Goal: Task Accomplishment & Management: Complete application form

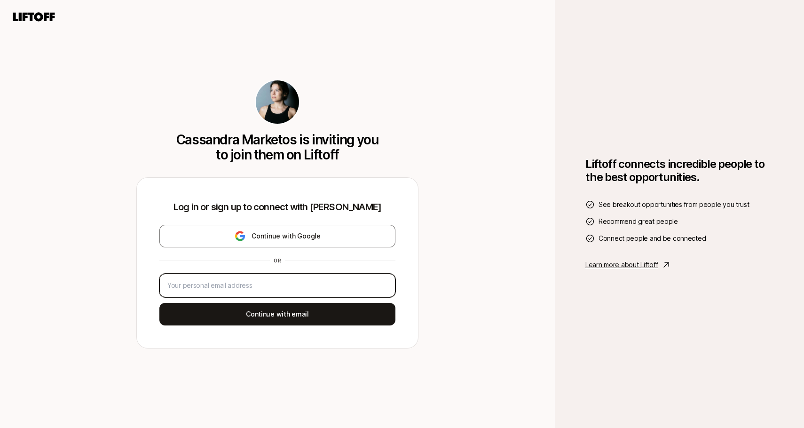
click at [279, 286] on input "email" at bounding box center [277, 285] width 220 height 11
type input "[EMAIL_ADDRESS][DOMAIN_NAME]"
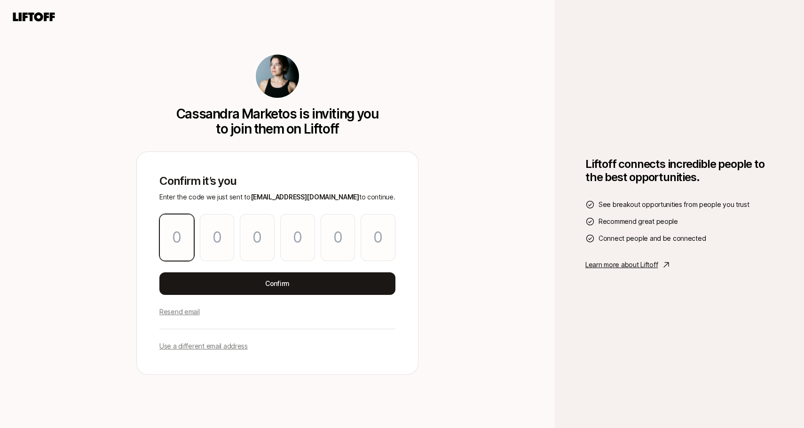
type input "8"
type input "4"
type input "1"
type input "5"
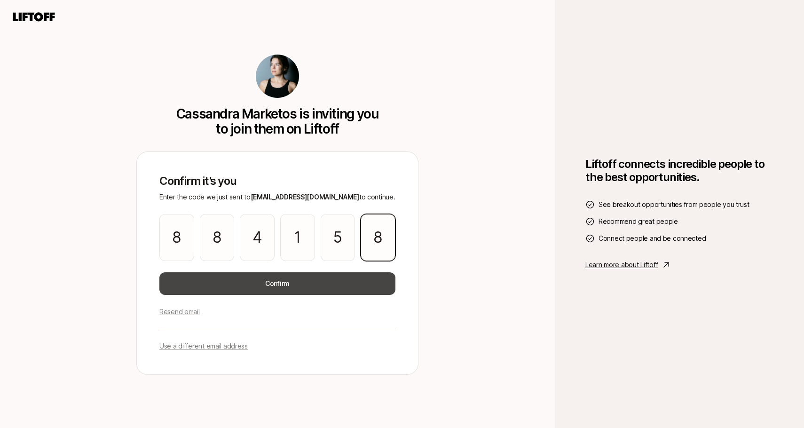
type input "8"
click at [284, 279] on button "Confirm" at bounding box center [277, 283] width 236 height 23
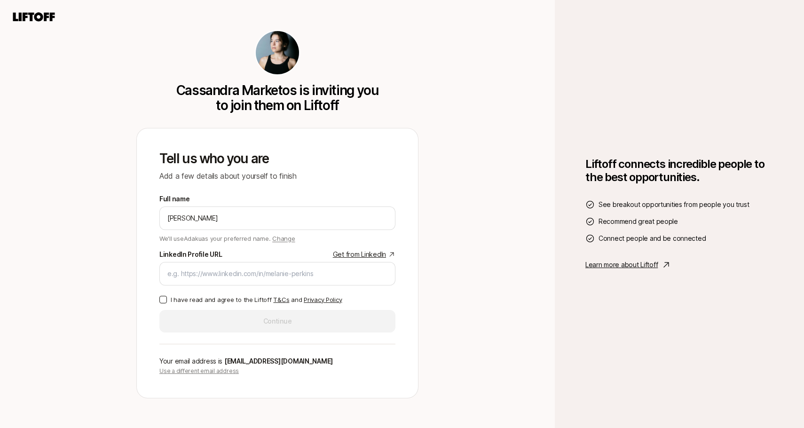
type input "[PERSON_NAME]"
click at [248, 278] on input "LinkedIn Profile URL Get from LinkedIn" at bounding box center [277, 273] width 220 height 11
paste input "[URL][DOMAIN_NAME]"
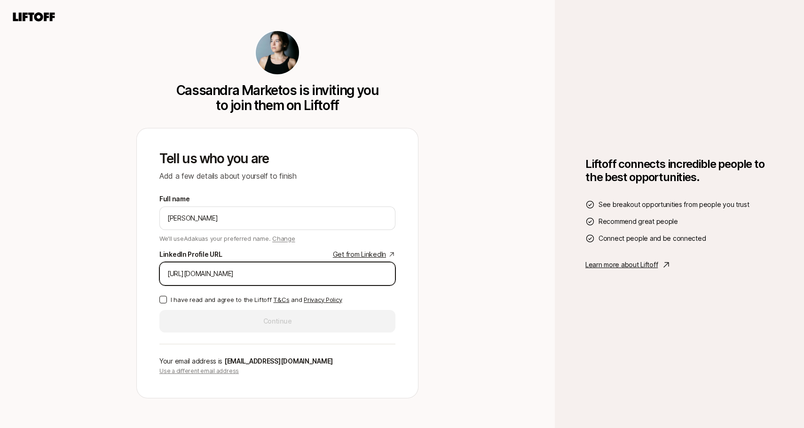
type input "[URL][DOMAIN_NAME]"
click at [164, 300] on button "I have read and agree to the Liftoff T&Cs and Privacy Policy" at bounding box center [163, 300] width 8 height 8
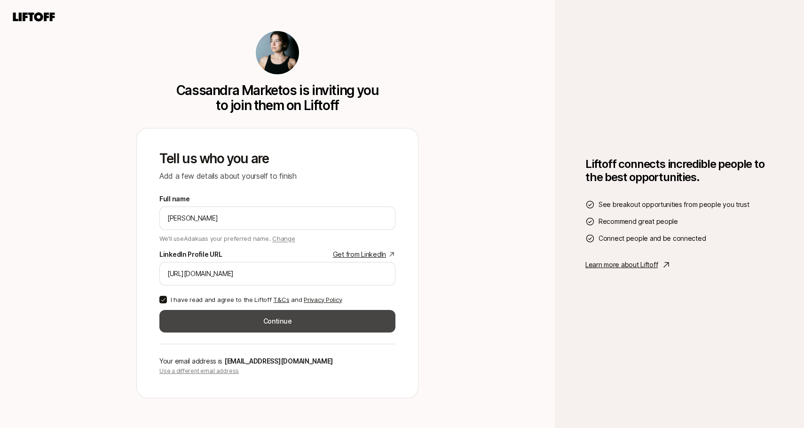
click at [257, 321] on button "Continue" at bounding box center [277, 321] width 236 height 23
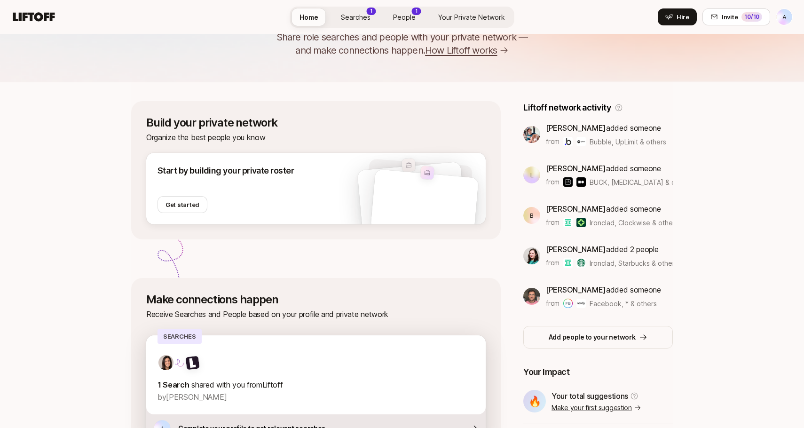
scroll to position [34, 0]
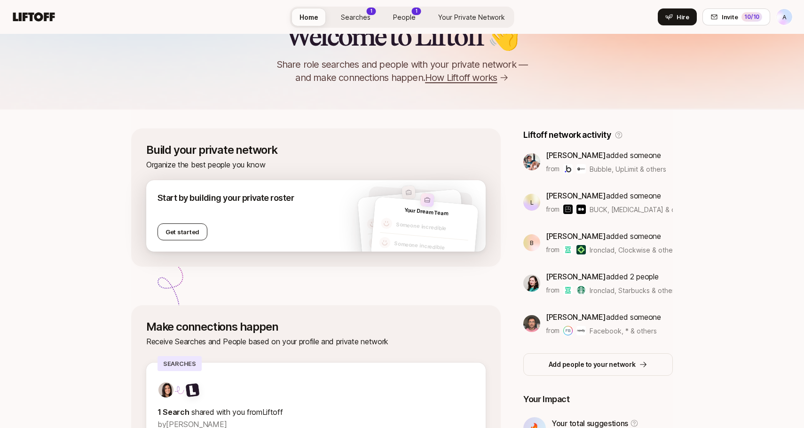
click at [183, 229] on button "Get started" at bounding box center [183, 231] width 50 height 17
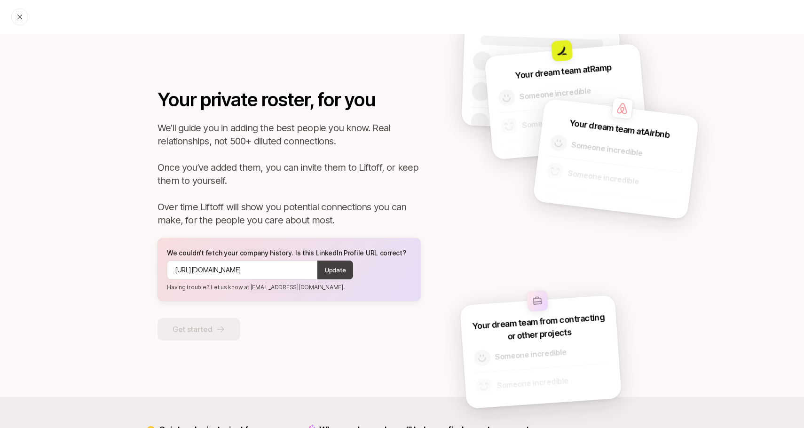
click at [340, 270] on p "Update" at bounding box center [335, 269] width 21 height 9
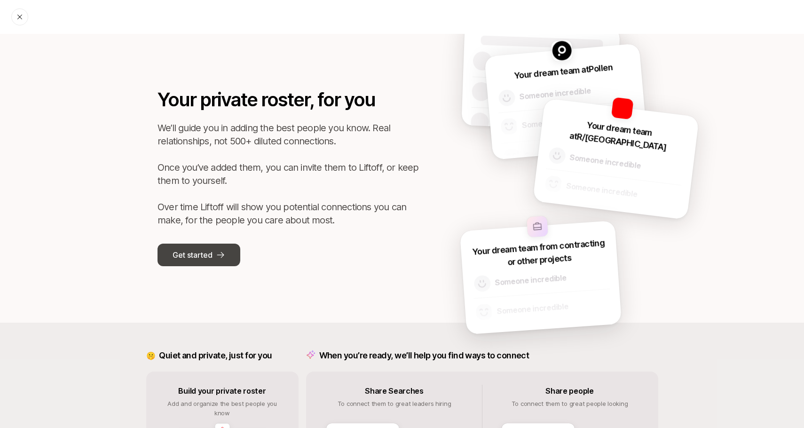
click at [193, 257] on p "Get started" at bounding box center [193, 255] width 40 height 12
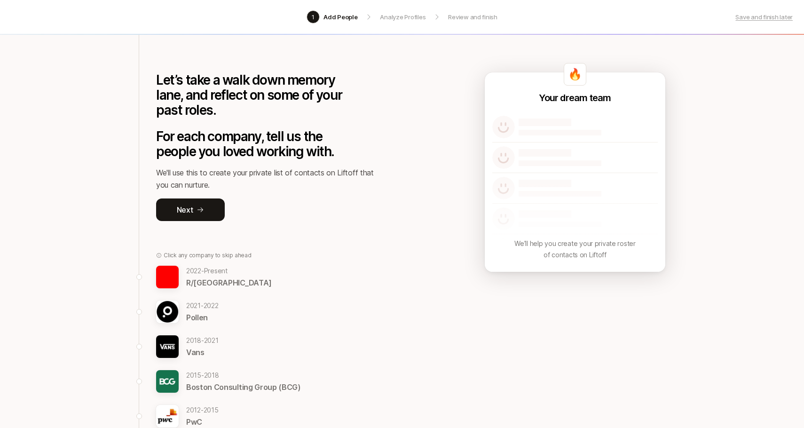
scroll to position [36, 0]
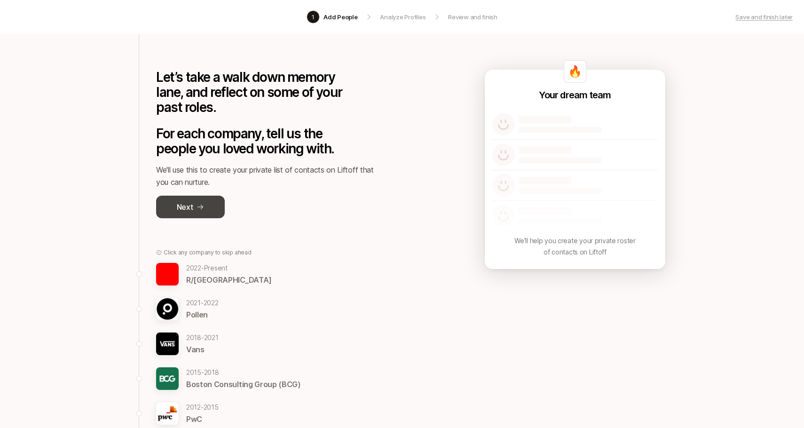
click at [195, 204] on button "Next" at bounding box center [190, 207] width 69 height 23
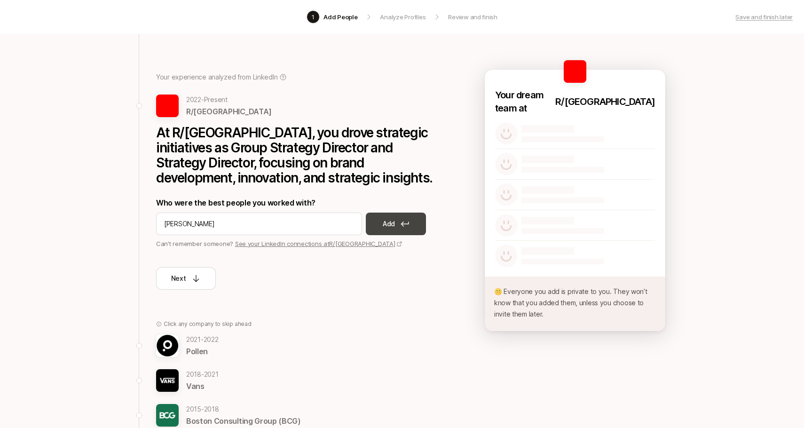
type input "[PERSON_NAME]"
click at [376, 226] on button "Add" at bounding box center [396, 224] width 60 height 23
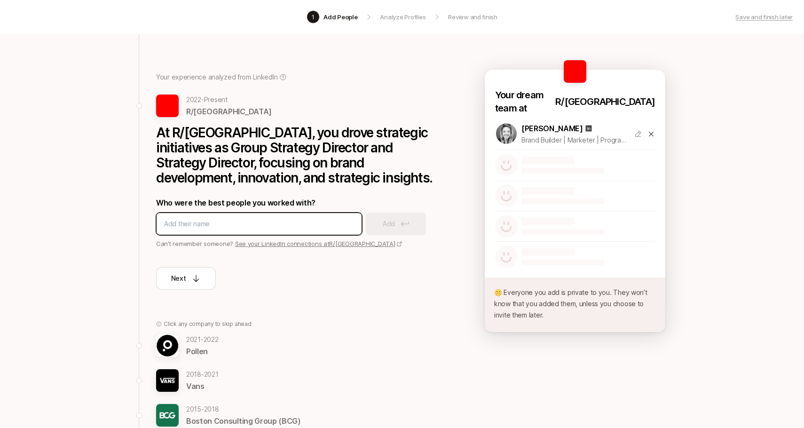
click at [309, 225] on input at bounding box center [259, 223] width 190 height 11
type input "[PERSON_NAME]"
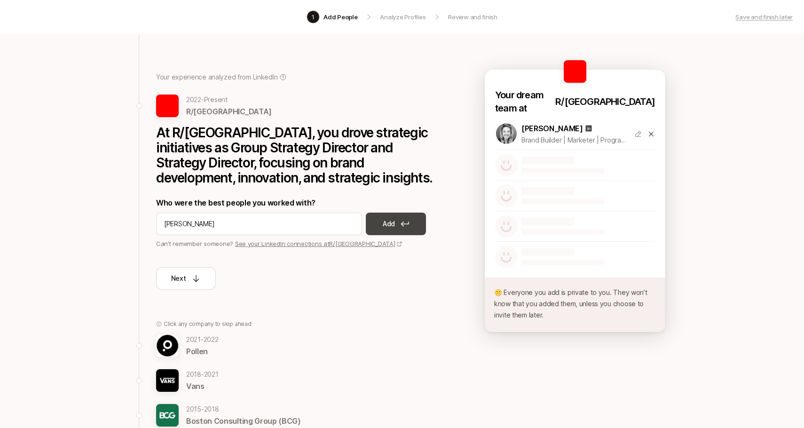
click at [411, 221] on button "Add" at bounding box center [396, 224] width 60 height 23
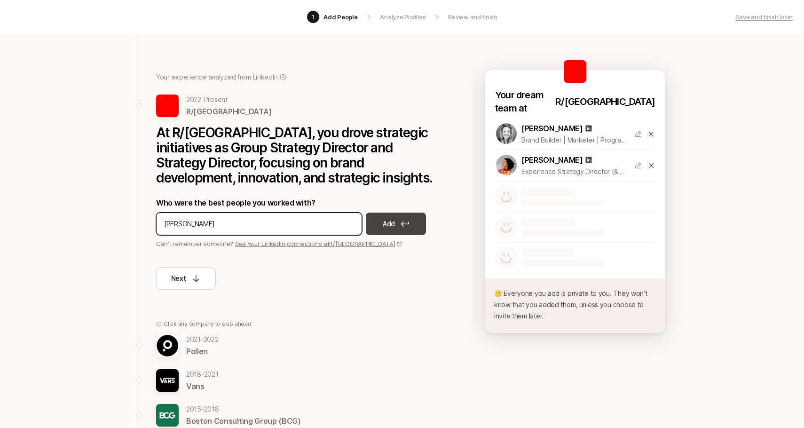
type input "[PERSON_NAME]"
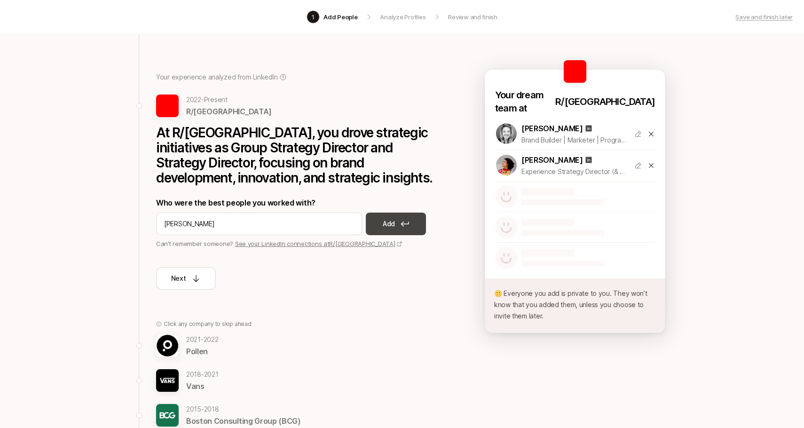
click at [404, 224] on icon at bounding box center [405, 224] width 8 height 5
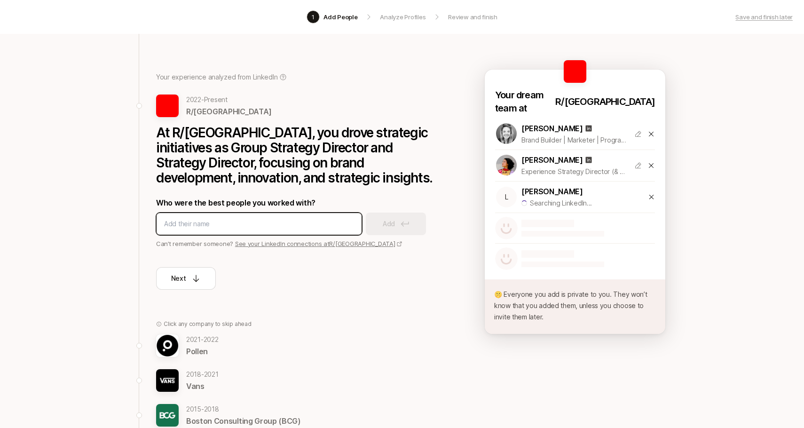
click at [300, 224] on input at bounding box center [259, 223] width 190 height 11
type input "[PERSON_NAME]"
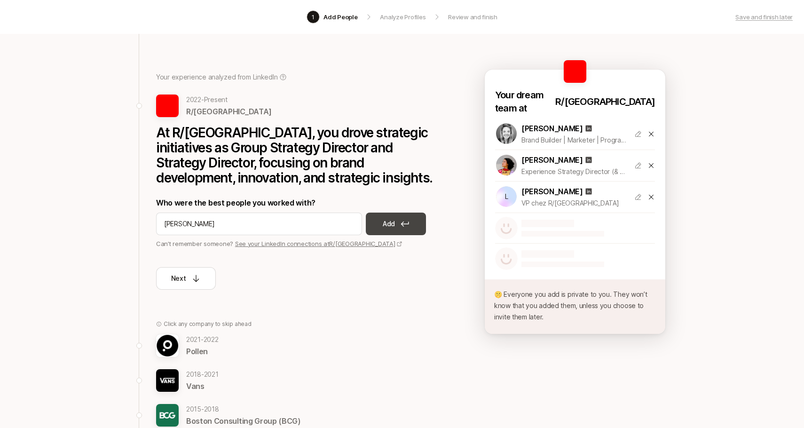
click at [407, 222] on icon at bounding box center [405, 224] width 8 height 6
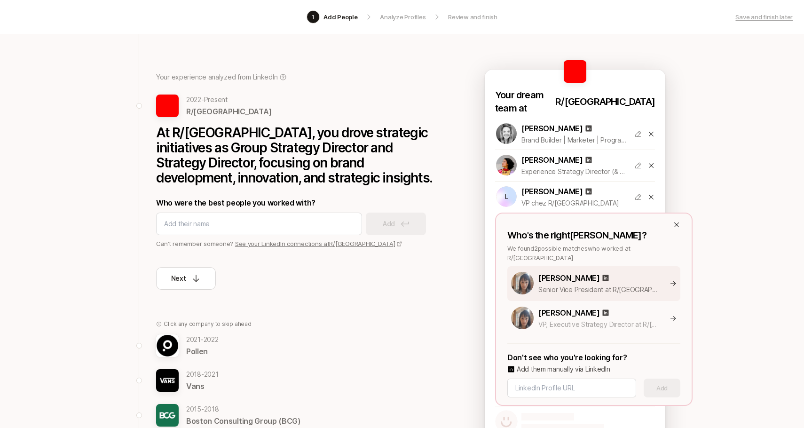
click at [579, 284] on p "Senior Vice President at R/[GEOGRAPHIC_DATA]" at bounding box center [599, 289] width 120 height 11
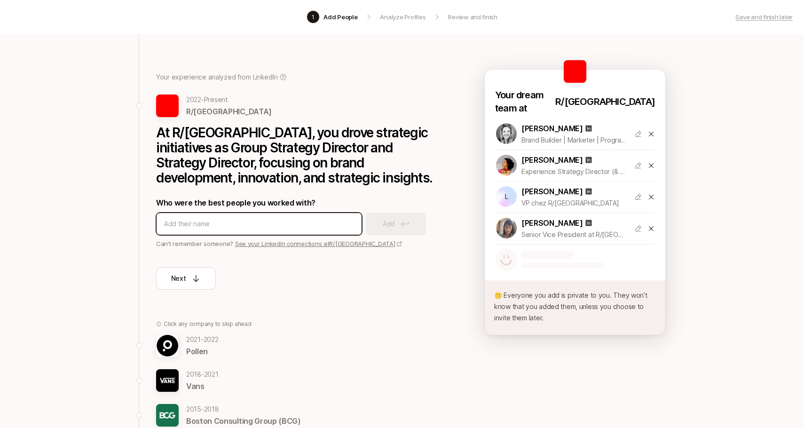
click at [237, 225] on input at bounding box center [259, 223] width 190 height 11
type input "[PERSON_NAME]"
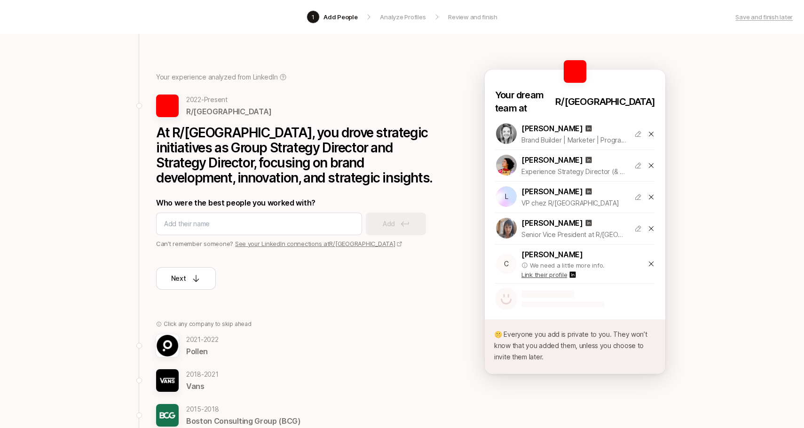
click at [655, 260] on icon at bounding box center [652, 264] width 8 height 8
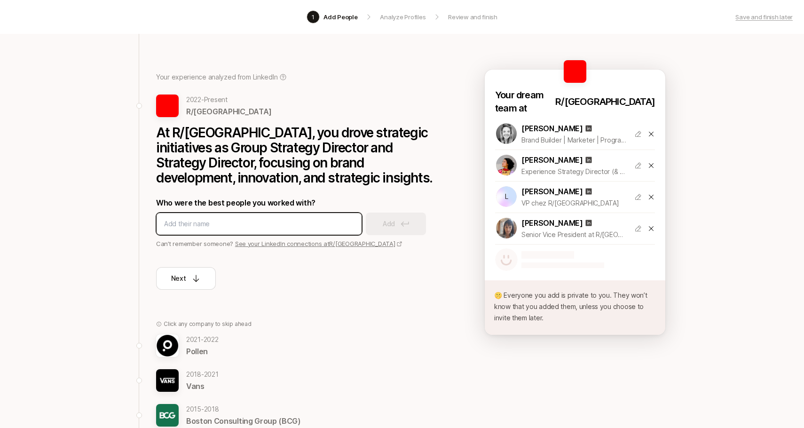
click at [275, 229] on input at bounding box center [259, 223] width 190 height 11
type input "[PERSON_NAME]"
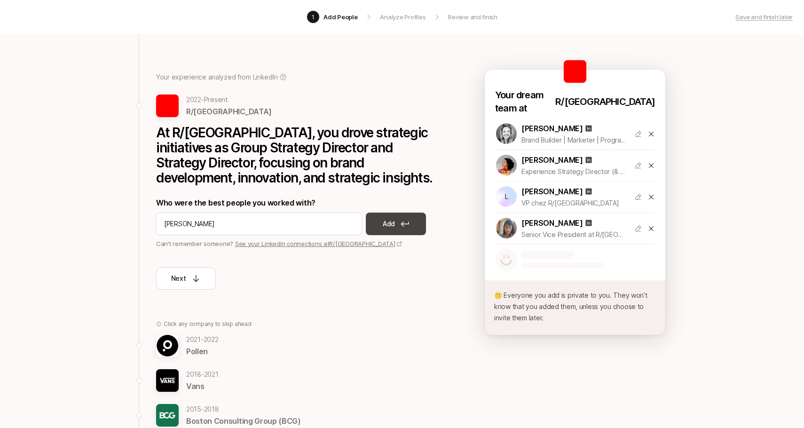
click at [389, 226] on p "Add" at bounding box center [389, 223] width 12 height 11
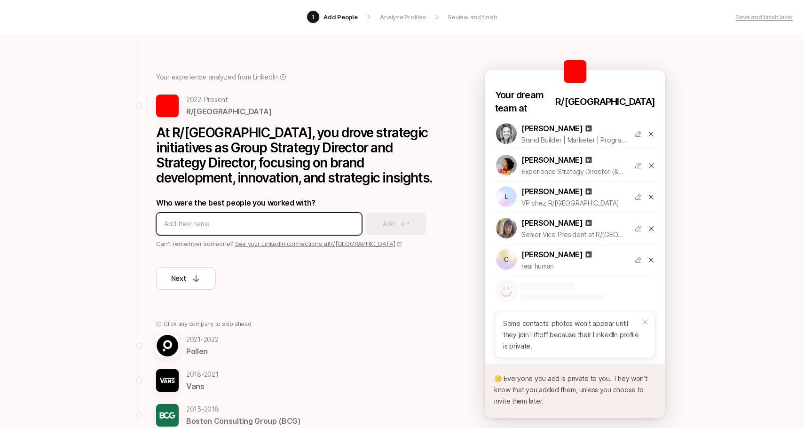
click at [328, 222] on input at bounding box center [259, 223] width 190 height 11
type input "[PERSON_NAME]"
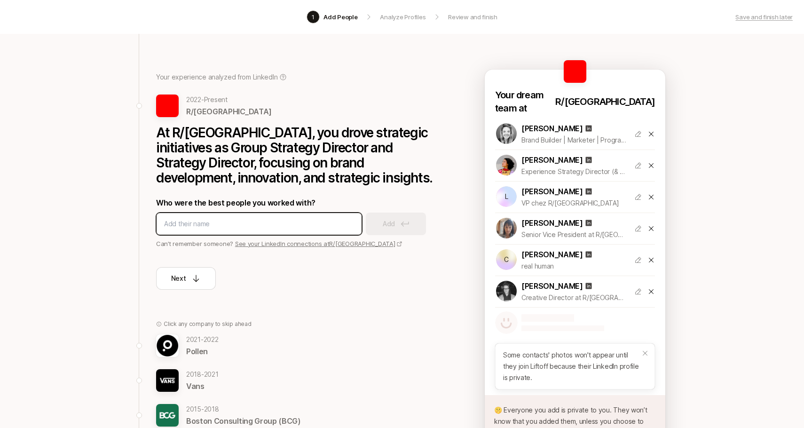
click at [304, 224] on input at bounding box center [259, 223] width 190 height 11
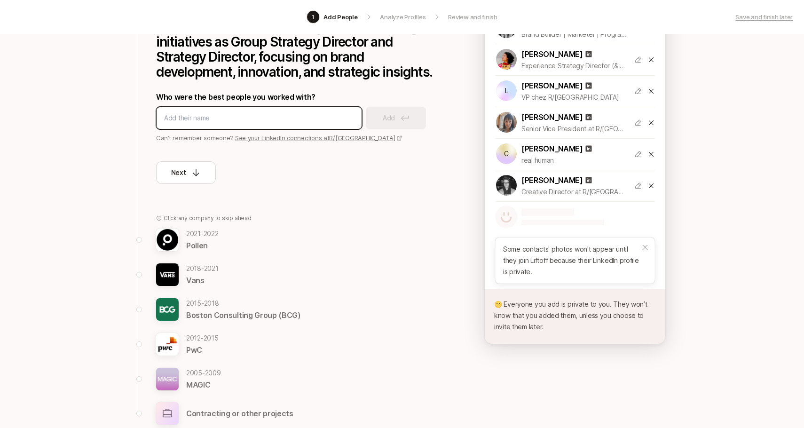
scroll to position [148, 0]
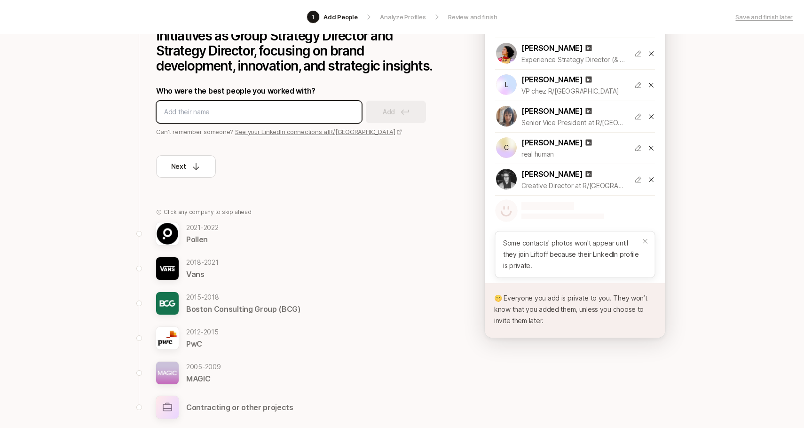
click at [329, 107] on input at bounding box center [259, 111] width 190 height 11
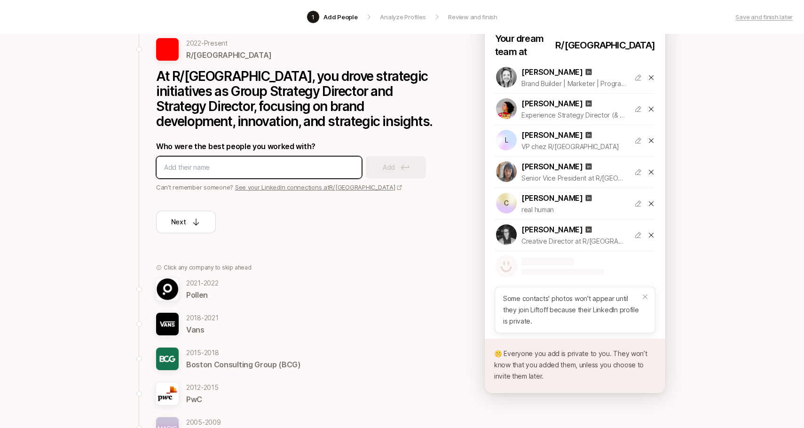
scroll to position [85, 0]
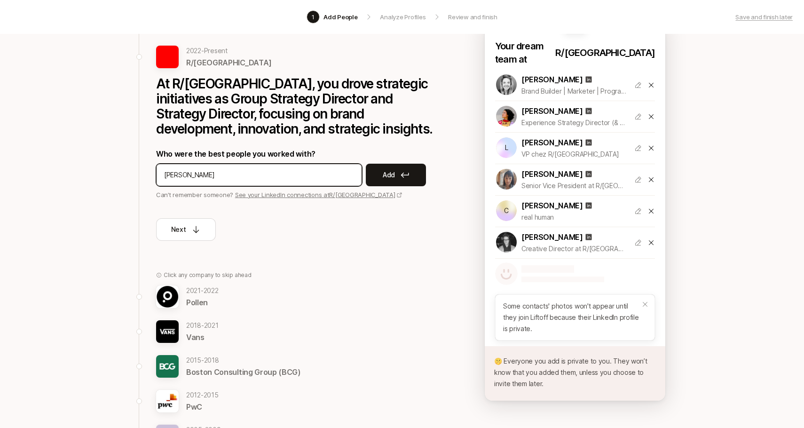
type input "[PERSON_NAME]"
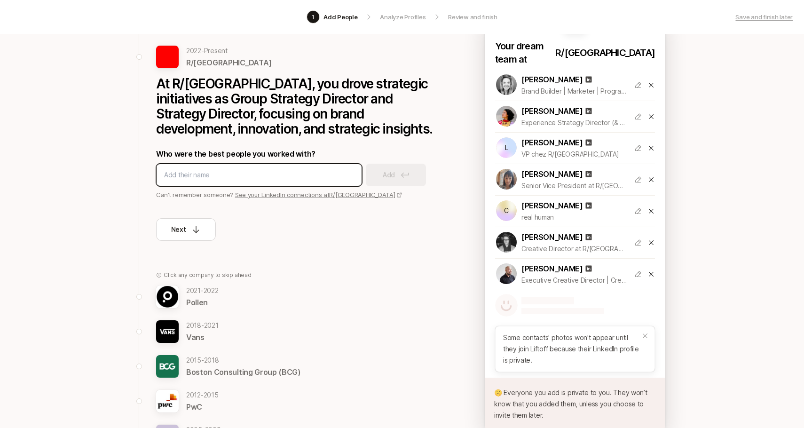
click at [324, 174] on input at bounding box center [259, 174] width 190 height 11
type input "[PERSON_NAME]"
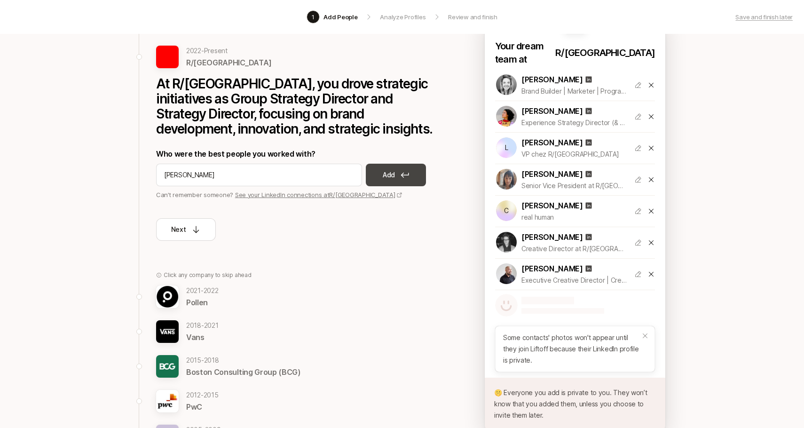
click at [383, 174] on p "Add" at bounding box center [389, 174] width 12 height 11
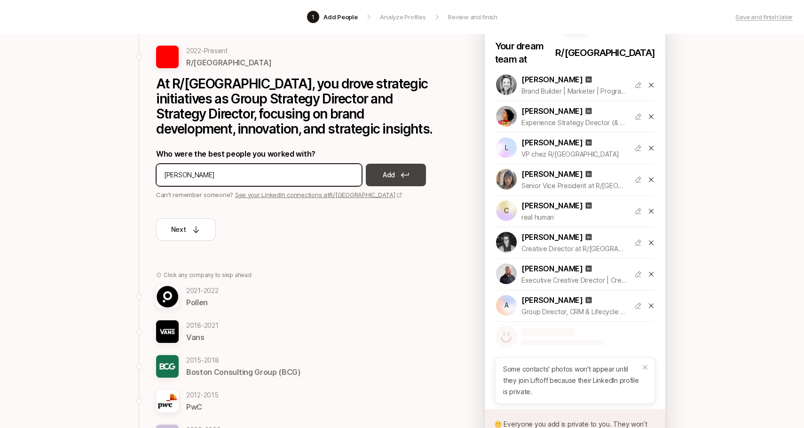
type input "[PERSON_NAME]"
click at [385, 174] on p "Add" at bounding box center [389, 174] width 12 height 11
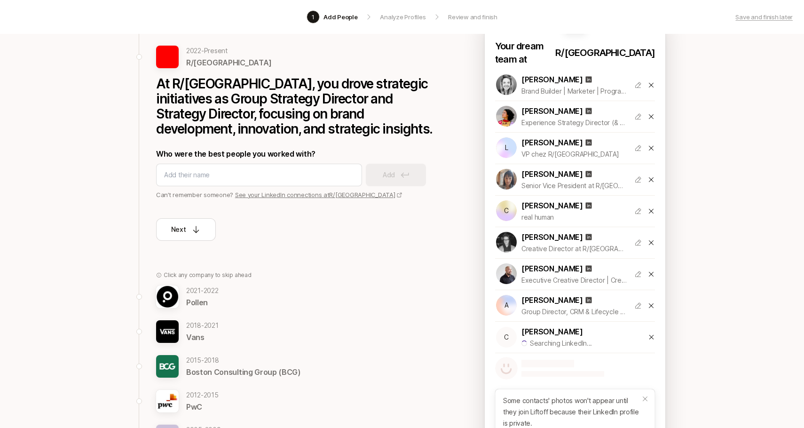
click at [297, 189] on div "Who were the best people you worked with? Add Can’t remember someone? See your …" at bounding box center [297, 174] width 282 height 52
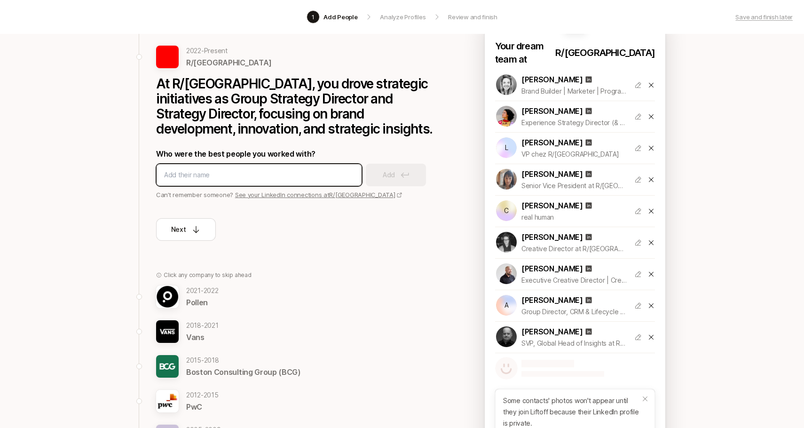
click at [297, 178] on input at bounding box center [259, 174] width 190 height 11
type input "[PERSON_NAME]"
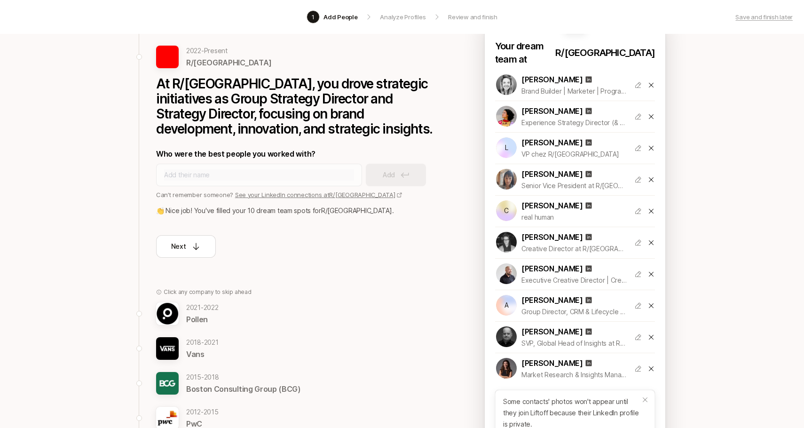
click at [361, 213] on p "👏 Nice job! You've filled your 10 dream team spots for R/GA ." at bounding box center [297, 210] width 282 height 11
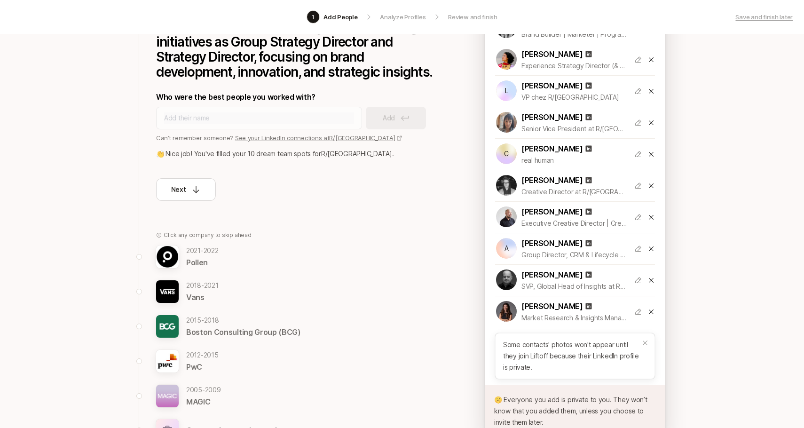
scroll to position [138, 0]
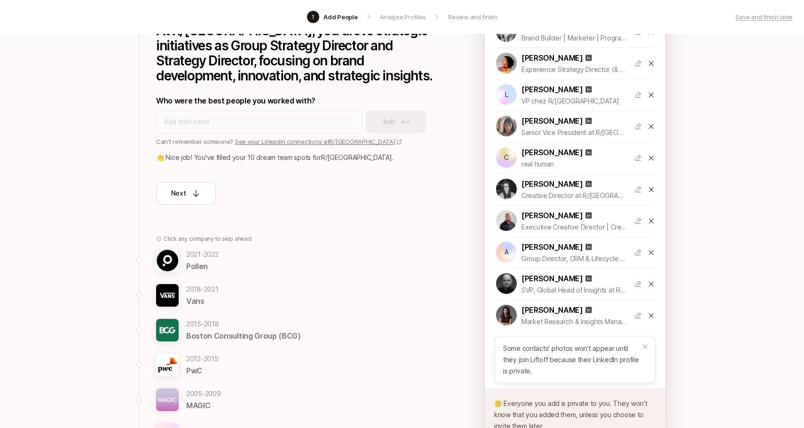
click at [652, 312] on icon at bounding box center [652, 316] width 8 height 8
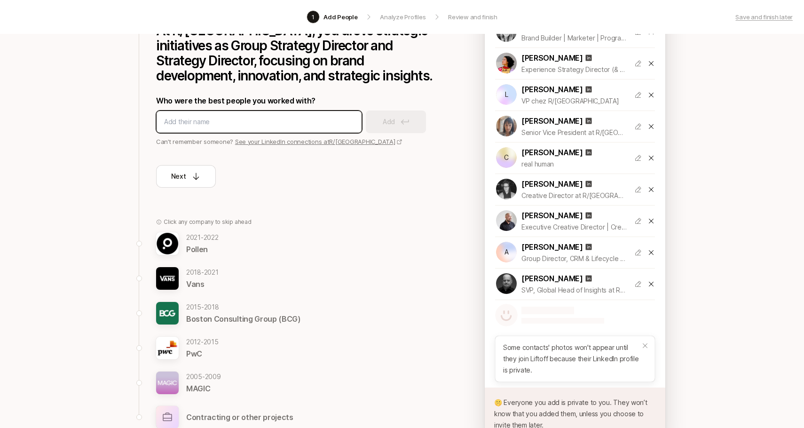
click at [237, 117] on input at bounding box center [259, 121] width 190 height 11
type input "[PERSON_NAME]"
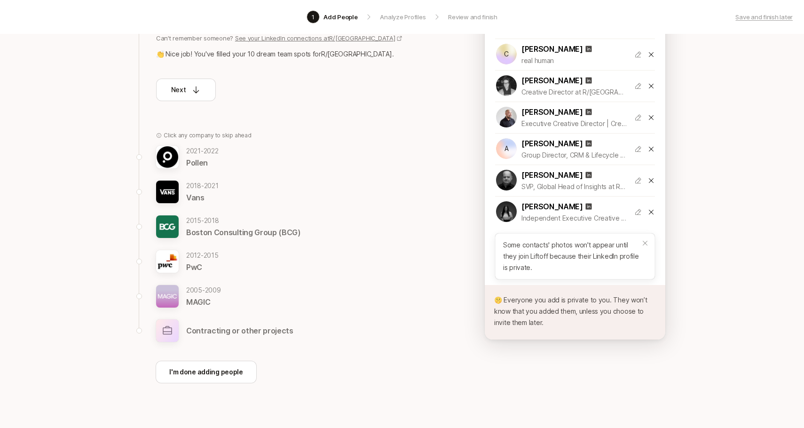
scroll to position [257, 0]
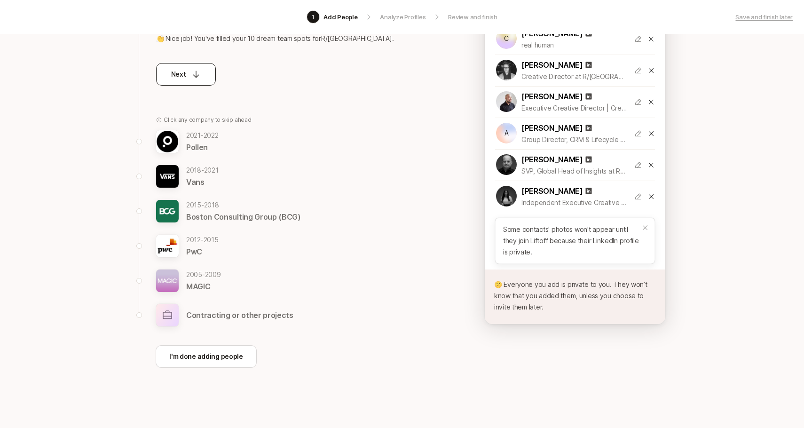
click at [183, 74] on p "Next" at bounding box center [178, 74] width 15 height 11
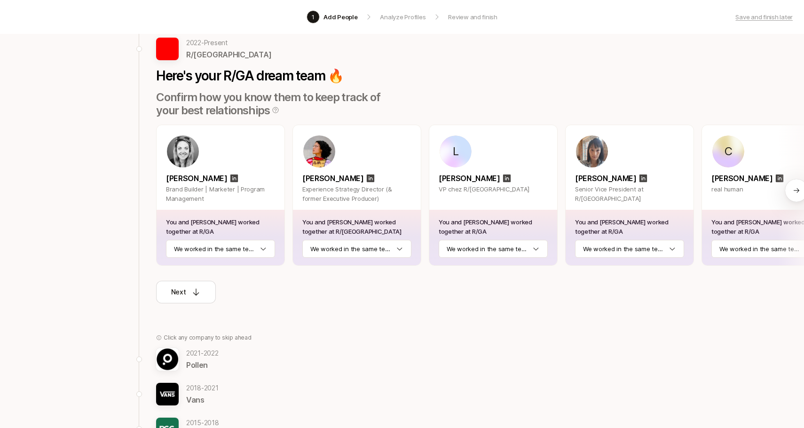
scroll to position [63, 0]
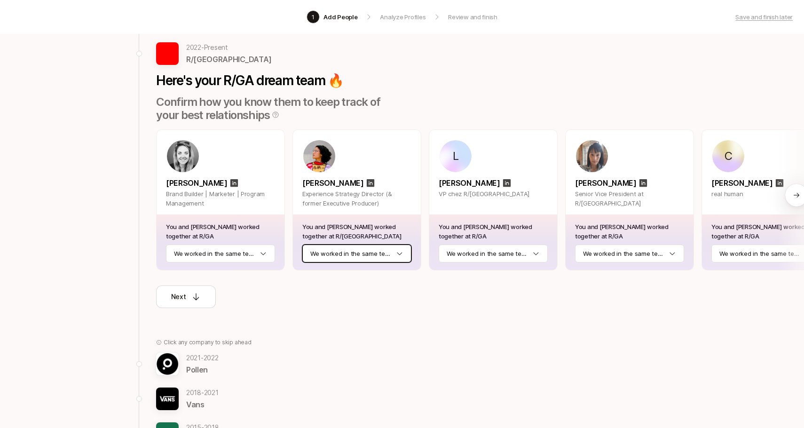
click at [369, 254] on html "1 Add People Analyze Profiles Review and finish Save and finish later Add the b…" at bounding box center [402, 151] width 804 height 428
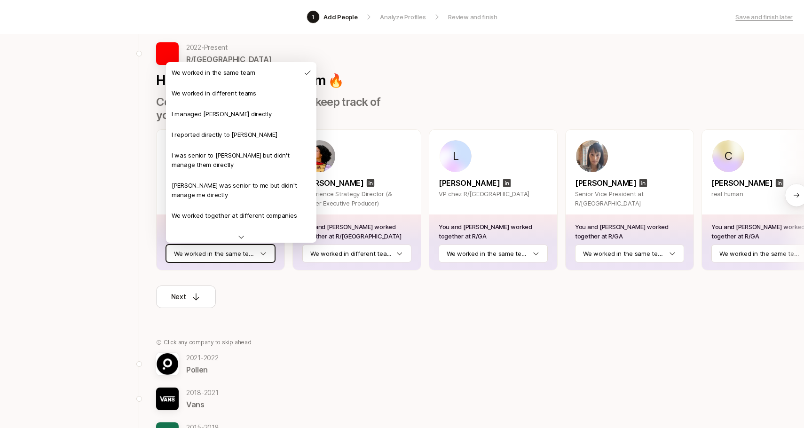
click at [251, 251] on html "1 Add People Analyze Profiles Review and finish Save and finish later Add the b…" at bounding box center [402, 151] width 804 height 428
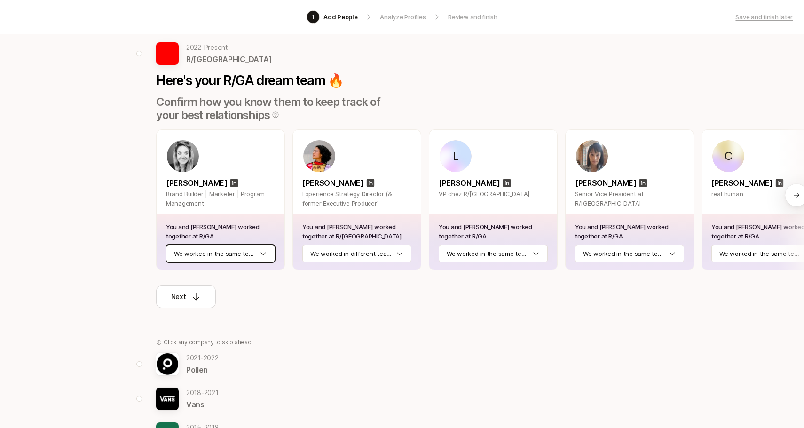
click at [251, 251] on html "1 Add People Analyze Profiles Review and finish Save and finish later Add the b…" at bounding box center [402, 151] width 804 height 428
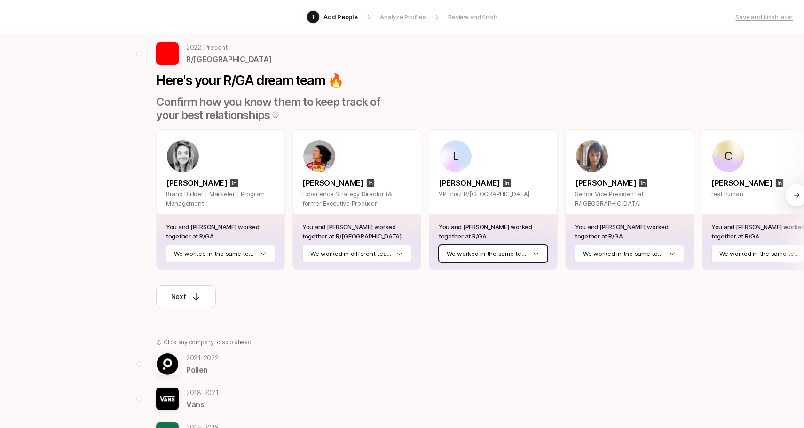
click at [514, 253] on html "1 Add People Analyze Profiles Review and finish Save and finish later Add the b…" at bounding box center [402, 151] width 804 height 428
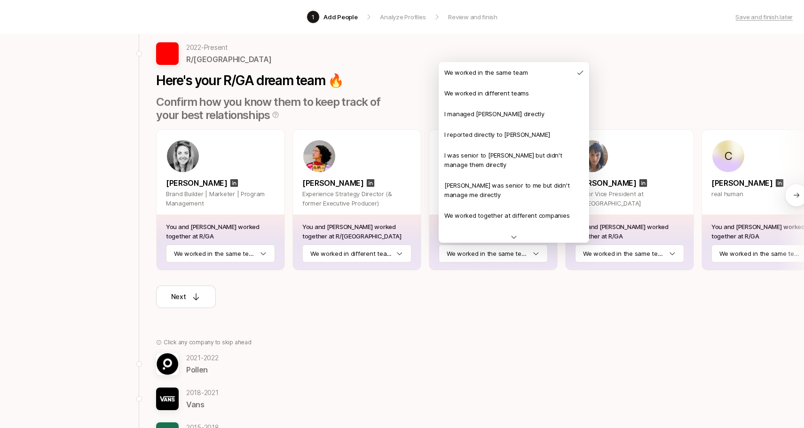
scroll to position [41, 0]
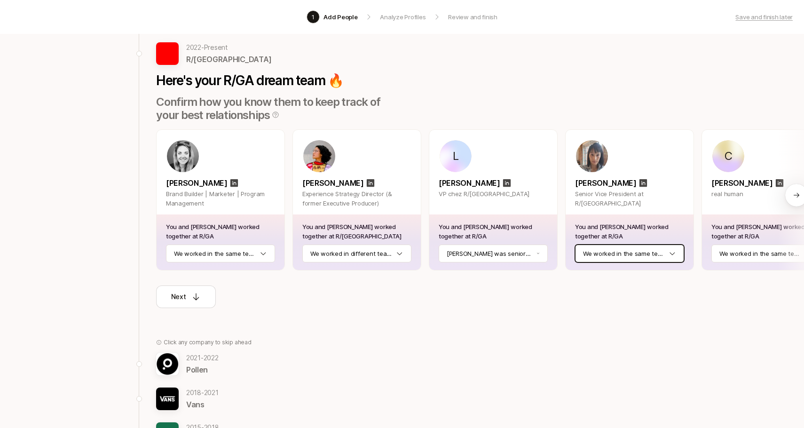
click at [618, 254] on html "1 Add People Analyze Profiles Review and finish Save and finish later Add the b…" at bounding box center [402, 151] width 804 height 428
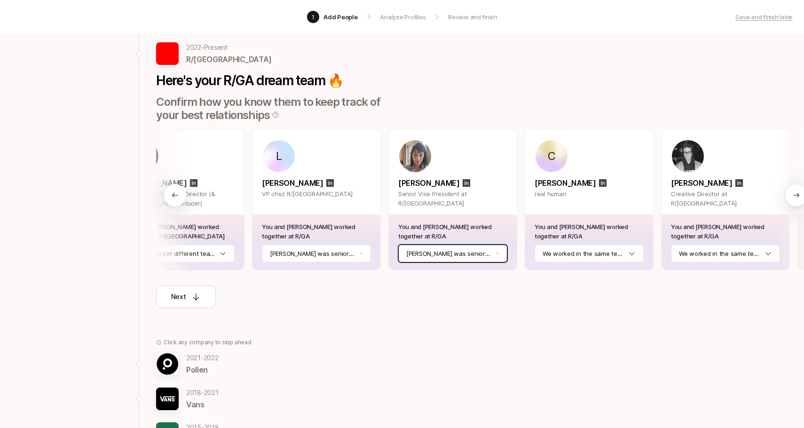
scroll to position [0, 219]
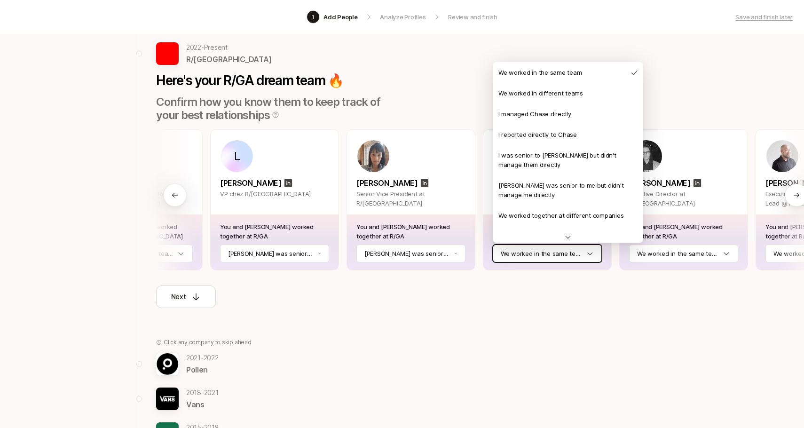
click at [550, 254] on html "1 Add People Analyze Profiles Review and finish Save and finish later Add the b…" at bounding box center [402, 151] width 804 height 428
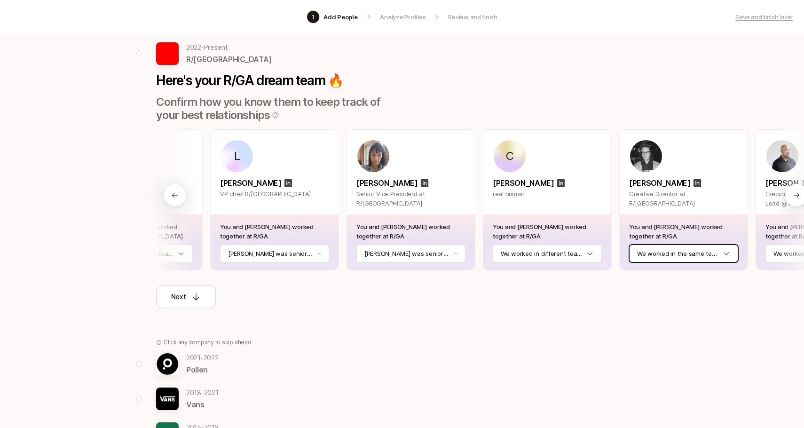
click at [667, 254] on html "1 Add People Analyze Profiles Review and finish Save and finish later Add the b…" at bounding box center [402, 151] width 804 height 428
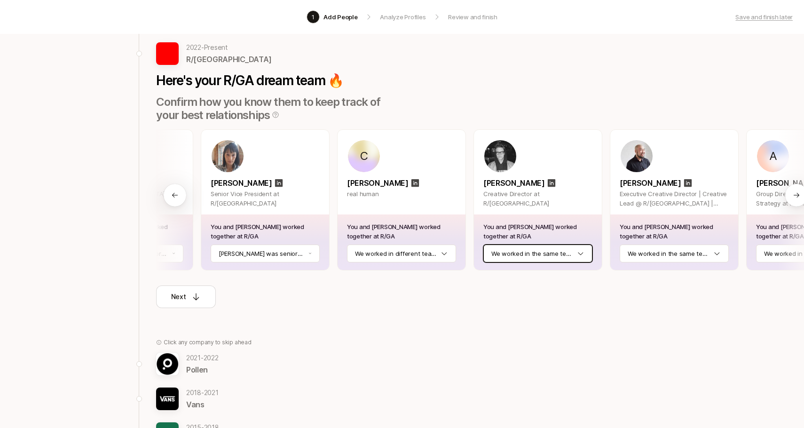
scroll to position [0, 491]
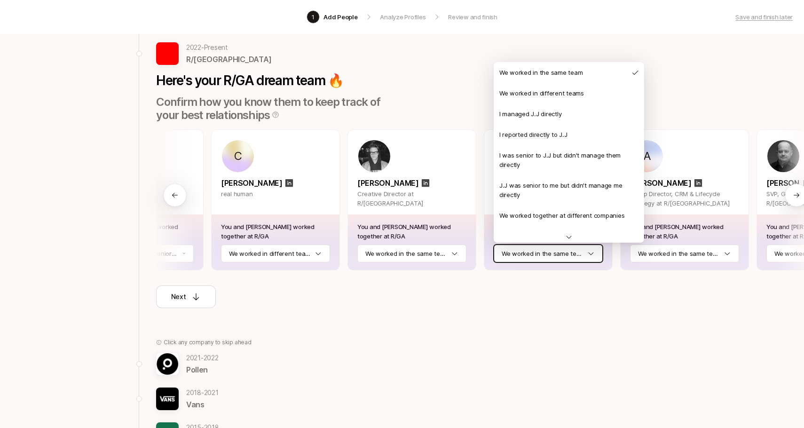
click at [585, 256] on html "1 Add People Analyze Profiles Review and finish Save and finish later Add the b…" at bounding box center [402, 151] width 804 height 428
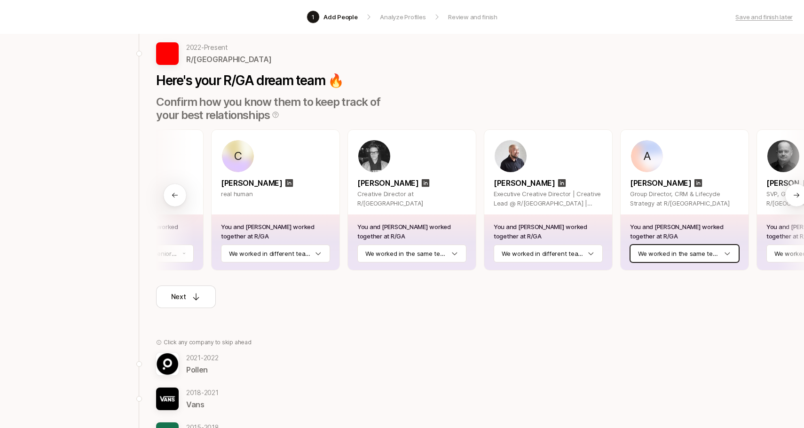
click at [681, 258] on html "1 Add People Analyze Profiles Review and finish Save and finish later Add the b…" at bounding box center [402, 151] width 804 height 428
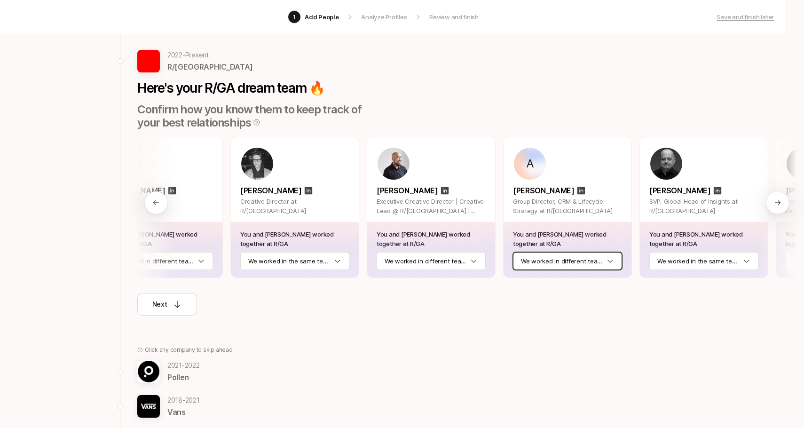
scroll to position [0, 677]
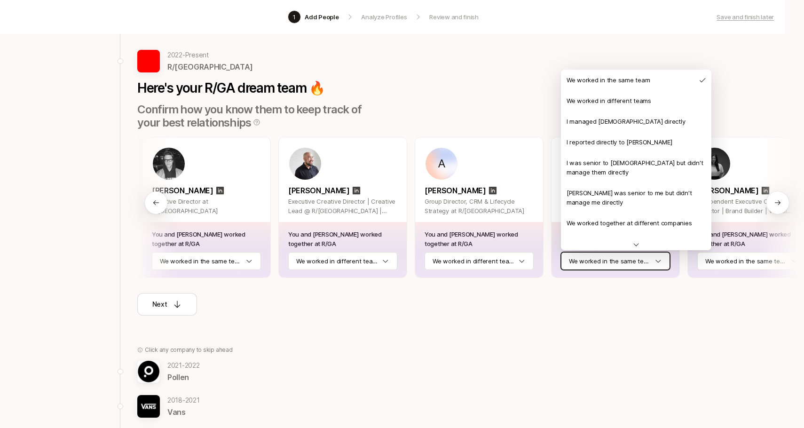
click at [658, 259] on html "1 Add People Analyze Profiles Review and finish Save and finish later Add the b…" at bounding box center [383, 159] width 804 height 428
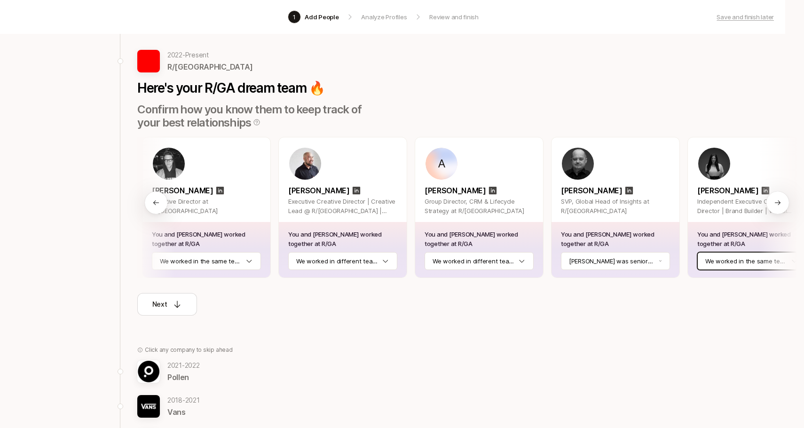
click at [723, 259] on html "1 Add People Analyze Profiles Review and finish Save and finish later Add the b…" at bounding box center [383, 159] width 804 height 428
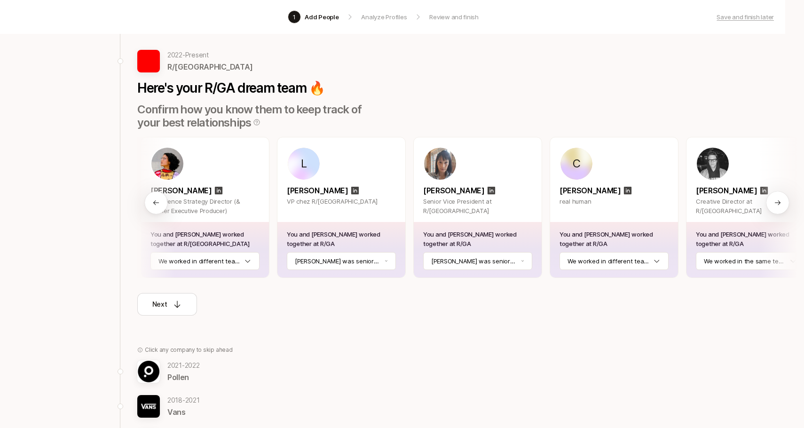
scroll to position [0, 0]
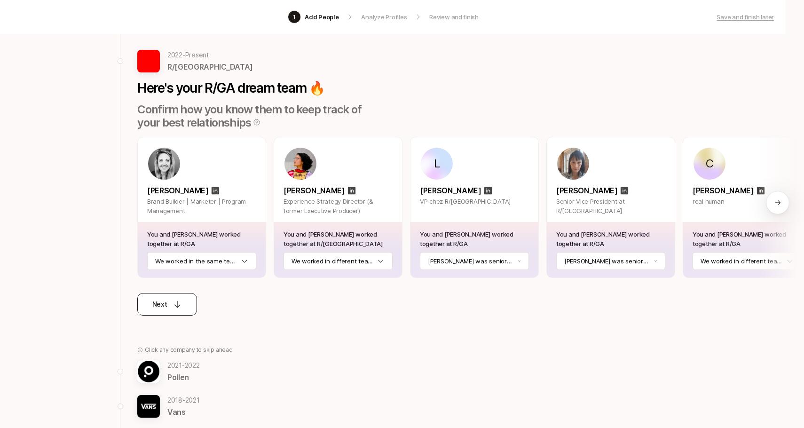
click at [179, 307] on icon at bounding box center [177, 304] width 9 height 9
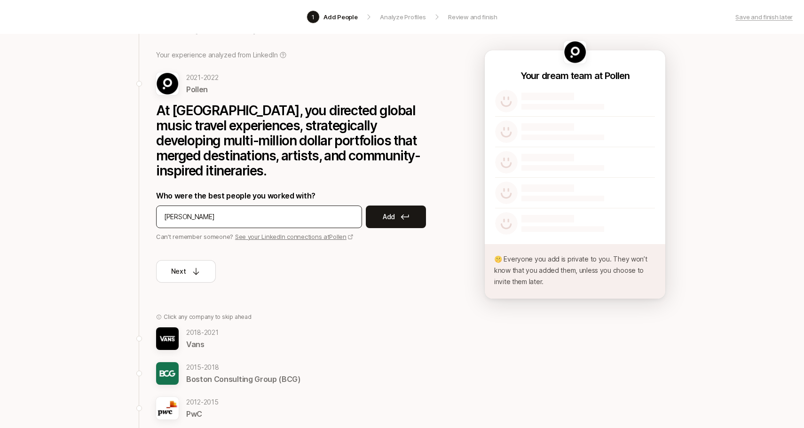
type input "[PERSON_NAME]"
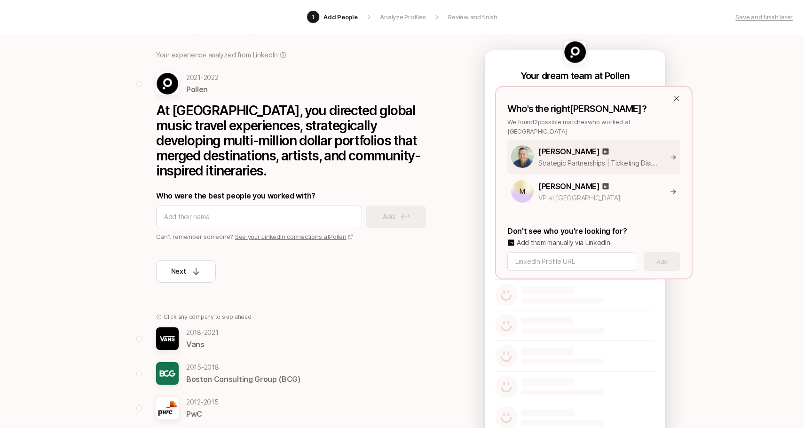
click at [571, 145] on p "[PERSON_NAME]" at bounding box center [570, 151] width 62 height 12
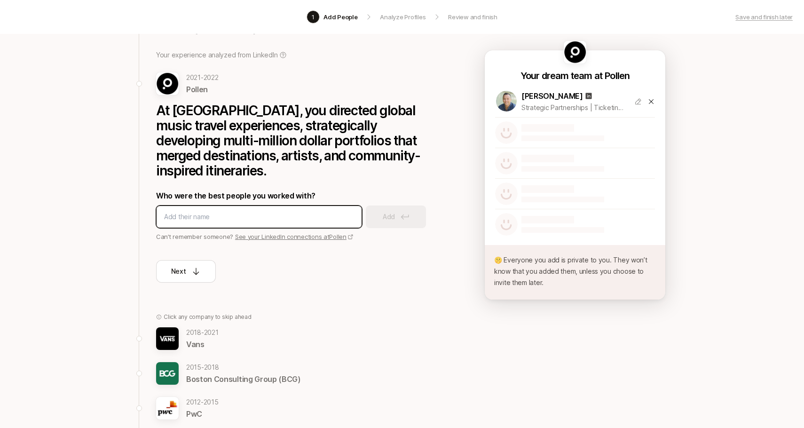
click at [256, 211] on input at bounding box center [259, 216] width 190 height 11
type input "[PERSON_NAME]"
type input "a"
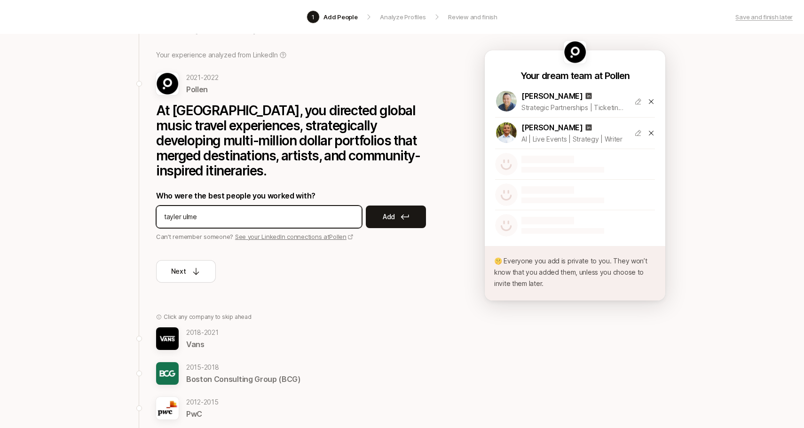
type input "[PERSON_NAME]"
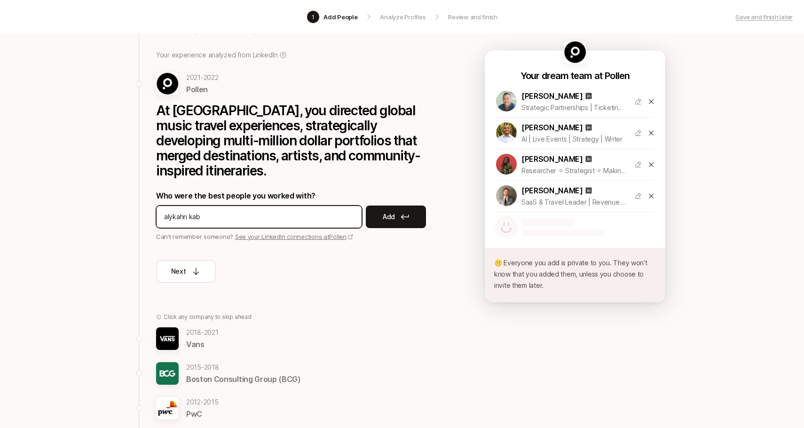
type input "alykahn kaba"
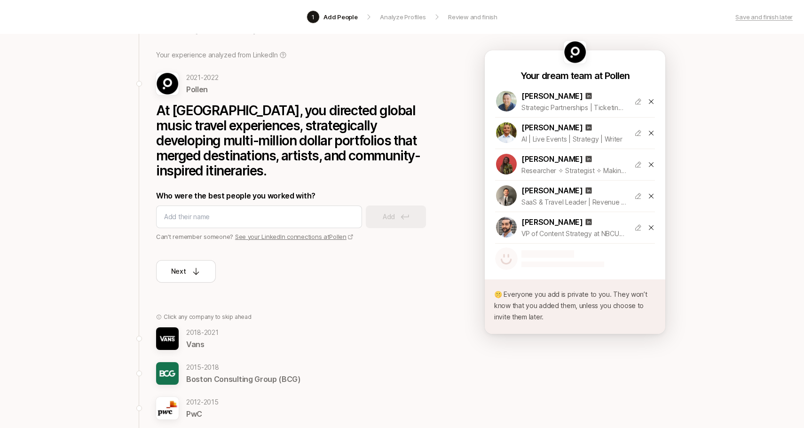
click at [331, 233] on link "See your LinkedIn connections at [GEOGRAPHIC_DATA]" at bounding box center [294, 237] width 119 height 8
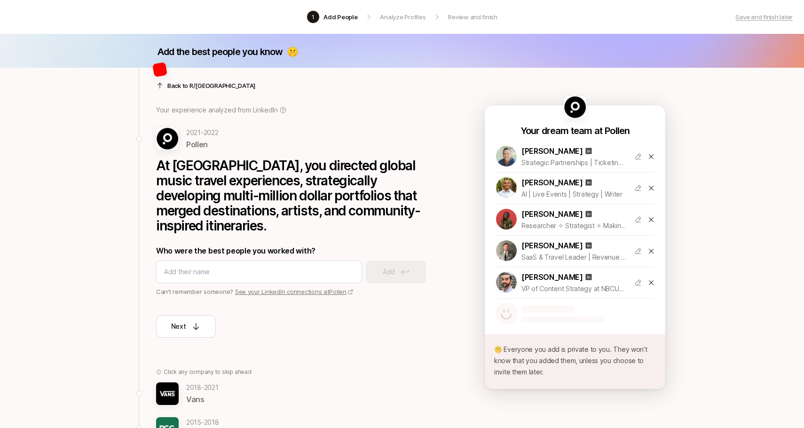
click at [172, 85] on div at bounding box center [297, 74] width 282 height 23
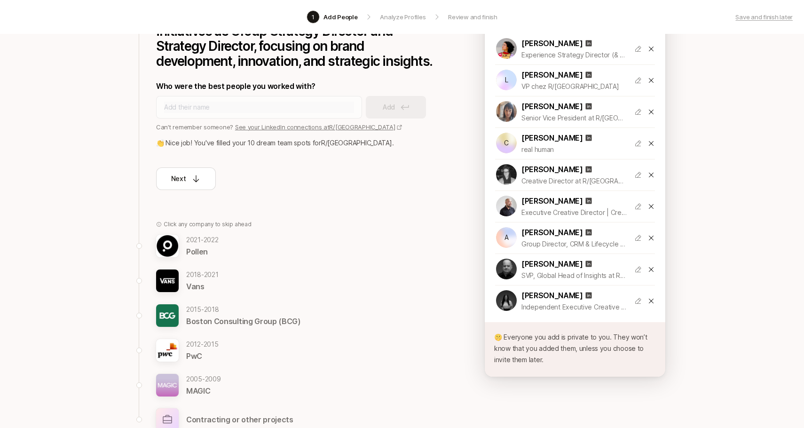
scroll to position [153, 0]
click at [170, 246] on img at bounding box center [167, 245] width 23 height 23
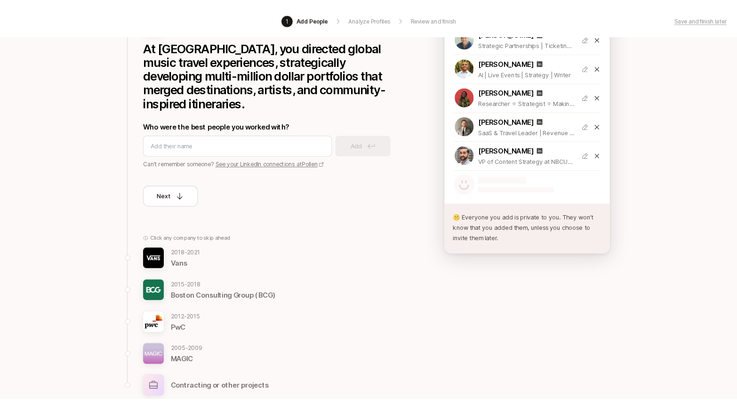
scroll to position [111, 0]
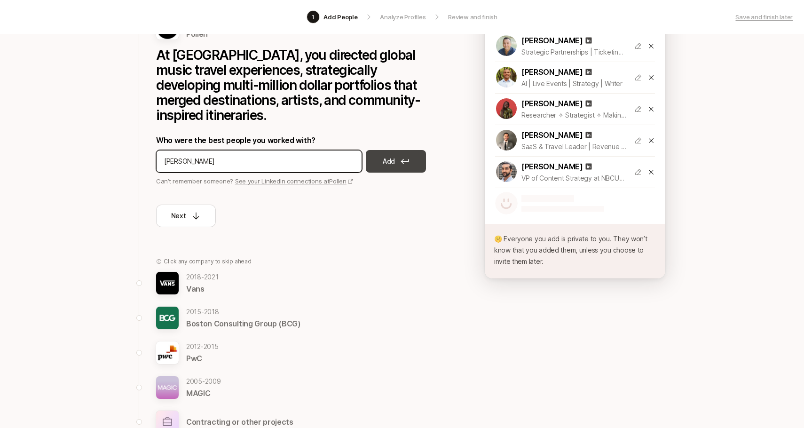
type input "[PERSON_NAME]"
click at [396, 150] on button "Add" at bounding box center [396, 161] width 60 height 23
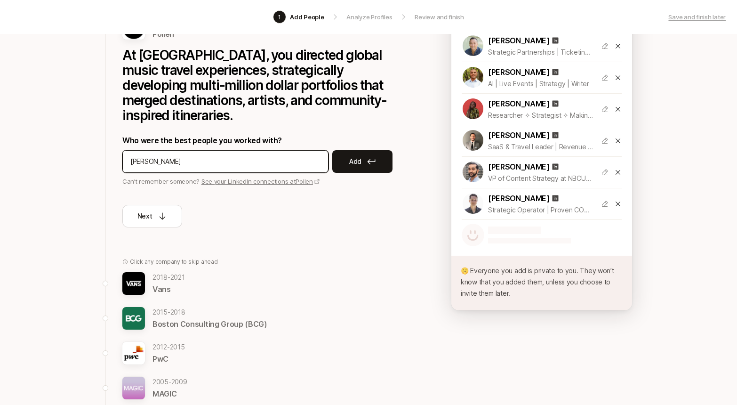
type input "[PERSON_NAME]"
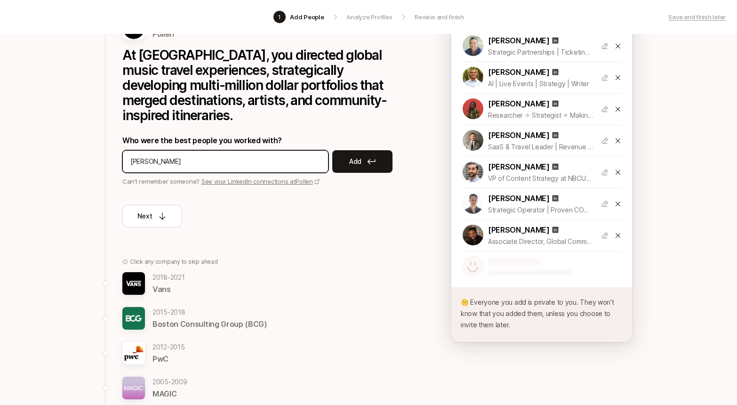
type input "[PERSON_NAME]"
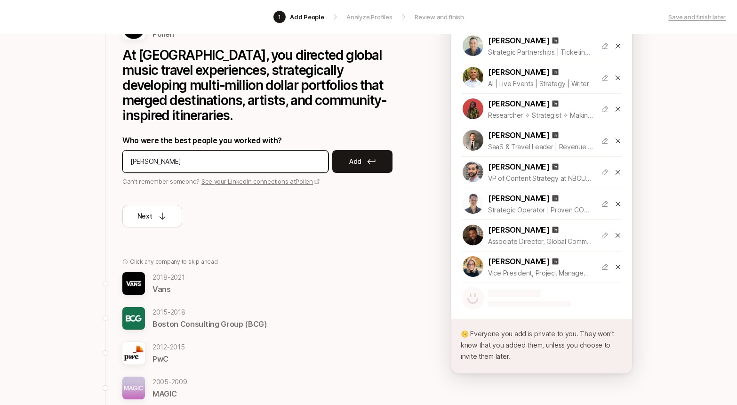
drag, startPoint x: 150, startPoint y: 143, endPoint x: 87, endPoint y: 147, distance: 63.6
click at [87, 147] on div "Add the best people you know 🤫 Back to R/[GEOGRAPHIC_DATA] Your experience anal…" at bounding box center [368, 229] width 737 height 612
type input "[PERSON_NAME]"
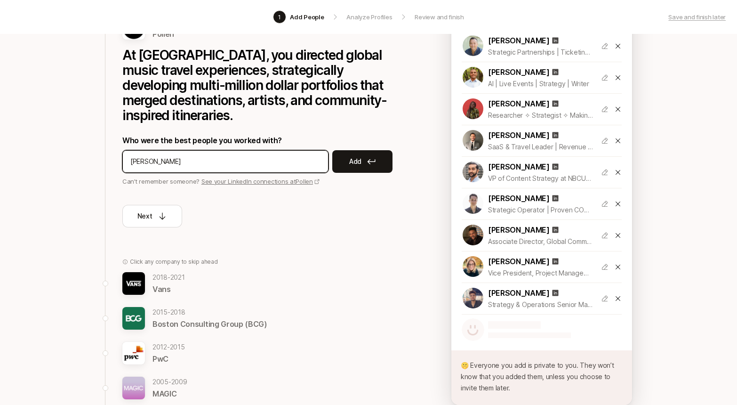
type input "[PERSON_NAME]"
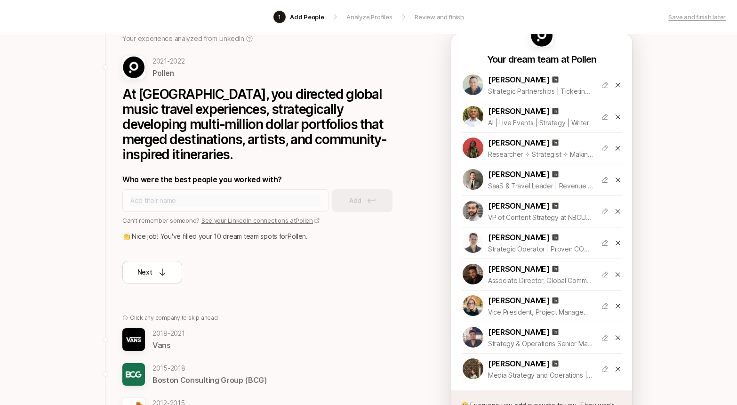
scroll to position [73, 0]
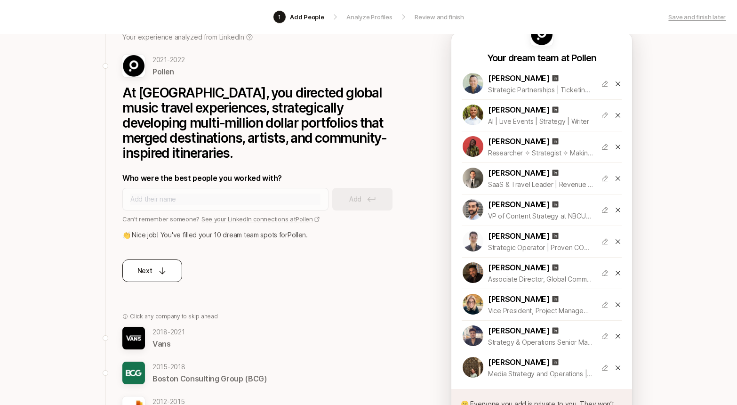
click at [166, 266] on icon at bounding box center [162, 270] width 9 height 9
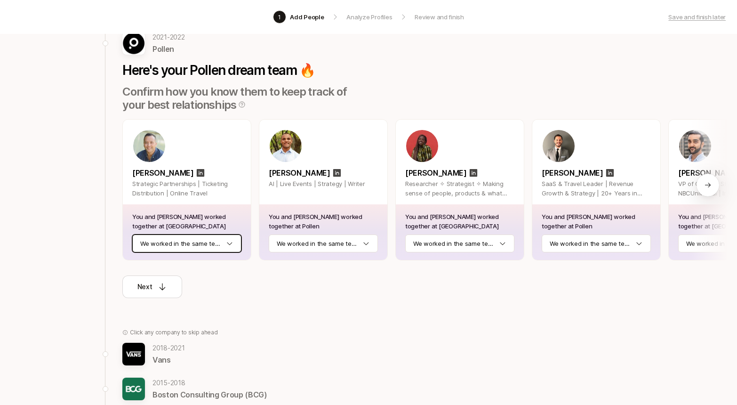
click at [218, 241] on html "1 Add People Analyze Profiles Review and finish Save and finish later Add the b…" at bounding box center [368, 129] width 737 height 405
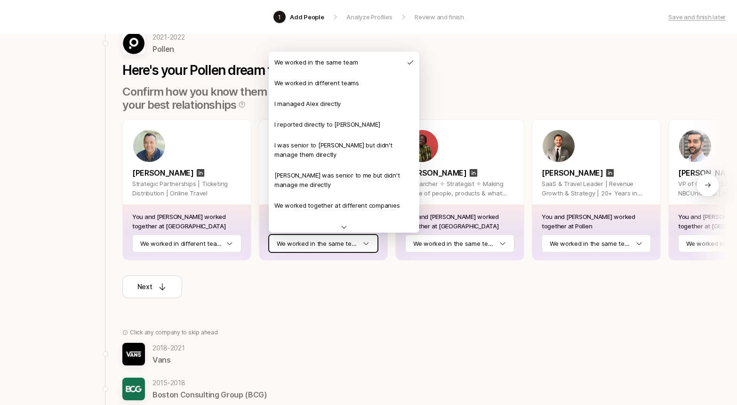
click at [332, 239] on html "1 Add People Analyze Profiles Review and finish Save and finish later Add the b…" at bounding box center [368, 129] width 737 height 405
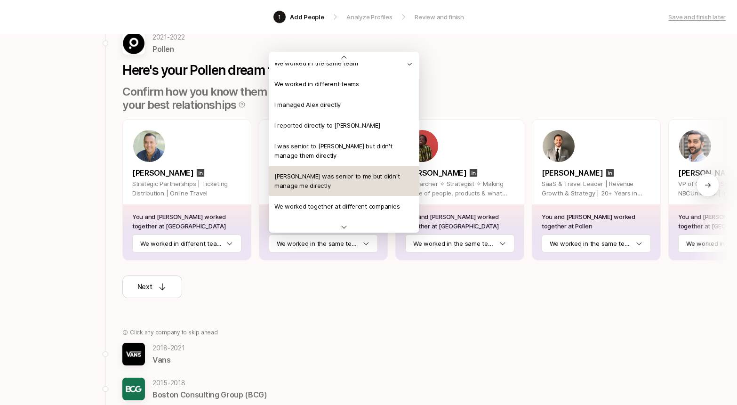
scroll to position [3, 0]
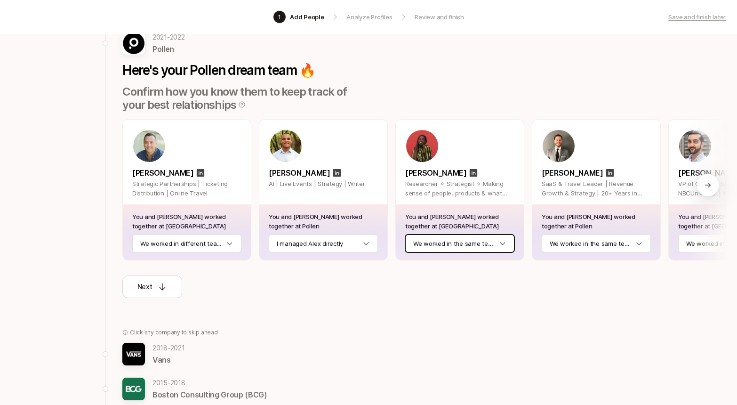
click at [439, 238] on html "1 Add People Analyze Profiles Review and finish Save and finish later Add the b…" at bounding box center [368, 129] width 737 height 405
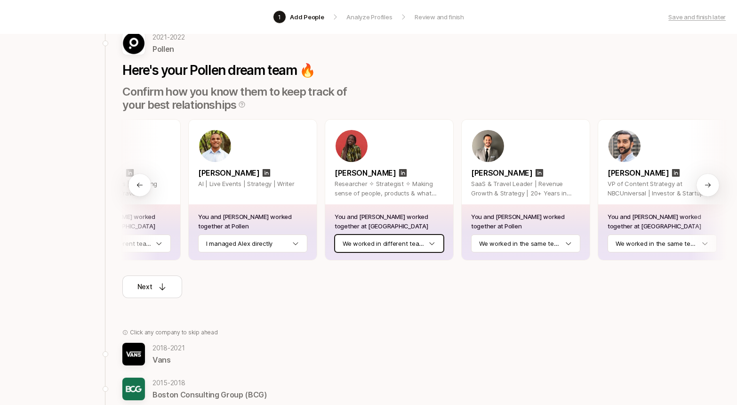
scroll to position [0, 124]
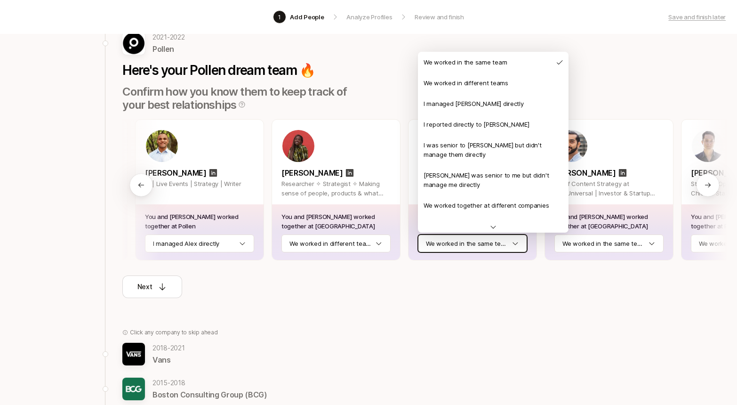
click at [504, 243] on html "1 Add People Analyze Profiles Review and finish Save and finish later Add the b…" at bounding box center [368, 129] width 737 height 405
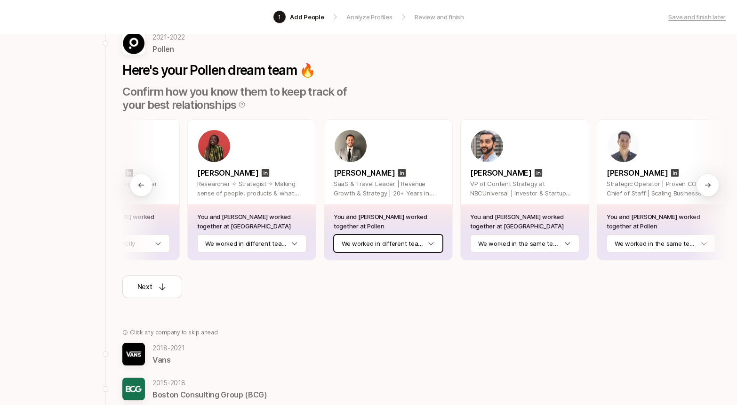
scroll to position [0, 234]
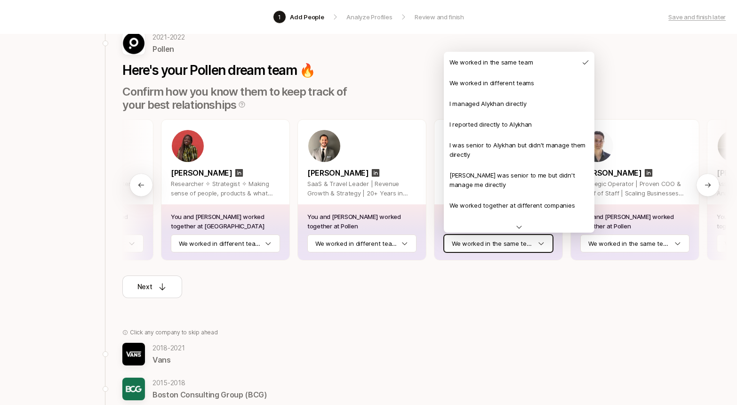
click at [528, 246] on html "1 Add People Analyze Profiles Review and finish Save and finish later Add the b…" at bounding box center [368, 129] width 737 height 405
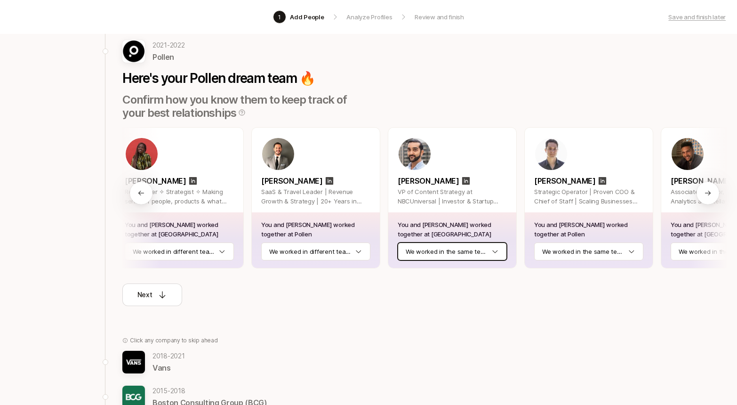
scroll to position [0, 309]
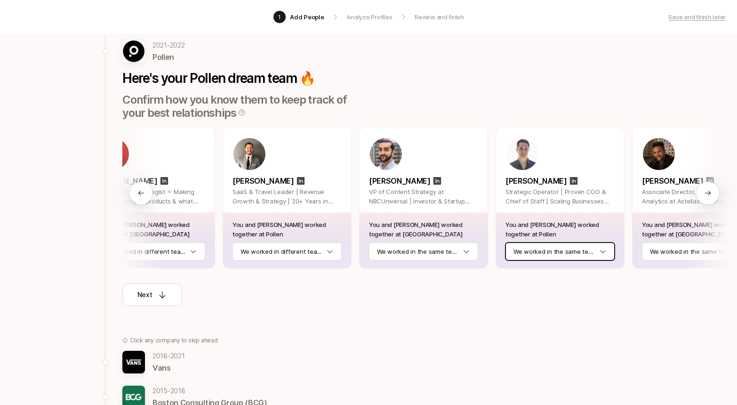
click at [601, 248] on html "1 Add People Analyze Profiles Review and finish Save and finish later Add the b…" at bounding box center [368, 137] width 737 height 405
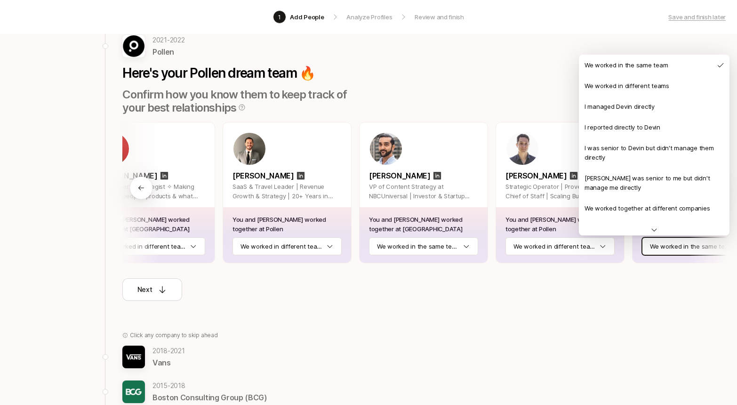
click at [687, 251] on html "1 Add People Analyze Profiles Review and finish Save and finish later Add the b…" at bounding box center [368, 132] width 737 height 405
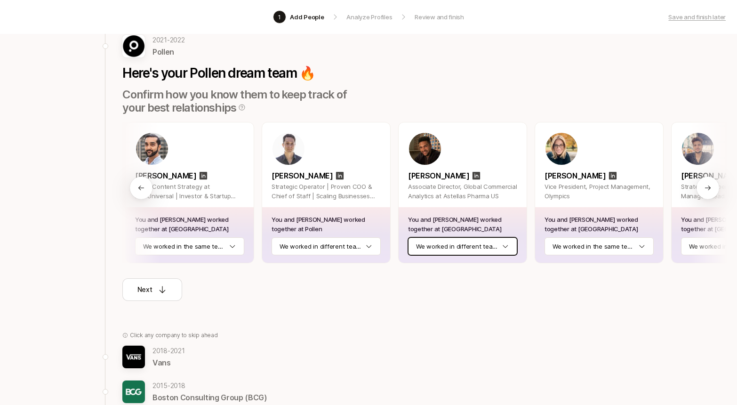
scroll to position [0, 544]
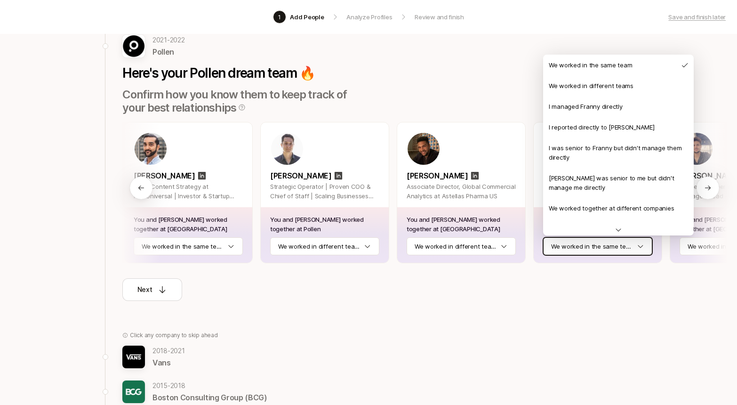
click at [633, 245] on html "1 Add People Analyze Profiles Review and finish Save and finish later Add the b…" at bounding box center [368, 132] width 737 height 405
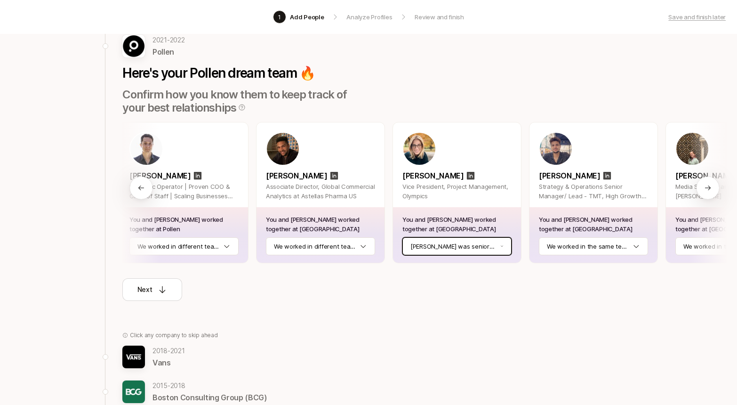
scroll to position [0, 689]
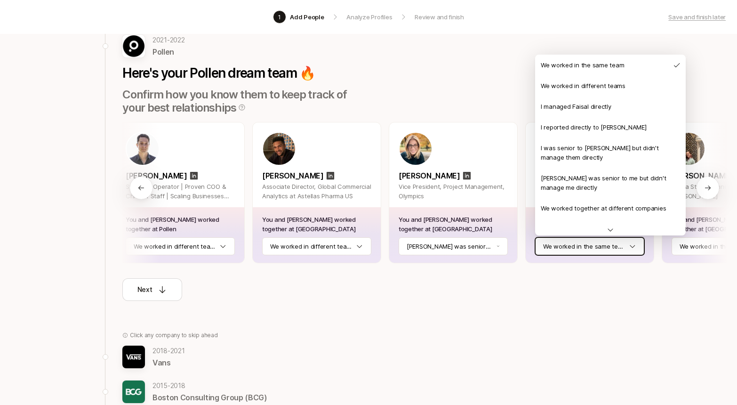
click at [631, 244] on html "1 Add People Analyze Profiles Review and finish Save and finish later Add the b…" at bounding box center [368, 132] width 737 height 405
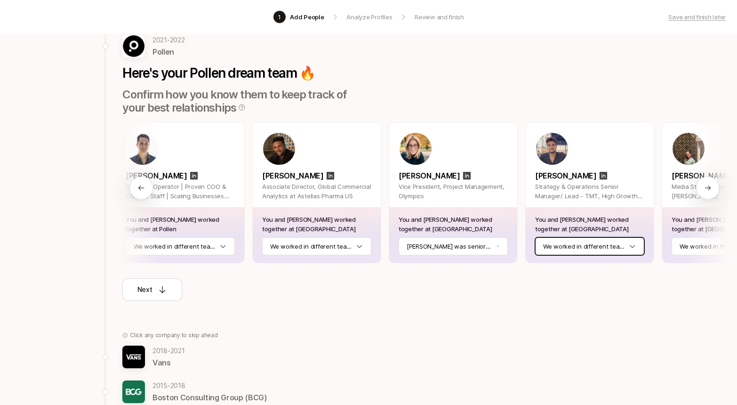
scroll to position [0, 753]
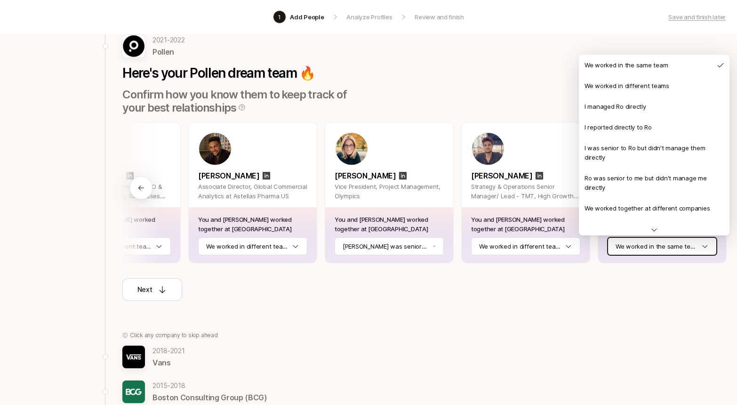
click at [682, 246] on html "1 Add People Analyze Profiles Review and finish Save and finish later Add the b…" at bounding box center [368, 132] width 737 height 405
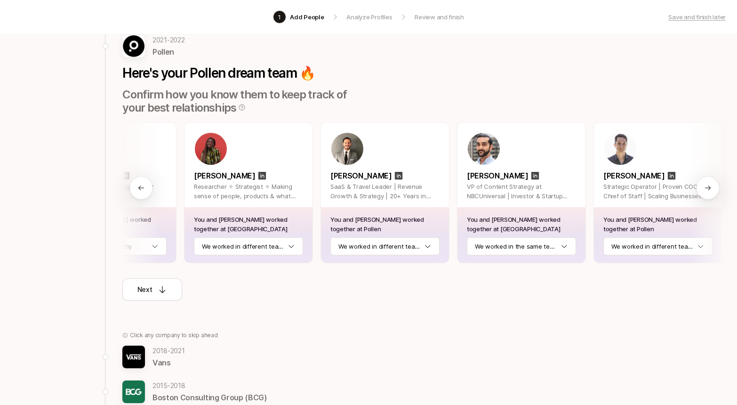
scroll to position [0, 0]
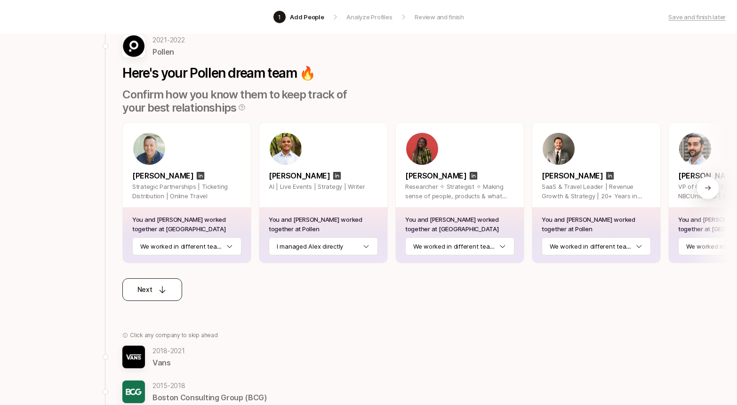
click at [166, 286] on icon at bounding box center [162, 289] width 9 height 9
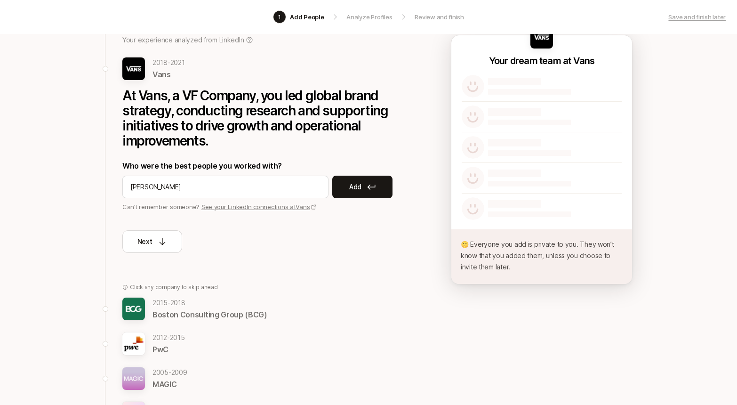
type input "[PERSON_NAME]"
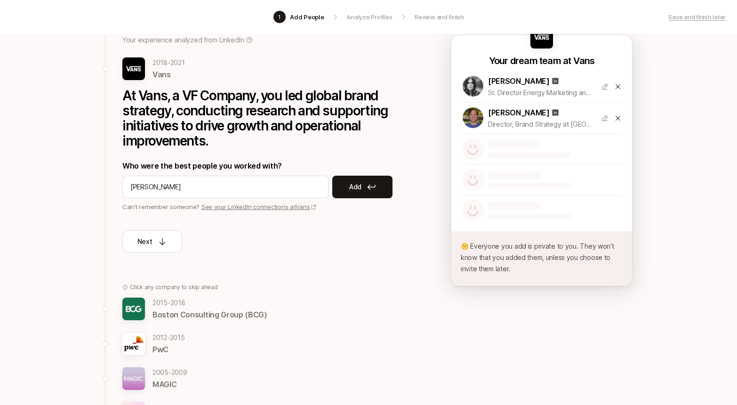
type input "[PERSON_NAME]"
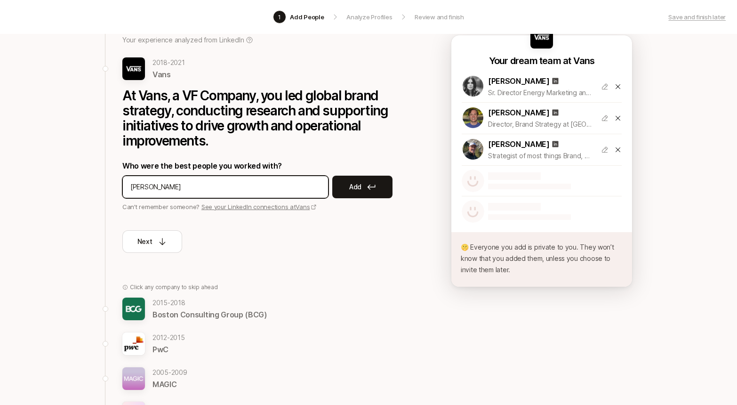
type input "[PERSON_NAME]"
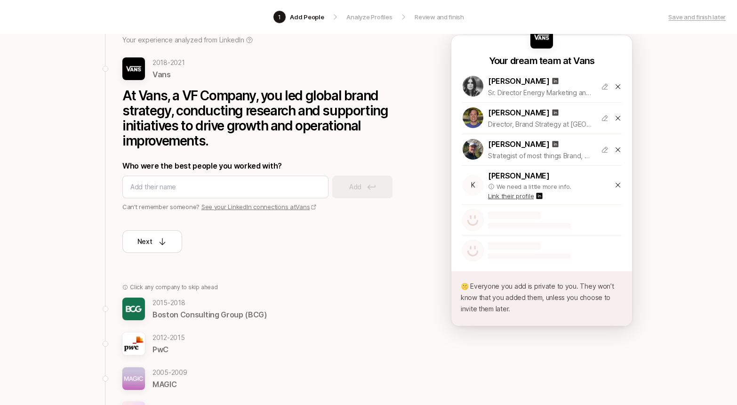
click at [618, 184] on icon at bounding box center [617, 185] width 5 height 5
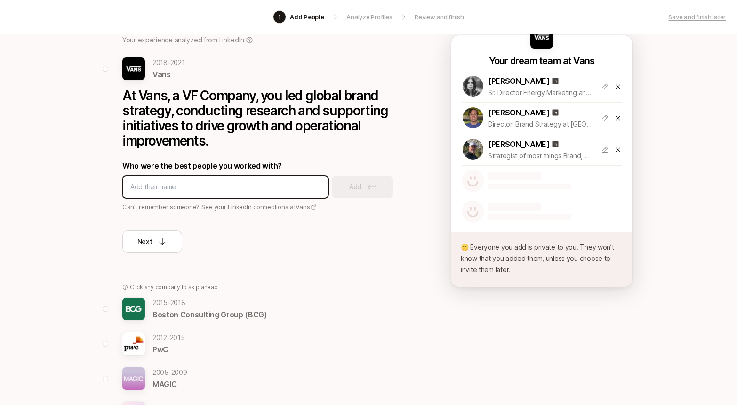
click at [280, 184] on input at bounding box center [225, 186] width 190 height 11
type input "[PERSON_NAME]"
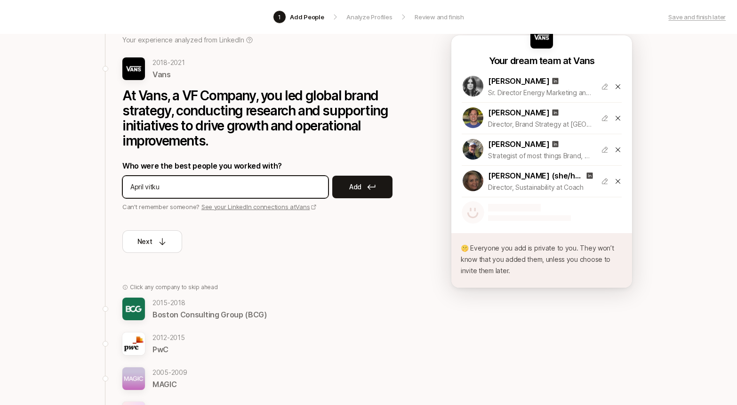
type input "[PERSON_NAME]"
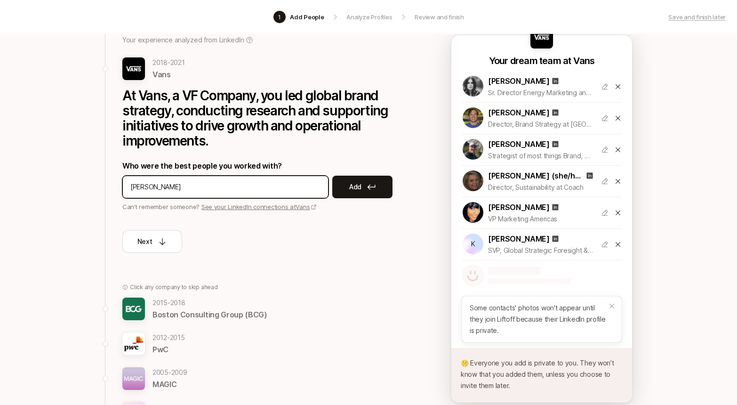
type input "[PERSON_NAME]"
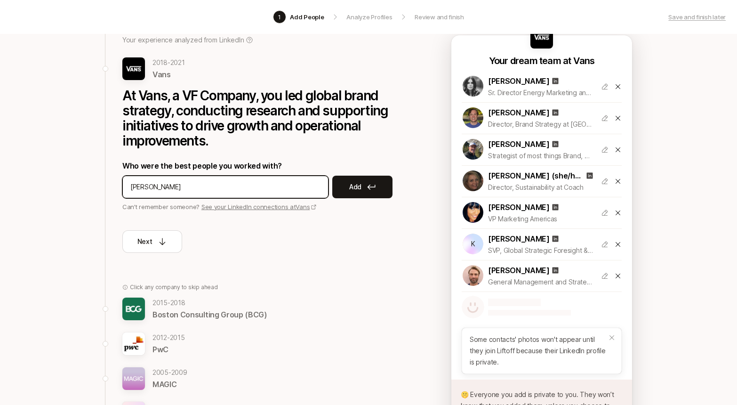
type input "[PERSON_NAME]"
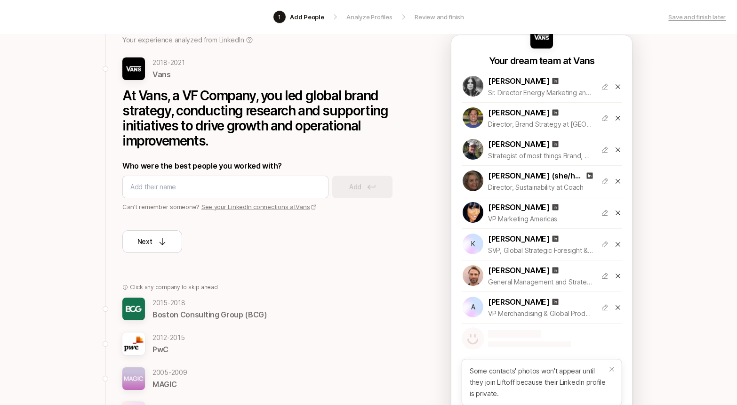
click at [620, 305] on icon at bounding box center [618, 307] width 8 height 8
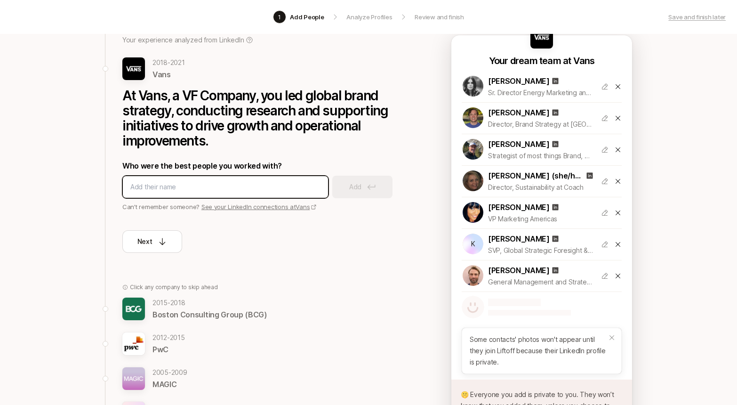
click at [306, 189] on input at bounding box center [225, 186] width 190 height 11
type input "[PERSON_NAME]"
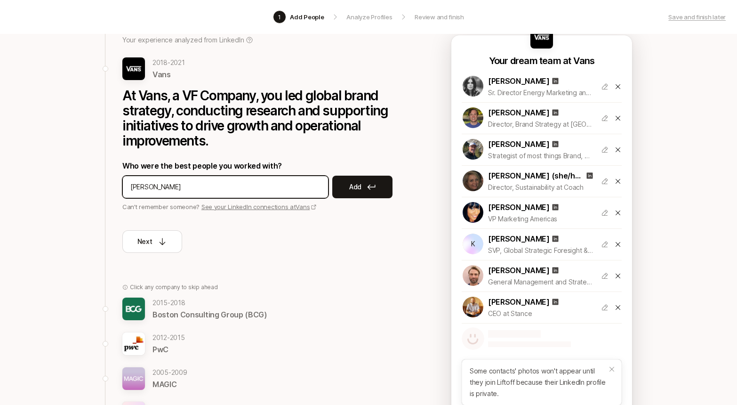
type input "[PERSON_NAME]"
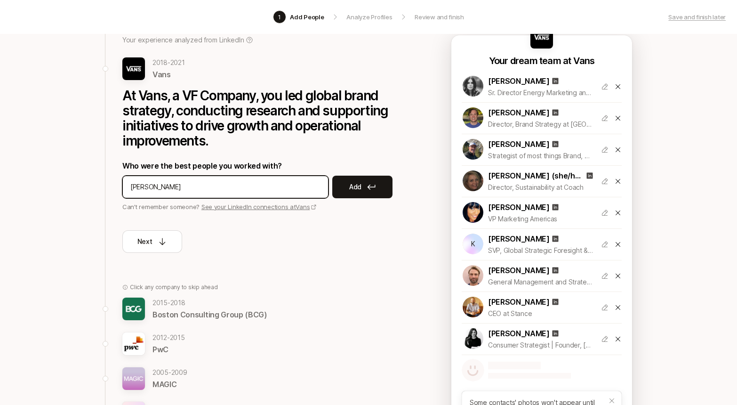
type input "Jenn Kong"
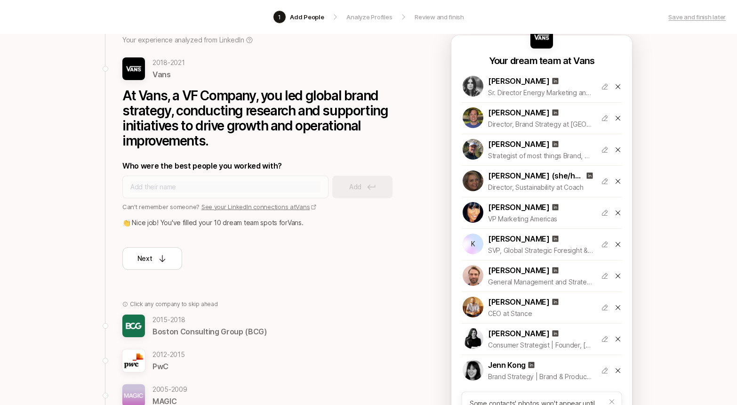
click at [617, 277] on icon at bounding box center [618, 276] width 8 height 8
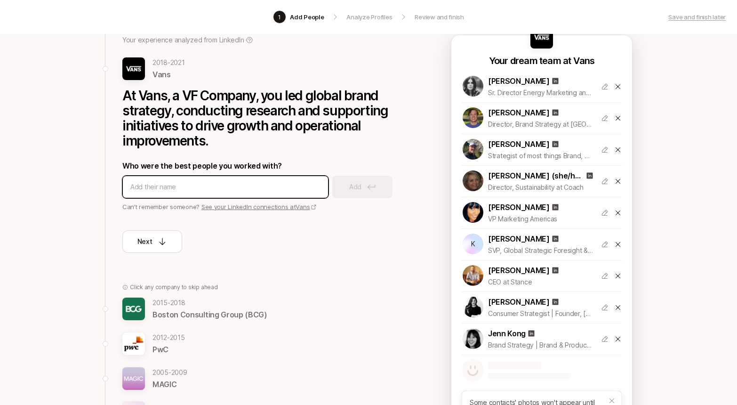
click at [164, 186] on input at bounding box center [225, 186] width 190 height 11
type input "[PERSON_NAME]"
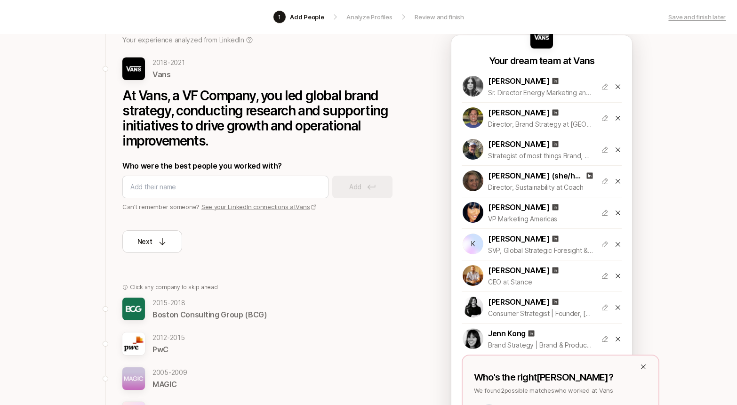
click at [619, 274] on icon at bounding box center [617, 275] width 5 height 5
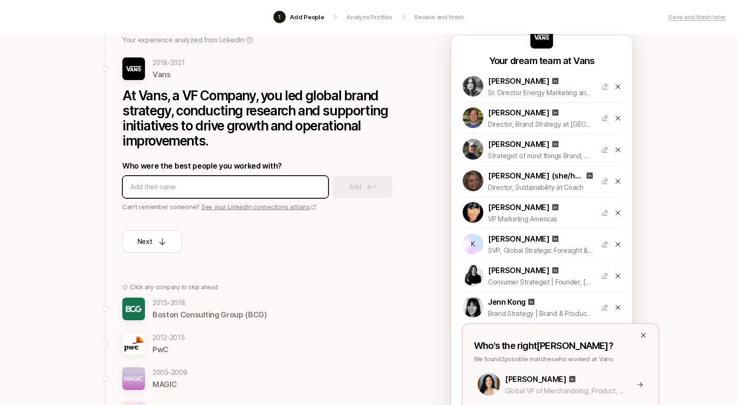
click at [135, 184] on input at bounding box center [225, 186] width 190 height 11
type input "[PERSON_NAME]"
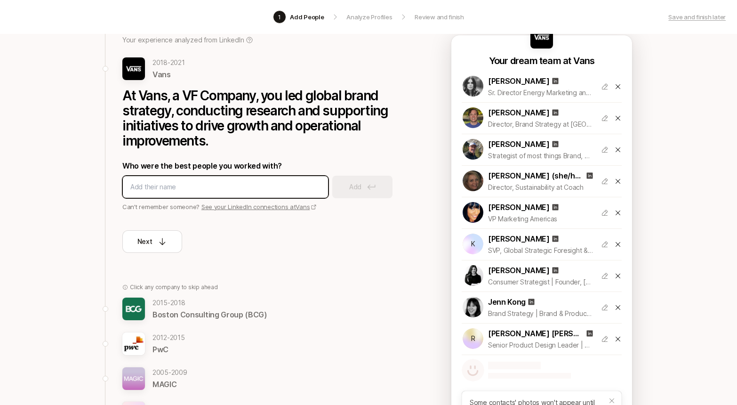
click at [164, 183] on input at bounding box center [225, 186] width 190 height 11
type input "brooke december watt"
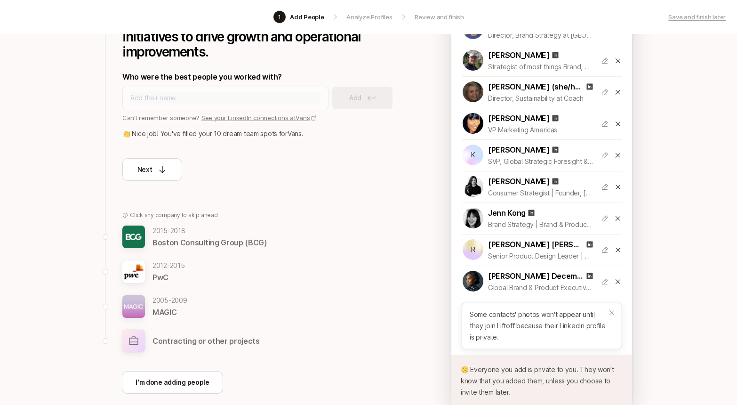
scroll to position [153, 0]
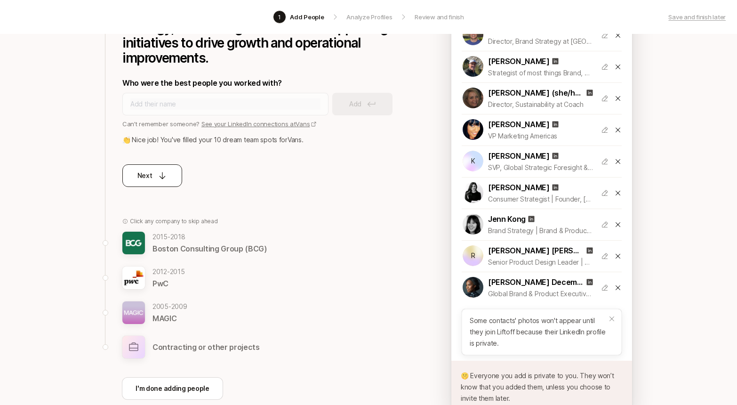
click at [159, 180] on div "Next" at bounding box center [152, 175] width 30 height 11
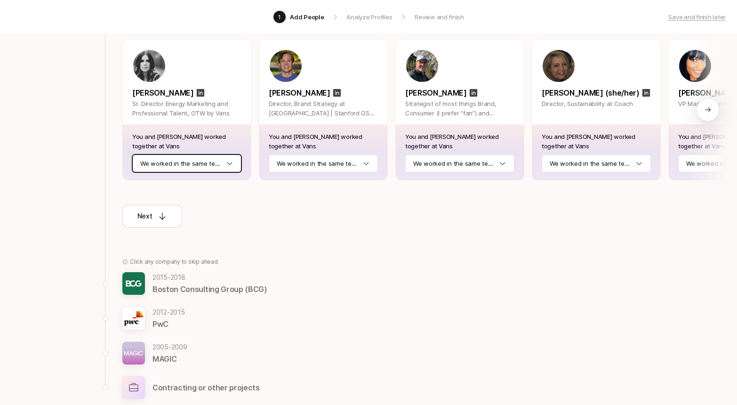
click at [200, 162] on html "1 Add People Analyze Profiles Review and finish Save and finish later Add the b…" at bounding box center [368, 49] width 737 height 405
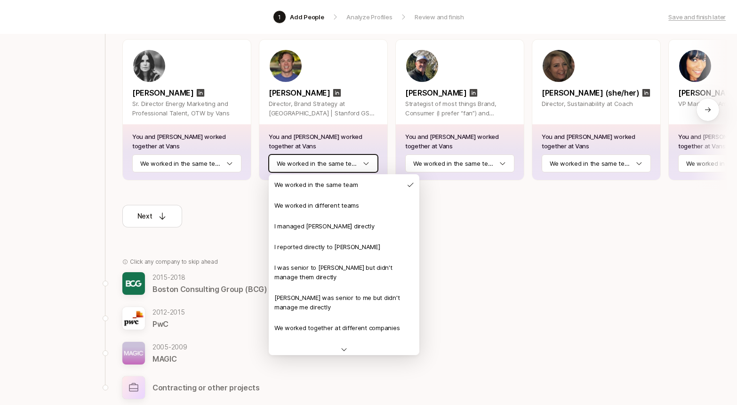
click at [331, 159] on html "1 Add People Analyze Profiles Review and finish Save and finish later Add the b…" at bounding box center [368, 49] width 737 height 405
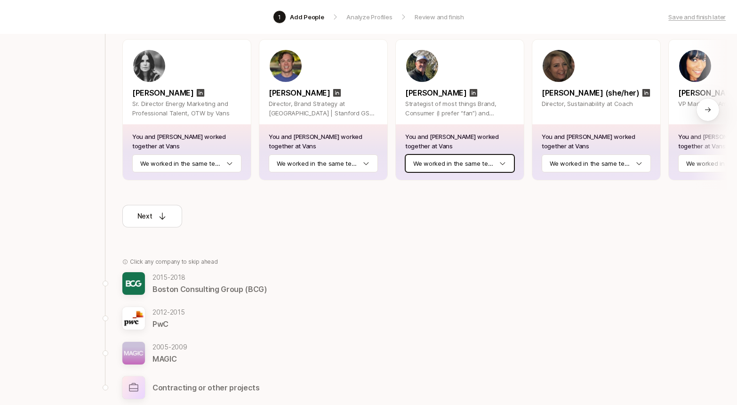
click at [449, 160] on html "1 Add People Analyze Profiles Review and finish Save and finish later Add the b…" at bounding box center [368, 49] width 737 height 405
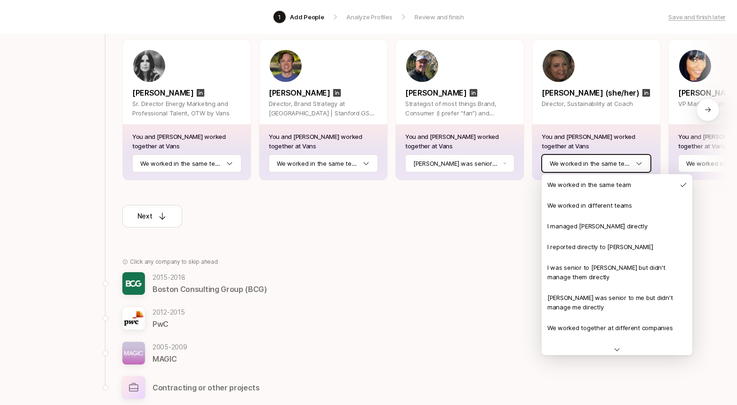
click at [607, 165] on html "1 Add People Analyze Profiles Review and finish Save and finish later Add the b…" at bounding box center [368, 49] width 737 height 405
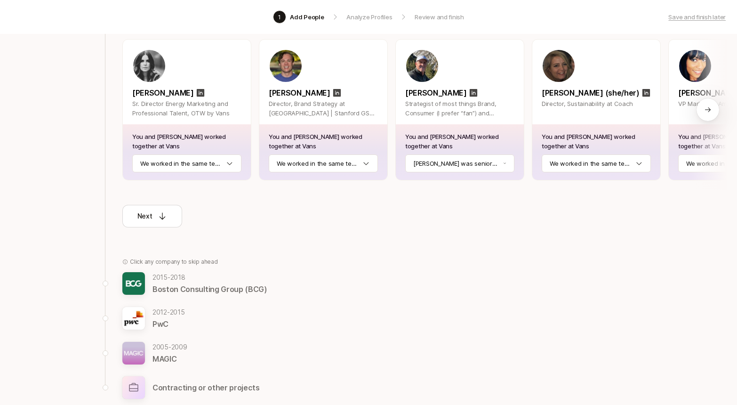
click at [707, 106] on icon at bounding box center [708, 110] width 8 height 8
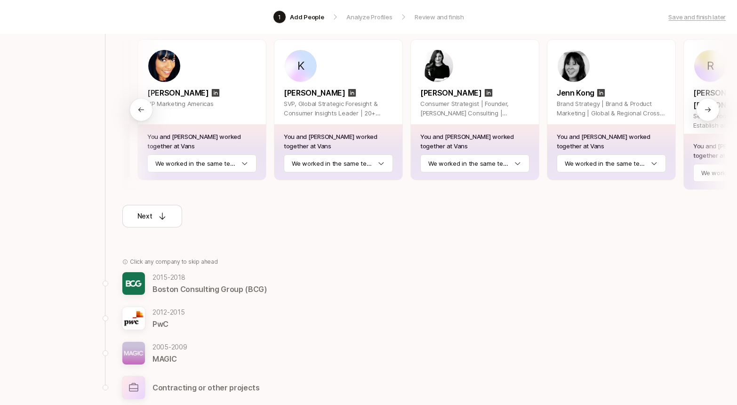
scroll to position [0, 533]
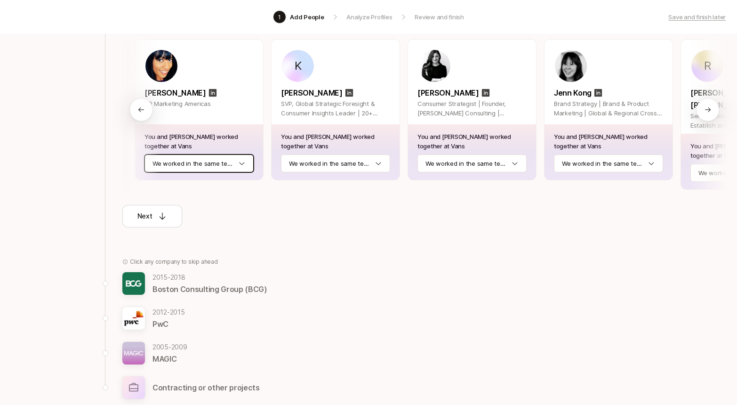
click at [241, 164] on html "1 Add People Analyze Profiles Review and finish Save and finish later Add the b…" at bounding box center [368, 49] width 737 height 405
click at [379, 161] on html "1 Add People Analyze Profiles Review and finish Save and finish later Add the b…" at bounding box center [368, 49] width 737 height 405
click at [513, 165] on html "1 Add People Analyze Profiles Review and finish Save and finish later Add the b…" at bounding box center [368, 49] width 737 height 405
click at [618, 160] on html "1 Add People Analyze Profiles Review and finish Save and finish later Add the b…" at bounding box center [368, 49] width 737 height 405
click at [704, 111] on div at bounding box center [707, 109] width 23 height 23
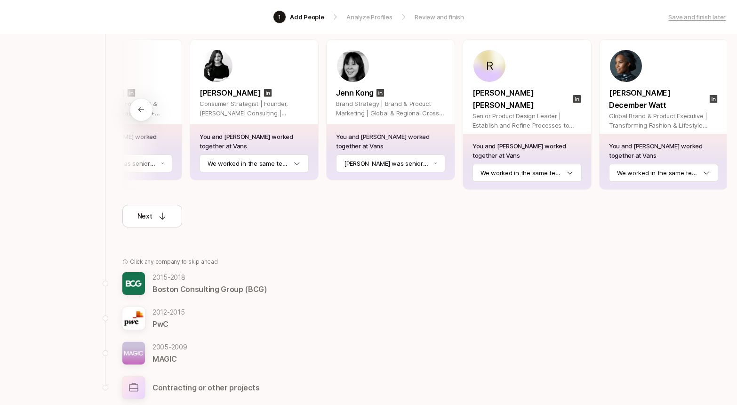
scroll to position [0, 753]
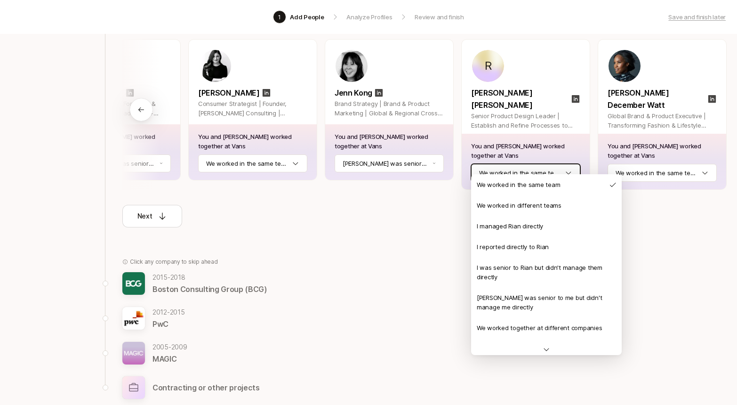
click at [572, 161] on html "1 Add People Analyze Profiles Review and finish Save and finish later Add the b…" at bounding box center [368, 49] width 737 height 405
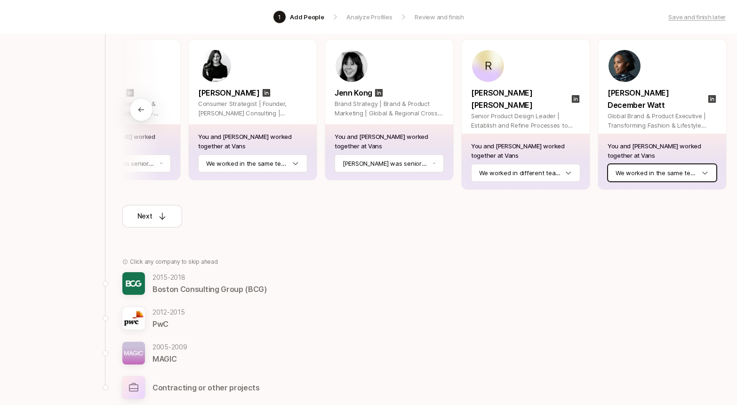
click at [707, 162] on html "1 Add People Analyze Profiles Review and finish Save and finish later Add the b…" at bounding box center [368, 49] width 737 height 405
click at [156, 210] on div "Next" at bounding box center [152, 215] width 30 height 11
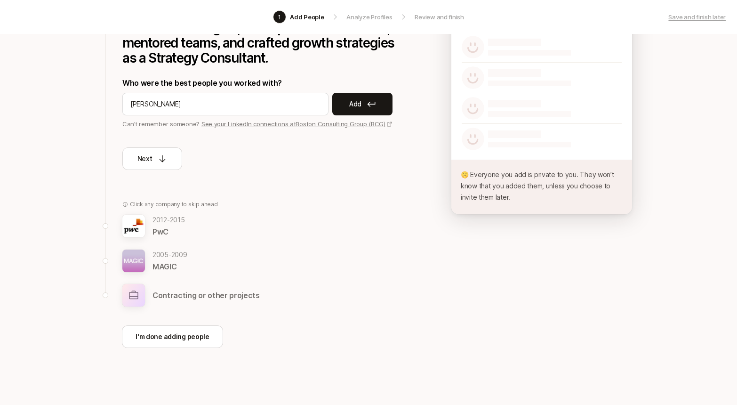
type input "[PERSON_NAME]"
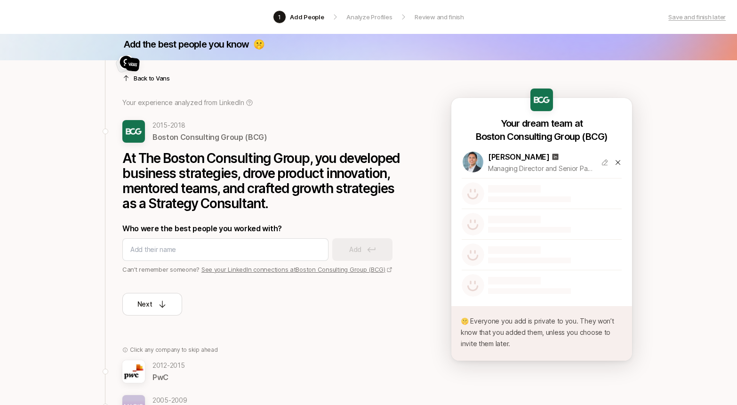
scroll to position [13, 0]
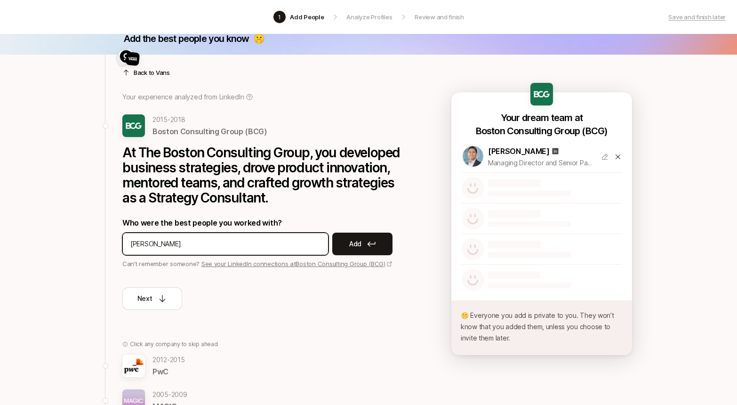
type input "[PERSON_NAME]"
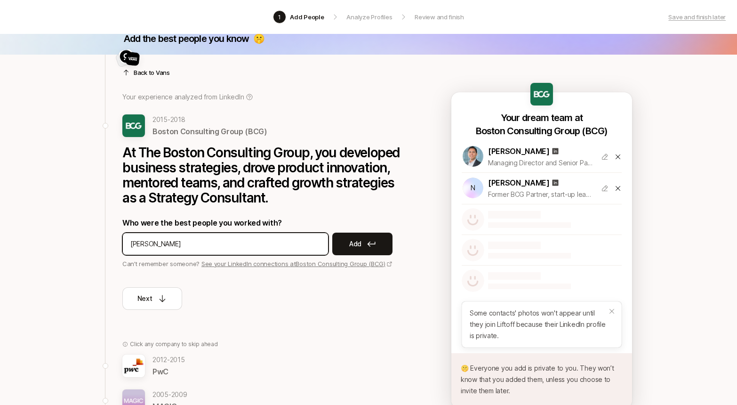
type input "[PERSON_NAME]"
type input "Win Chia"
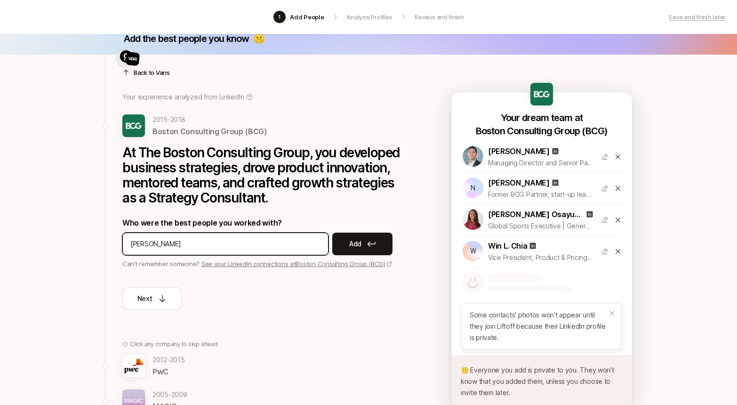
type input "[PERSON_NAME]"
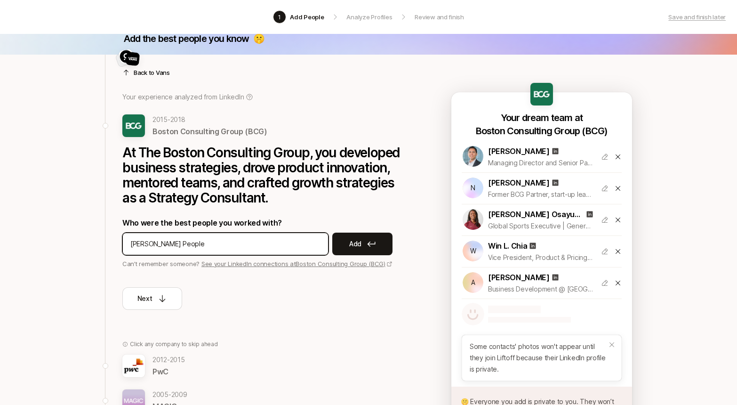
type input "[PERSON_NAME]"
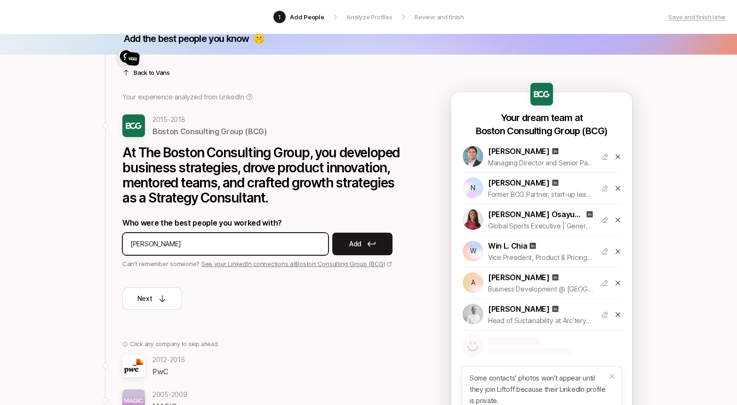
type input "[PERSON_NAME]"
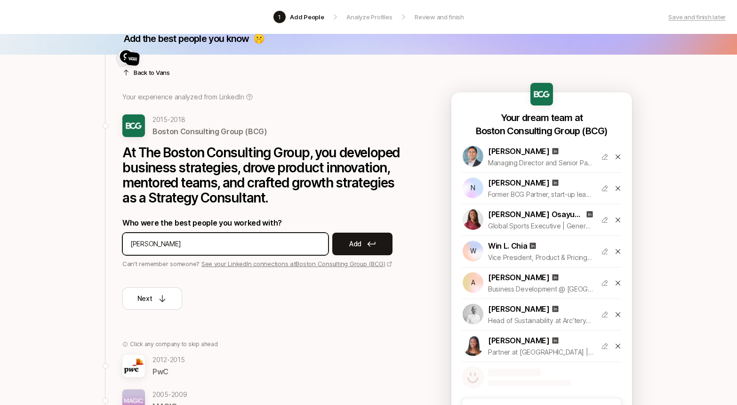
type input "[PERSON_NAME]"
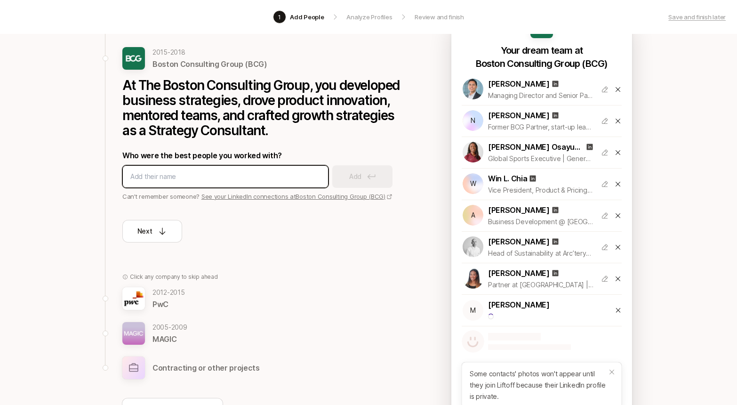
scroll to position [87, 0]
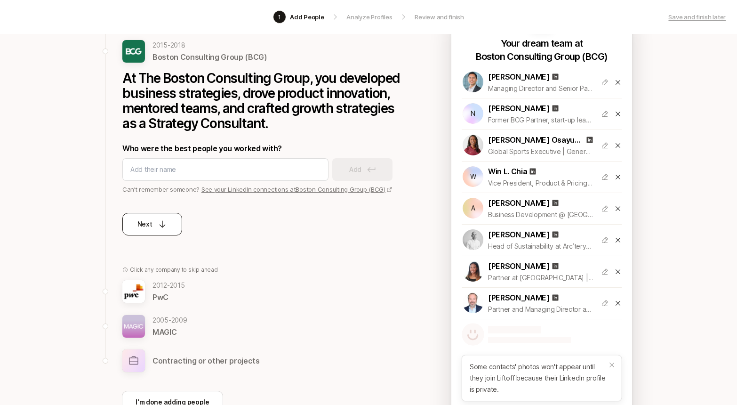
click at [151, 218] on p "Next" at bounding box center [144, 223] width 15 height 11
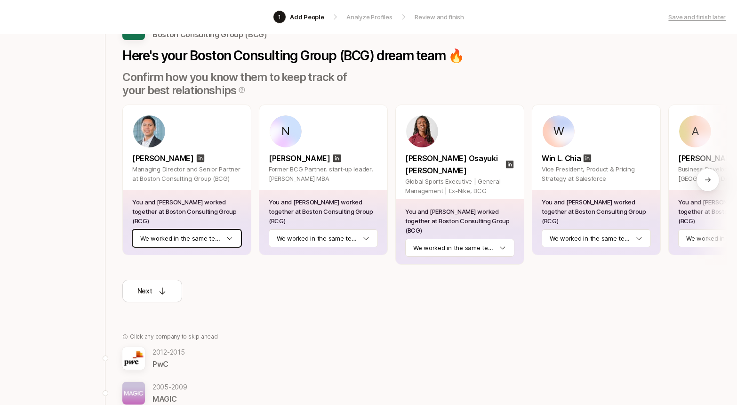
click at [231, 225] on html "1 Add People Analyze Profiles Review and finish Save and finish later Add the b…" at bounding box center [368, 115] width 737 height 405
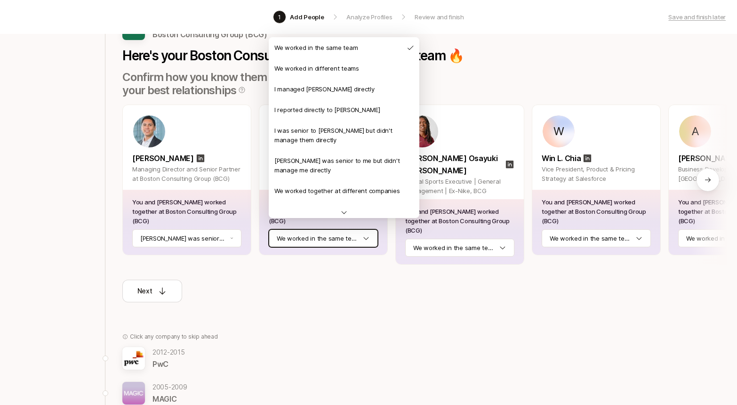
click at [364, 228] on html "1 Add People Analyze Profiles Review and finish Save and finish later Add the b…" at bounding box center [368, 115] width 737 height 405
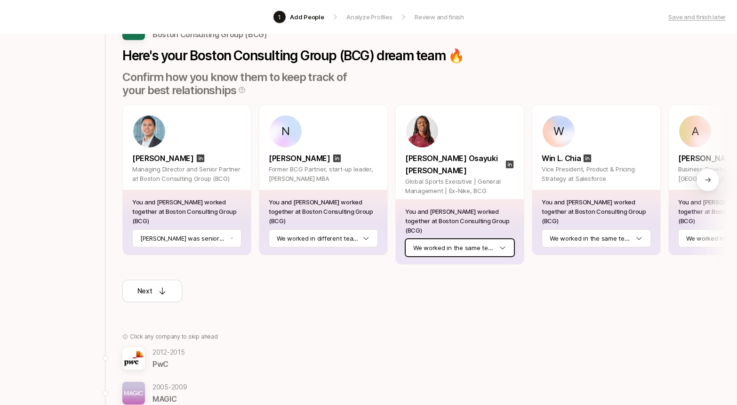
click at [479, 228] on html "1 Add People Analyze Profiles Review and finish Save and finish later Add the b…" at bounding box center [368, 115] width 737 height 405
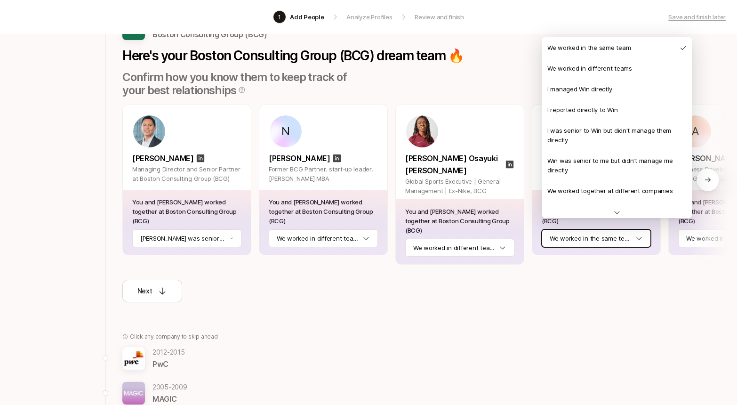
click at [618, 225] on html "1 Add People Analyze Profiles Review and finish Save and finish later Add the b…" at bounding box center [368, 115] width 737 height 405
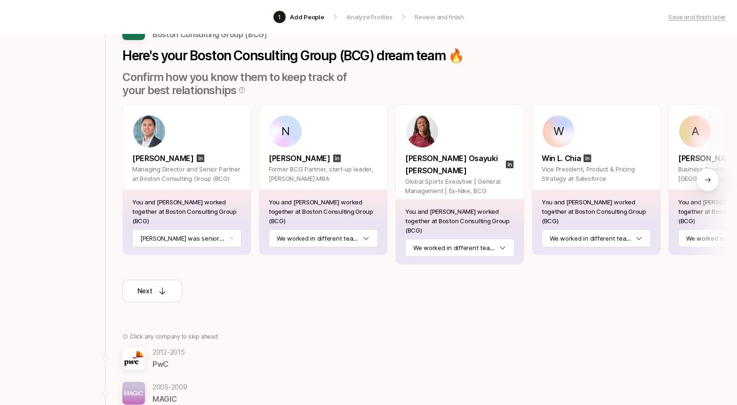
click at [705, 168] on div at bounding box center [707, 179] width 23 height 23
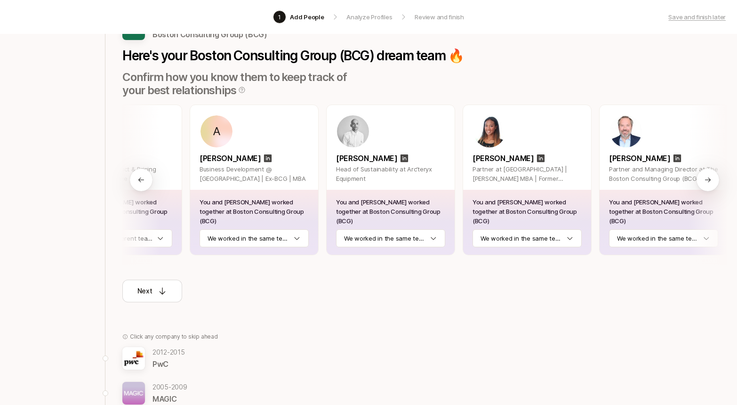
scroll to position [0, 480]
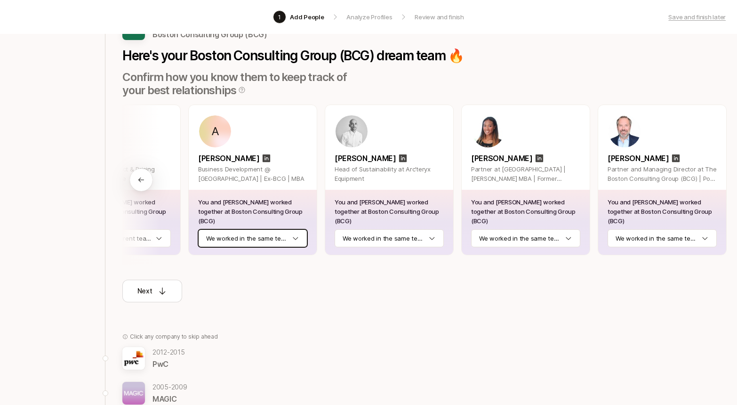
click at [293, 231] on html "1 Add People Analyze Profiles Review and finish Save and finish later Add the b…" at bounding box center [368, 115] width 737 height 405
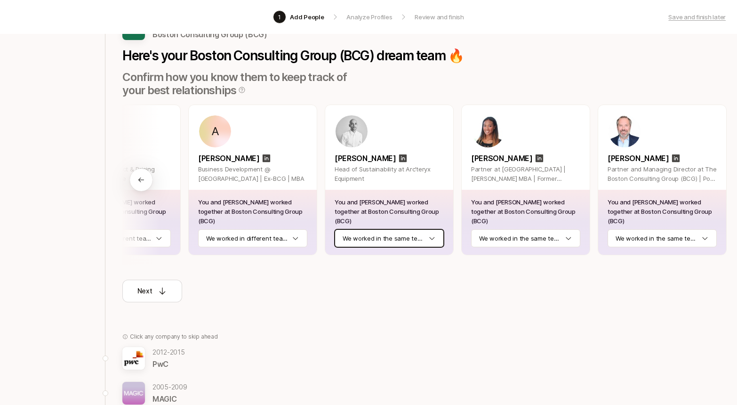
click at [423, 229] on html "1 Add People Analyze Profiles Review and finish Save and finish later Add the b…" at bounding box center [368, 115] width 737 height 405
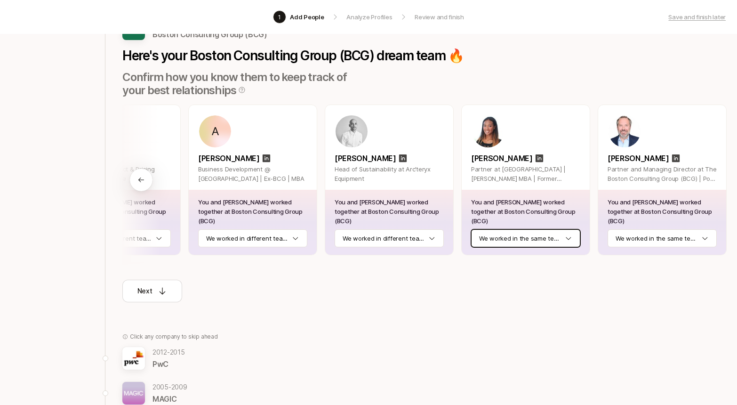
click at [488, 231] on html "1 Add People Analyze Profiles Review and finish Save and finish later Add the b…" at bounding box center [368, 115] width 737 height 405
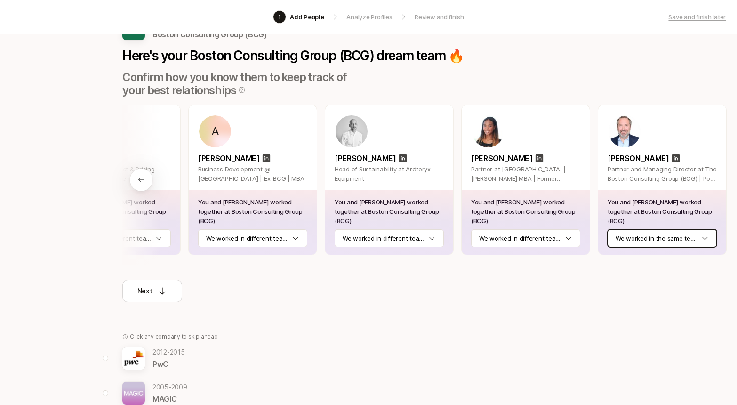
click at [660, 223] on html "1 Add People Analyze Profiles Review and finish Save and finish later Add the b…" at bounding box center [368, 115] width 737 height 405
click at [152, 285] on div "Next" at bounding box center [152, 290] width 30 height 11
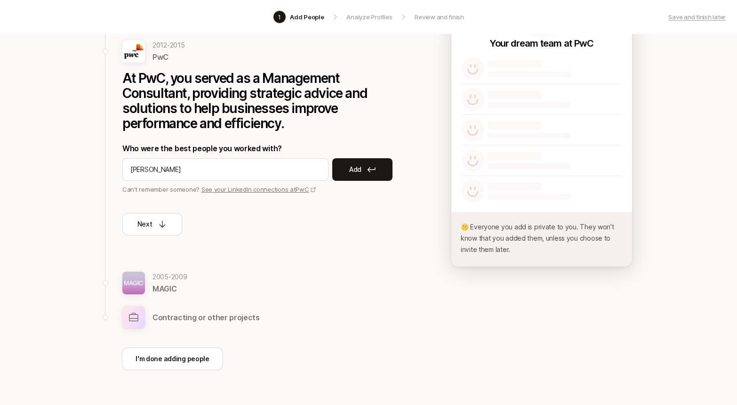
type input "[PERSON_NAME]"
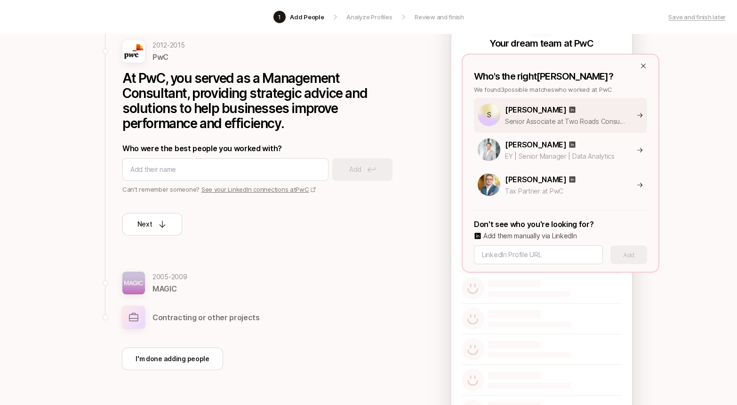
click at [525, 113] on p "[PERSON_NAME]" at bounding box center [536, 109] width 62 height 12
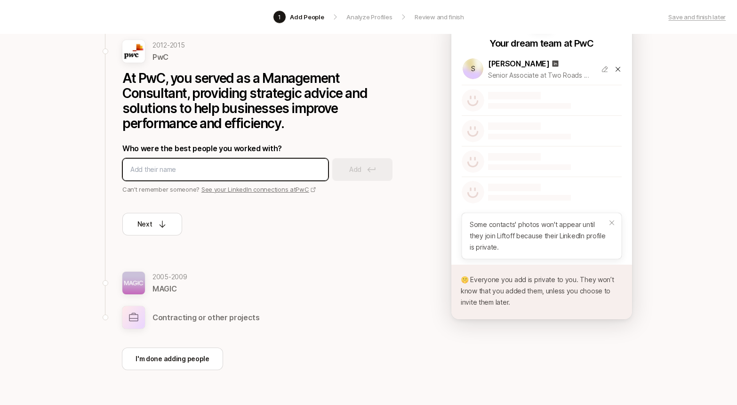
click at [246, 165] on input at bounding box center [225, 169] width 190 height 11
type input "[PERSON_NAME]"
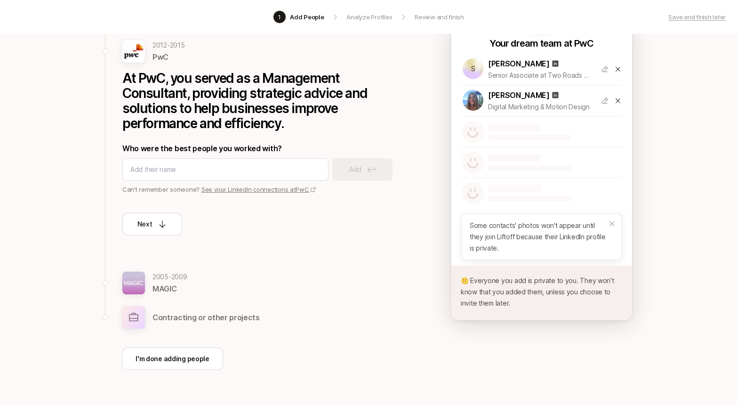
click at [619, 101] on icon at bounding box center [618, 101] width 8 height 8
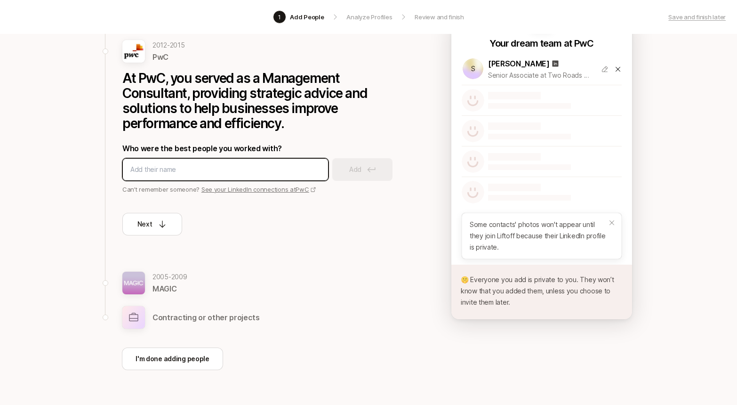
click at [180, 170] on input at bounding box center [225, 169] width 190 height 11
type input "[PERSON_NAME]"
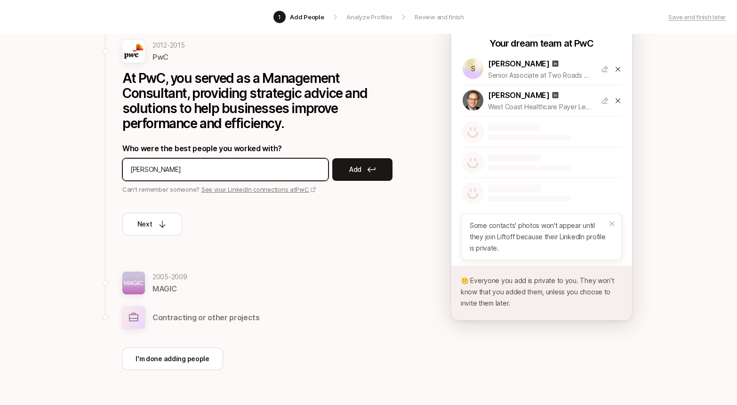
type input "[PERSON_NAME]"
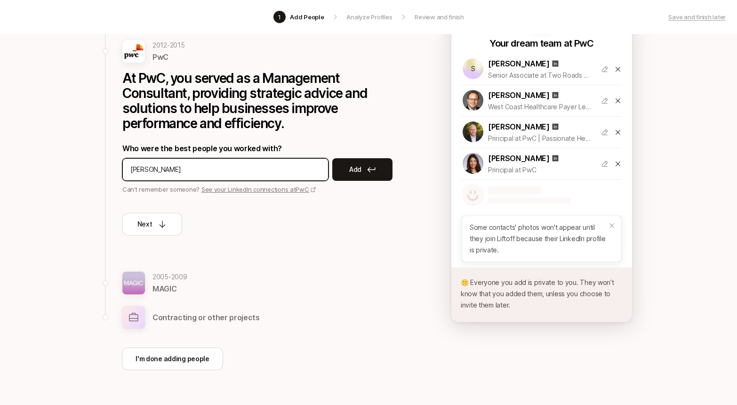
type input "[PERSON_NAME]"
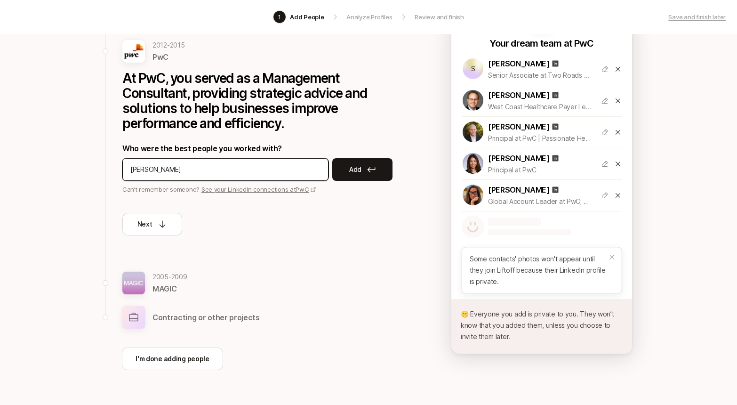
type input "[PERSON_NAME]"
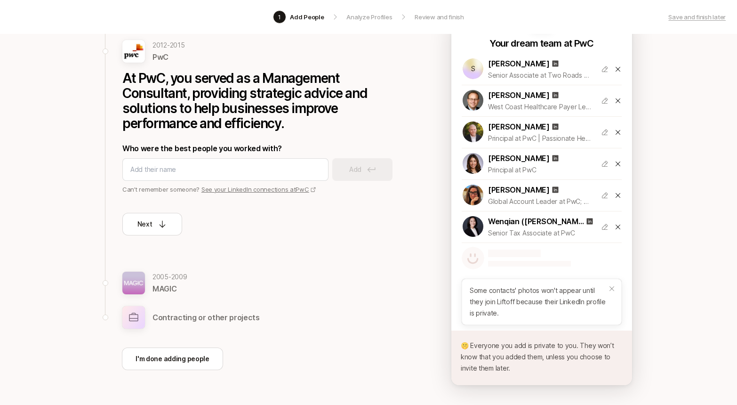
click at [618, 227] on icon at bounding box center [618, 227] width 8 height 8
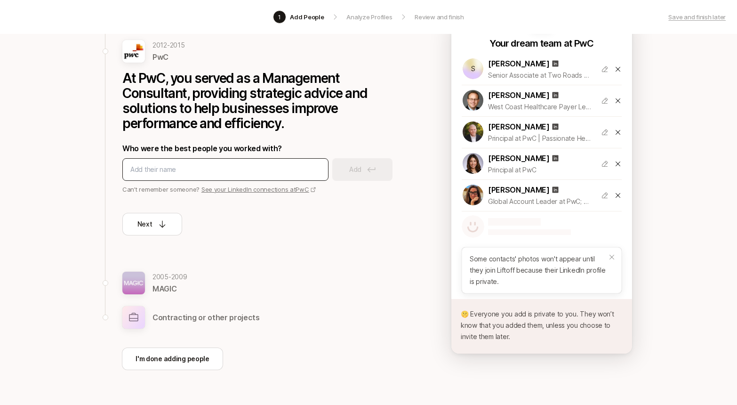
click at [135, 177] on div at bounding box center [225, 169] width 206 height 23
click at [136, 171] on input at bounding box center [225, 169] width 190 height 11
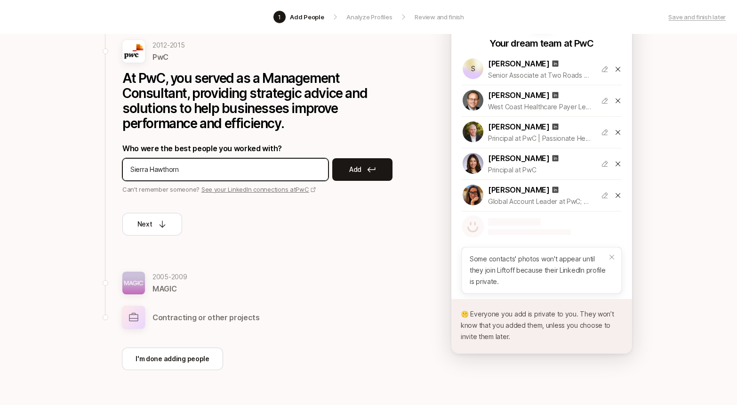
type input "Sierra Hawthorne"
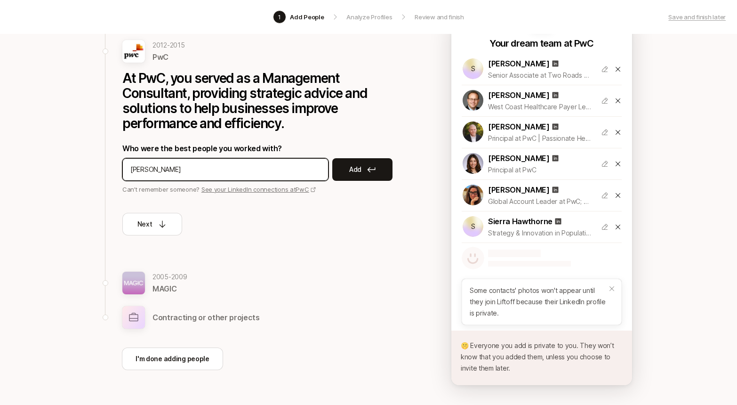
type input "[PERSON_NAME]"
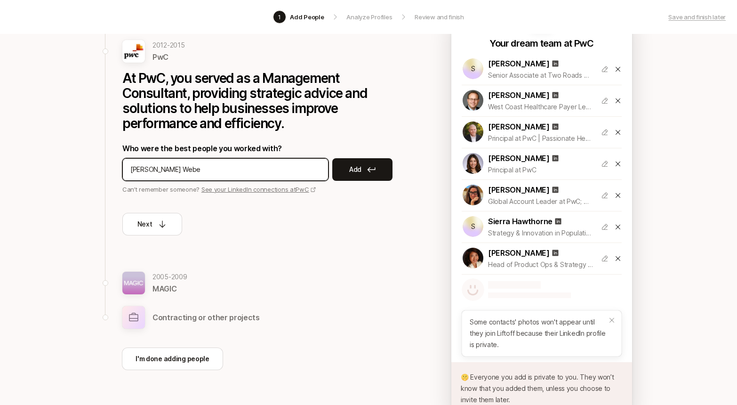
type input "[PERSON_NAME]"
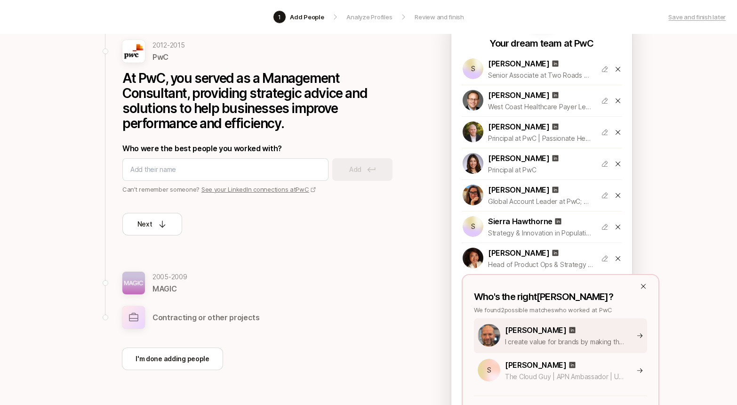
click at [535, 342] on p "I create value for brands by making them invaluable to their customers." at bounding box center [565, 341] width 120 height 11
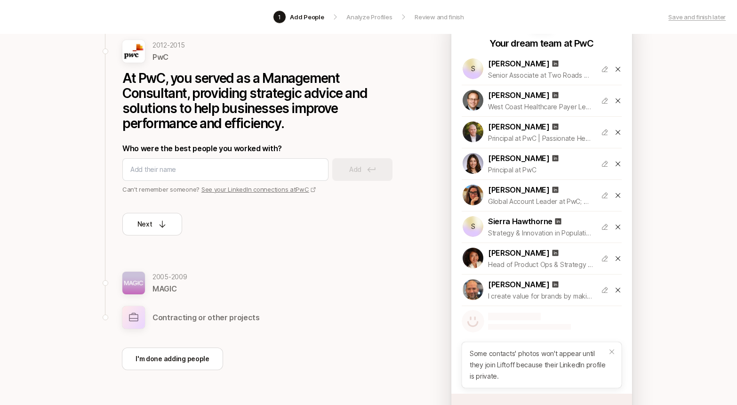
click at [619, 67] on icon at bounding box center [618, 69] width 8 height 8
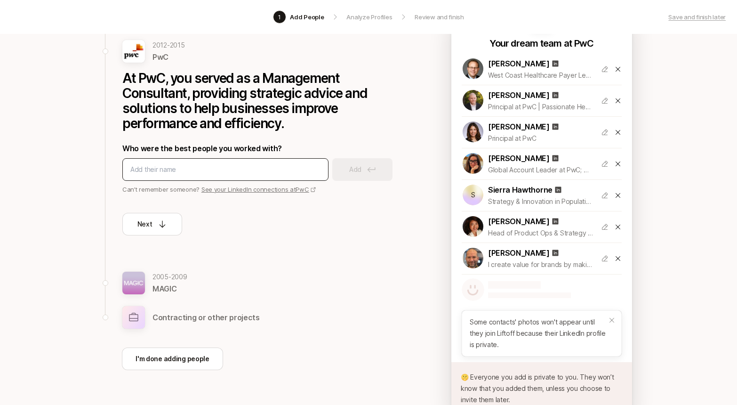
click at [267, 162] on div at bounding box center [225, 169] width 206 height 23
click at [267, 168] on input at bounding box center [225, 169] width 190 height 11
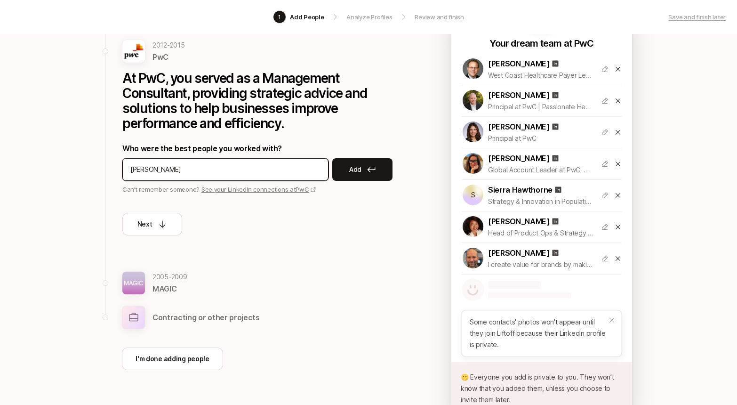
type input "[PERSON_NAME]"
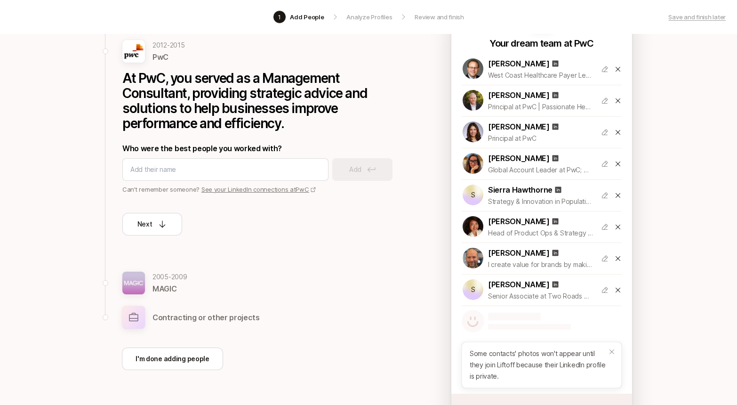
click at [617, 290] on icon at bounding box center [618, 290] width 8 height 8
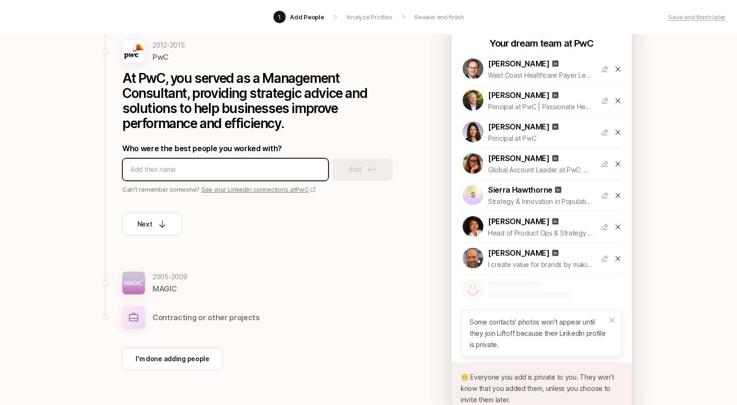
click at [163, 169] on input at bounding box center [225, 169] width 190 height 11
type input "[PERSON_NAME]"
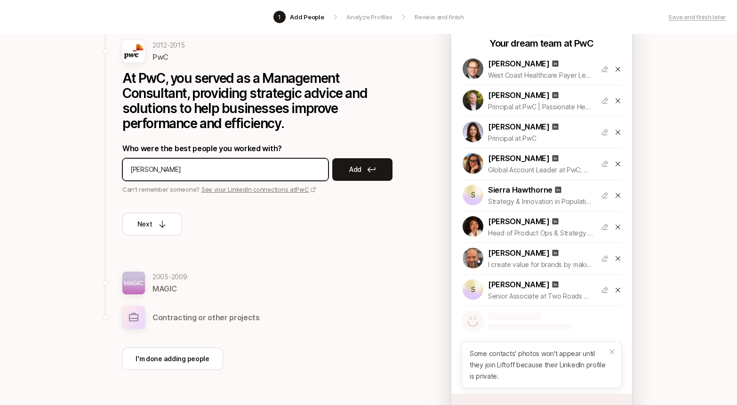
type input "[PERSON_NAME]"
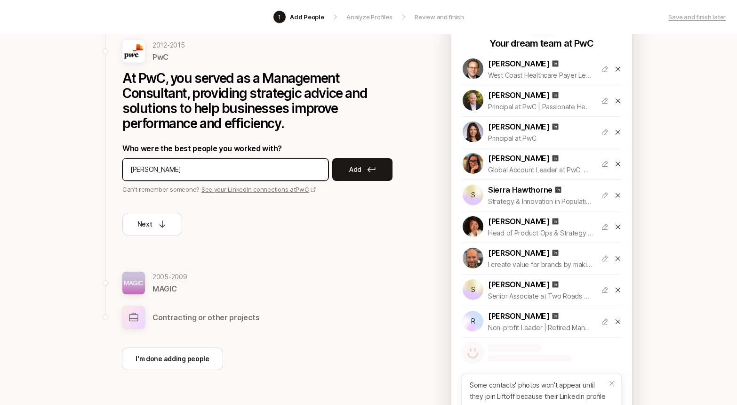
type input "[PERSON_NAME]"
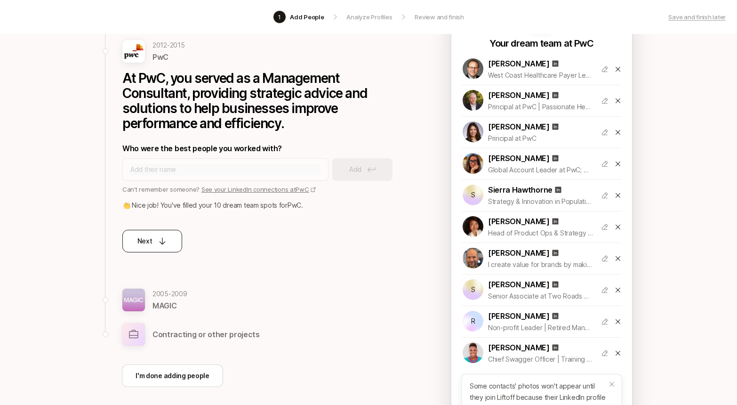
click at [151, 245] on p "Next" at bounding box center [144, 240] width 15 height 11
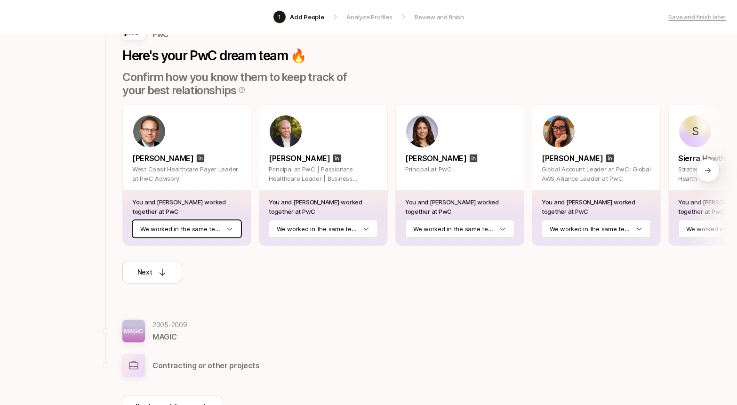
click at [225, 227] on html "1 Add People Analyze Profiles Review and finish Save and finish later Add the b…" at bounding box center [368, 115] width 737 height 405
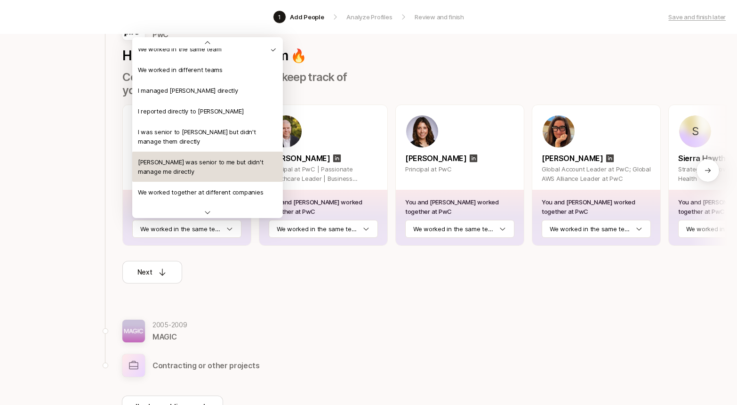
scroll to position [7, 0]
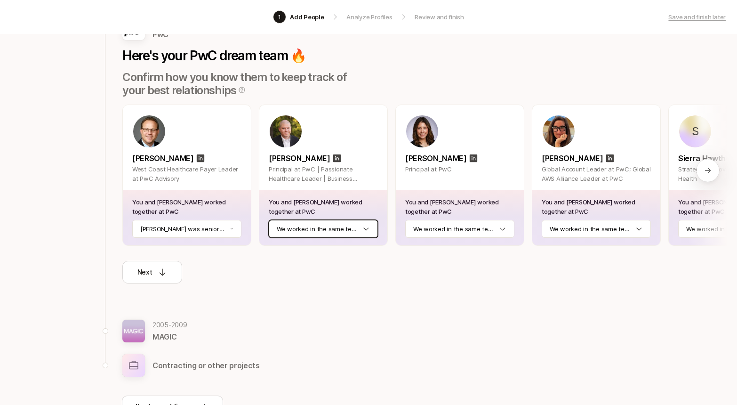
click at [356, 225] on html "1 Add People Analyze Profiles Review and finish Save and finish later Add the b…" at bounding box center [368, 115] width 737 height 405
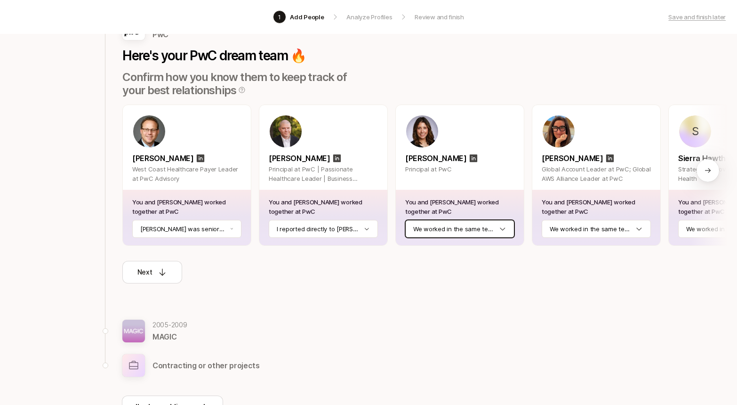
click at [478, 227] on html "1 Add People Analyze Profiles Review and finish Save and finish later Add the b…" at bounding box center [368, 115] width 737 height 405
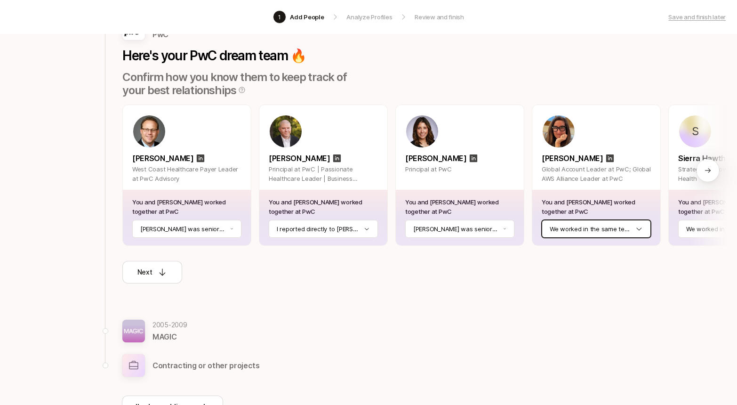
click at [603, 229] on html "1 Add People Analyze Profiles Review and finish Save and finish later Add the b…" at bounding box center [368, 115] width 737 height 405
click at [704, 167] on icon at bounding box center [708, 171] width 8 height 8
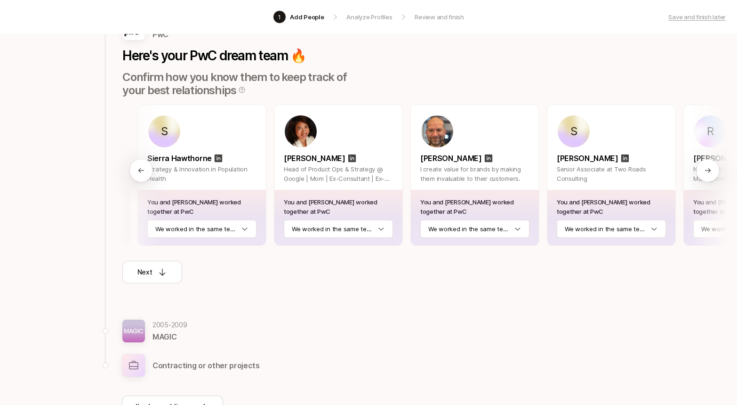
scroll to position [0, 533]
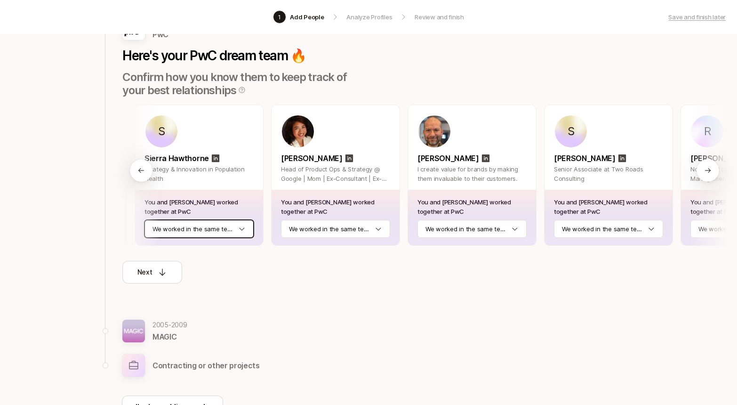
click at [230, 231] on html "1 Add People Analyze Profiles Review and finish Save and finish later Add the b…" at bounding box center [368, 115] width 737 height 405
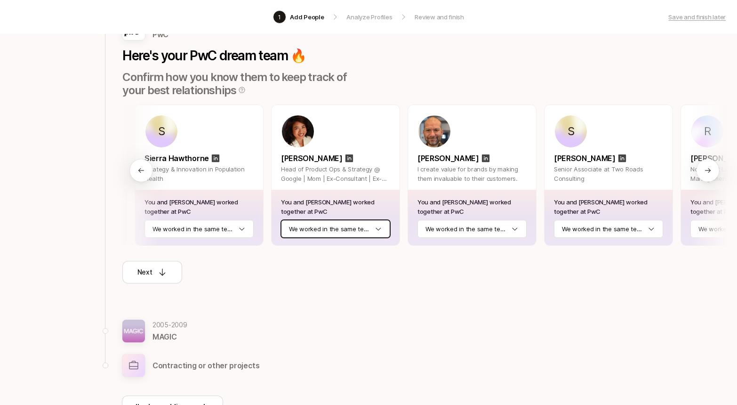
click at [356, 225] on html "1 Add People Analyze Profiles Review and finish Save and finish later Add the b…" at bounding box center [368, 115] width 737 height 405
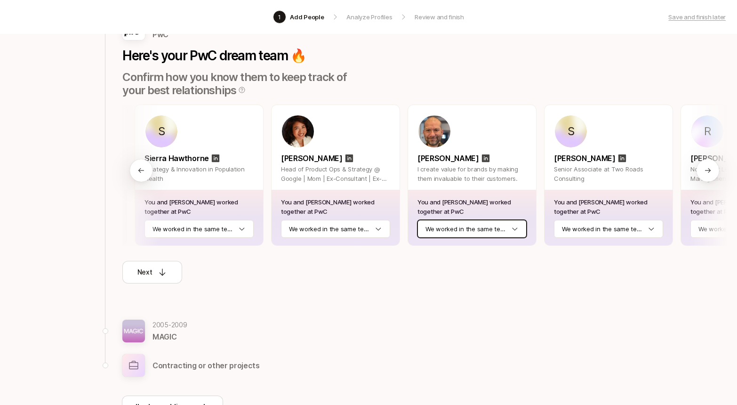
click at [501, 226] on html "1 Add People Analyze Profiles Review and finish Save and finish later Add the b…" at bounding box center [368, 115] width 737 height 405
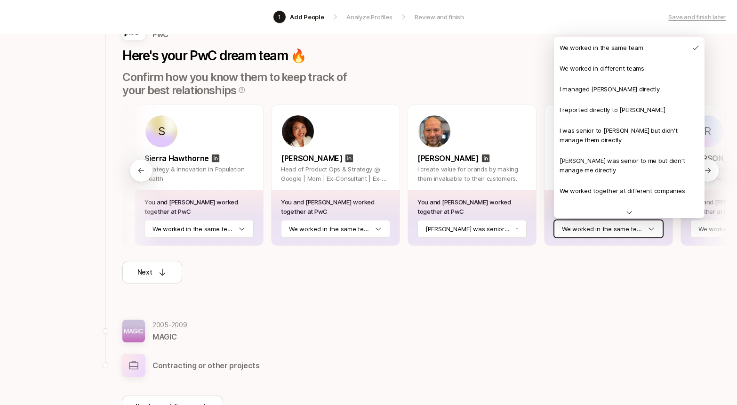
click at [612, 227] on html "1 Add People Analyze Profiles Review and finish Save and finish later Add the b…" at bounding box center [368, 115] width 737 height 405
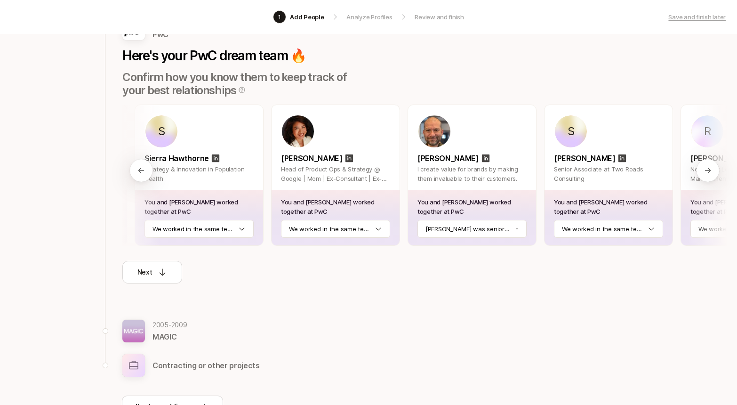
click at [709, 168] on icon at bounding box center [708, 171] width 8 height 8
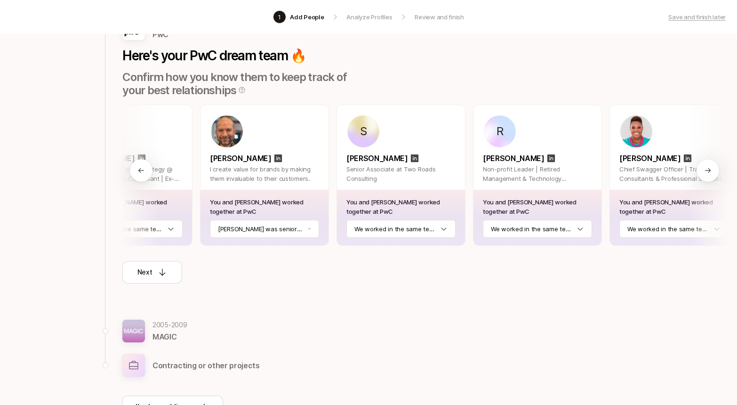
scroll to position [0, 753]
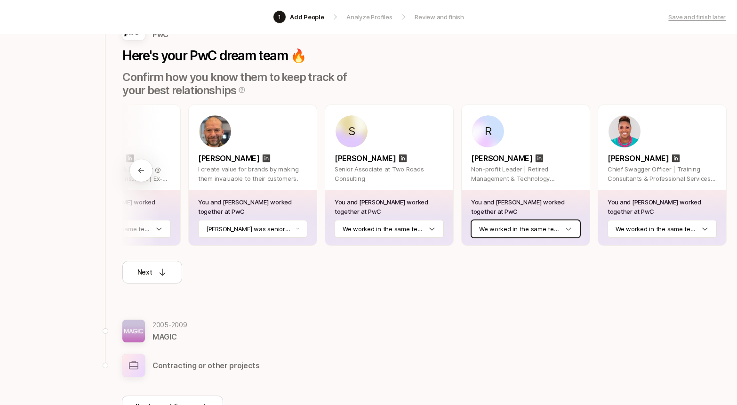
click at [549, 228] on html "1 Add People Analyze Profiles Review and finish Save and finish later Add the b…" at bounding box center [368, 115] width 737 height 405
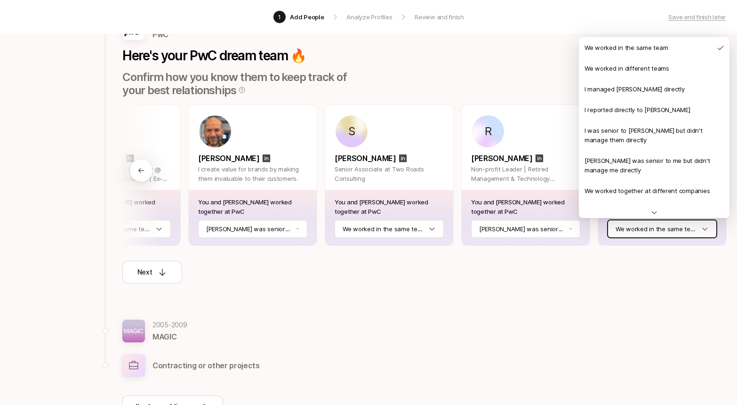
click at [650, 227] on html "1 Add People Analyze Profiles Review and finish Save and finish later Add the b…" at bounding box center [368, 115] width 737 height 405
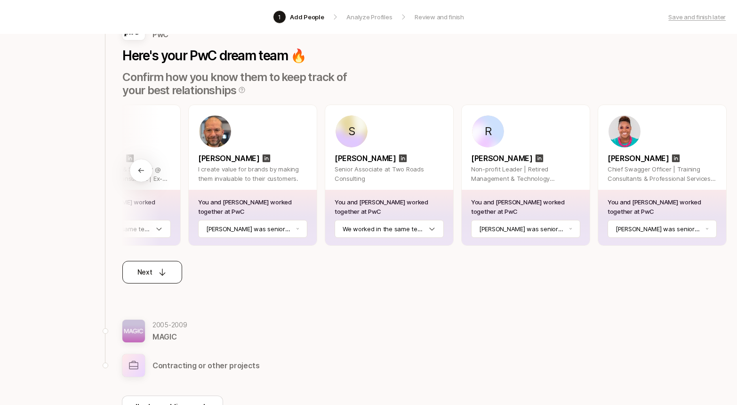
click at [156, 275] on div "Next" at bounding box center [152, 271] width 30 height 11
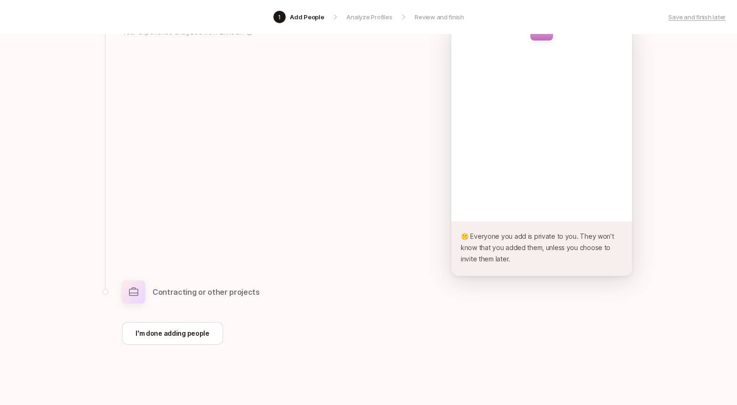
scroll to position [78, 0]
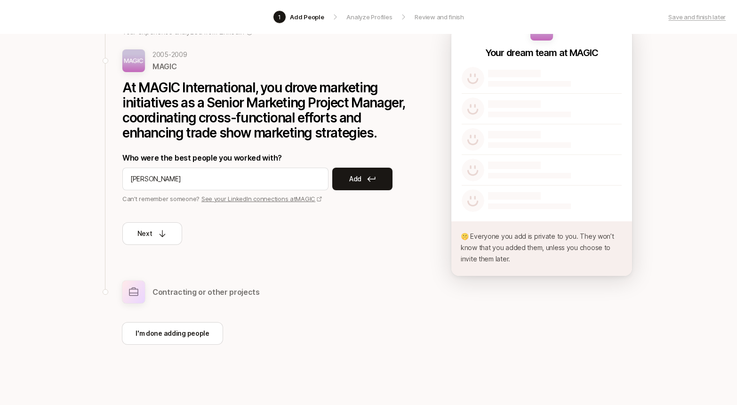
type input "[PERSON_NAME]"
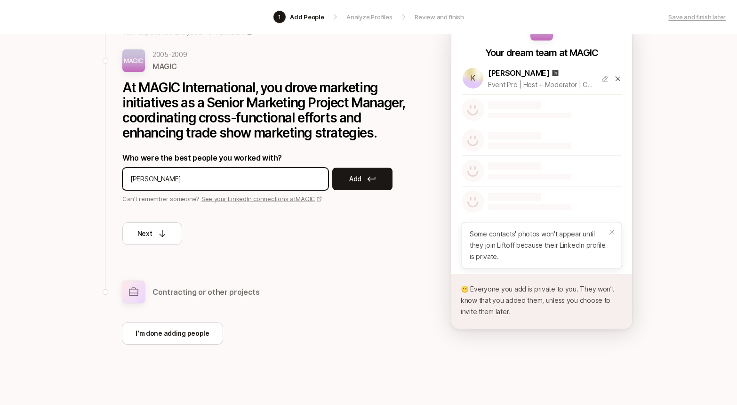
type input "[PERSON_NAME]"
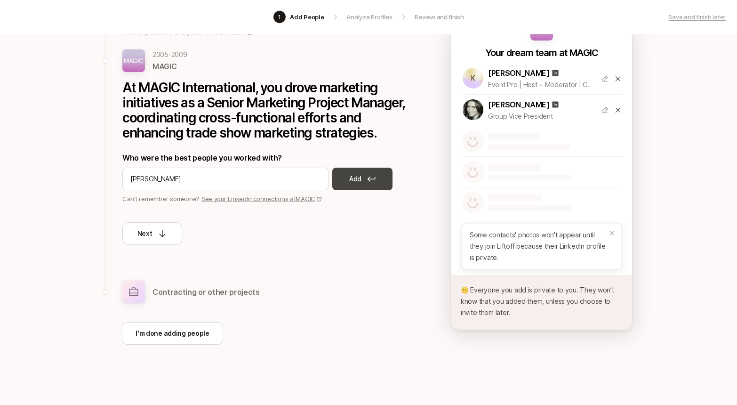
click at [366, 179] on button "Add" at bounding box center [362, 178] width 60 height 23
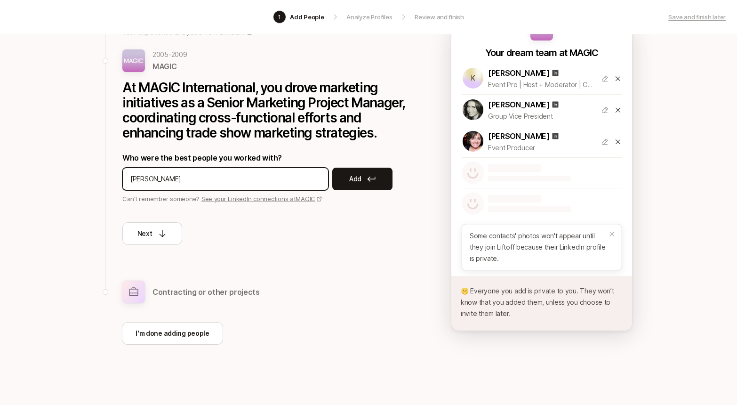
type input "[PERSON_NAME]"
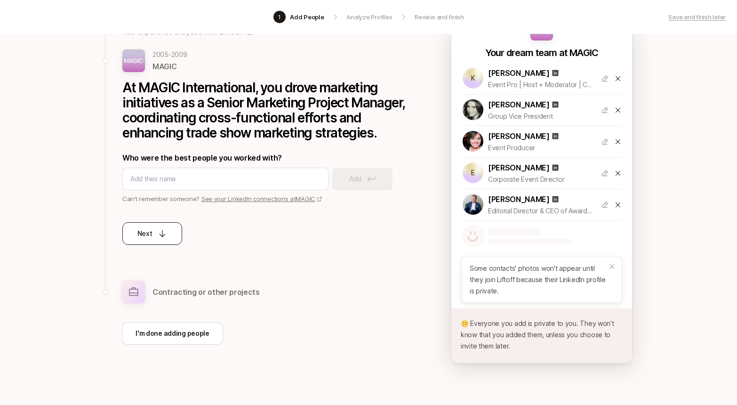
click at [169, 233] on button "Next" at bounding box center [152, 233] width 60 height 23
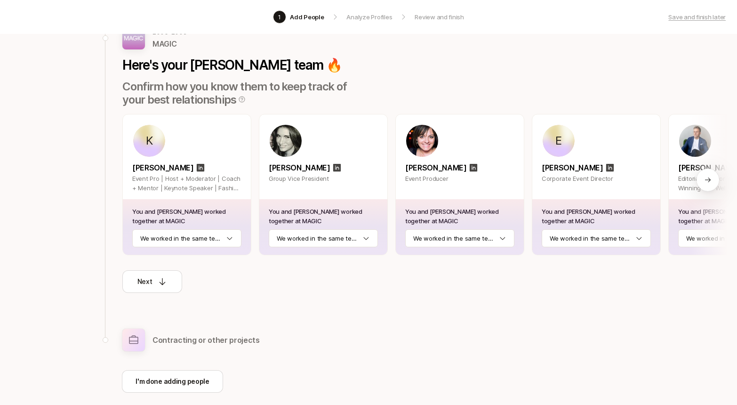
click at [215, 228] on div "You and [PERSON_NAME] worked together at MAGIC We worked in the same team" at bounding box center [187, 227] width 128 height 56
click at [216, 236] on html "1 Add People Analyze Profiles Review and finish Save and finish later Add the b…" at bounding box center [368, 124] width 737 height 405
click at [326, 238] on html "1 Add People Analyze Profiles Review and finish Save and finish later Add the b…" at bounding box center [368, 124] width 737 height 405
click at [455, 234] on html "1 Add People Analyze Profiles Review and finish Save and finish later Add the b…" at bounding box center [368, 124] width 737 height 405
click at [604, 237] on html "1 Add People Analyze Profiles Review and finish Save and finish later Add the b…" at bounding box center [368, 124] width 737 height 405
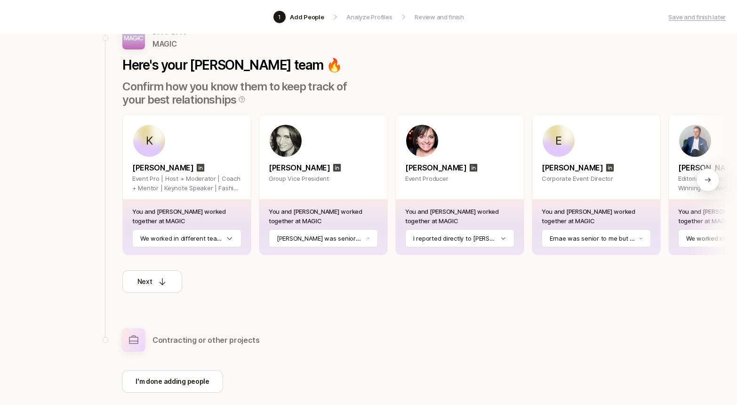
click at [708, 186] on div at bounding box center [707, 179] width 23 height 23
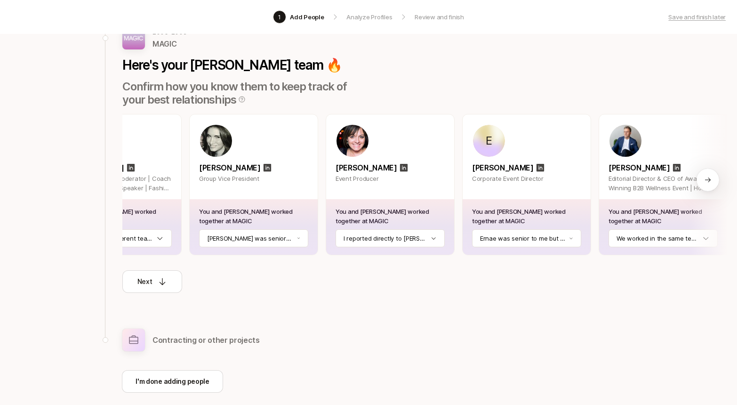
scroll to position [0, 71]
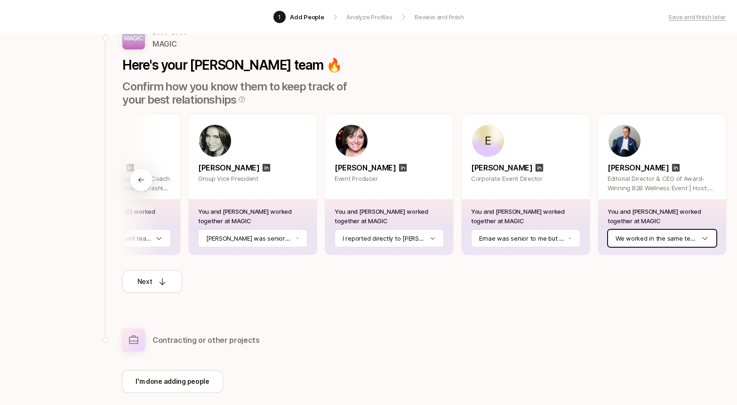
click at [662, 233] on html "1 Add People Analyze Profiles Review and finish Save and finish later Add the b…" at bounding box center [368, 124] width 737 height 405
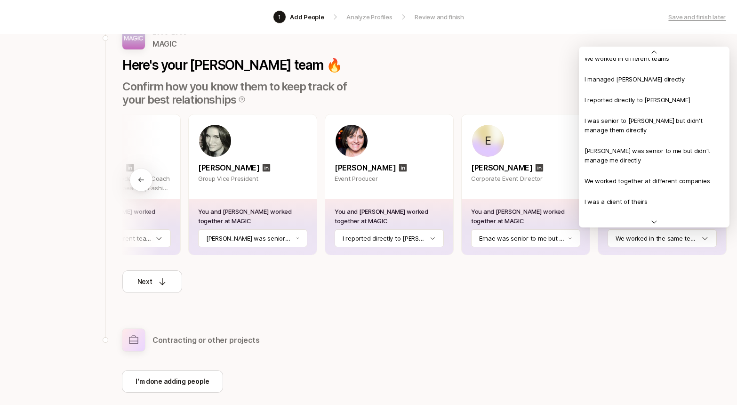
scroll to position [36, 0]
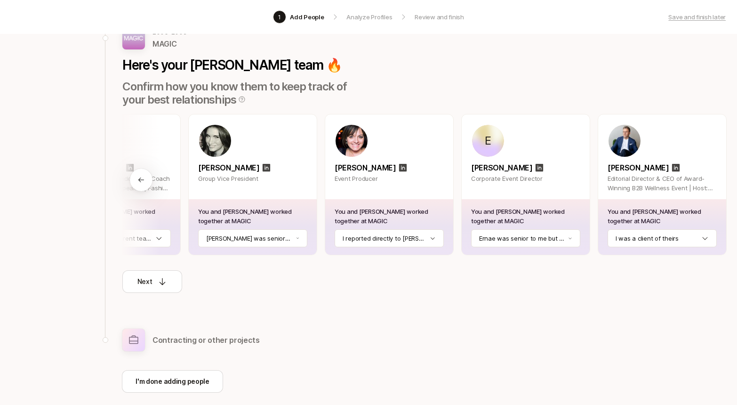
click at [302, 323] on div "Contracting or other projects" at bounding box center [424, 337] width 604 height 28
click at [148, 279] on p "Next" at bounding box center [144, 281] width 15 height 11
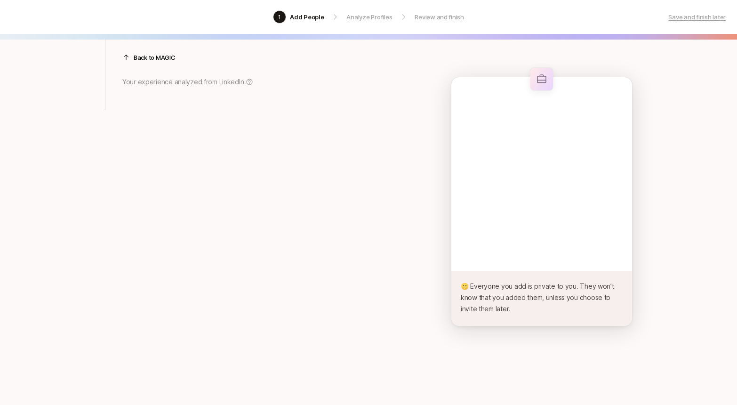
scroll to position [28, 0]
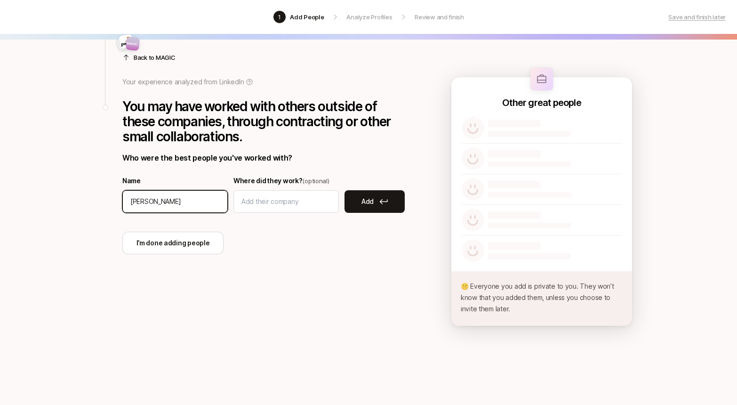
type input "[PERSON_NAME]"
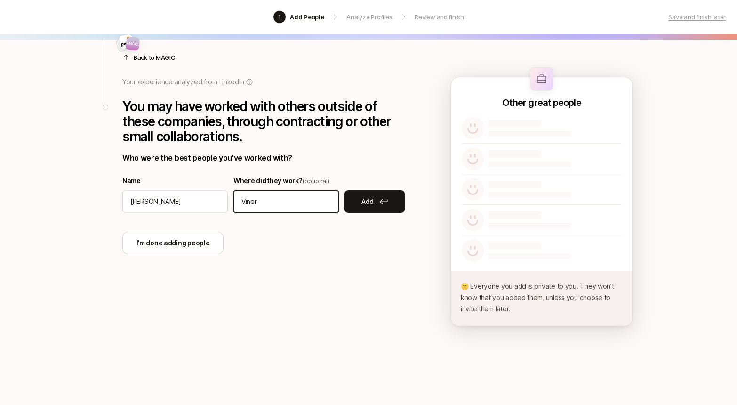
type input "Viner"
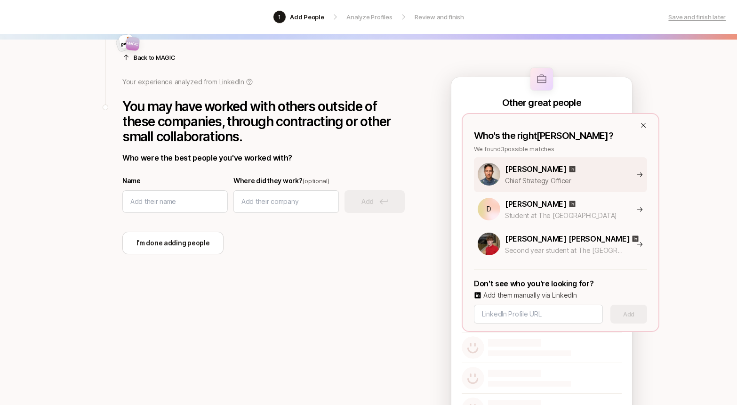
click at [522, 180] on p "Chief Strategy Officer" at bounding box center [565, 180] width 120 height 11
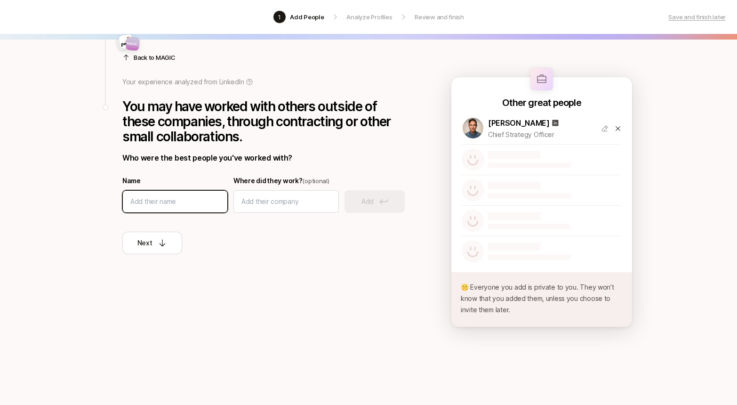
click at [147, 196] on input at bounding box center [174, 201] width 89 height 11
type input "cara mia"
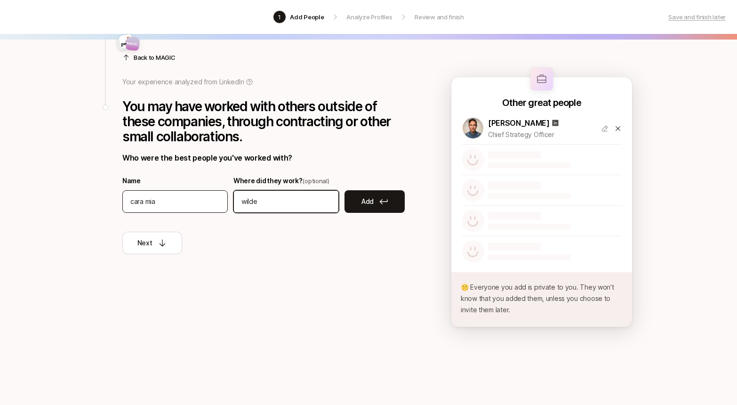
type input "wilde"
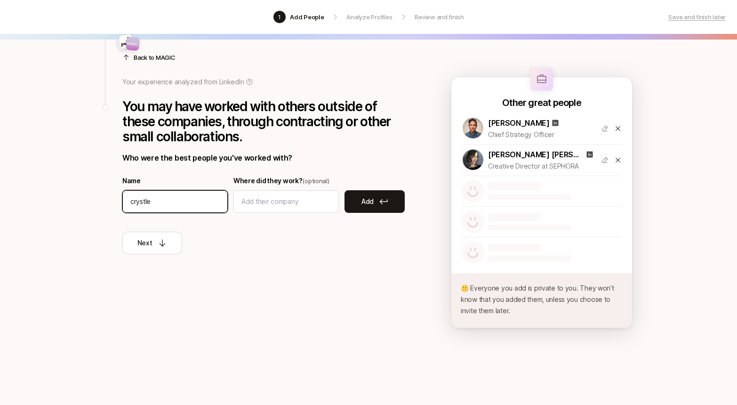
type input "crystle"
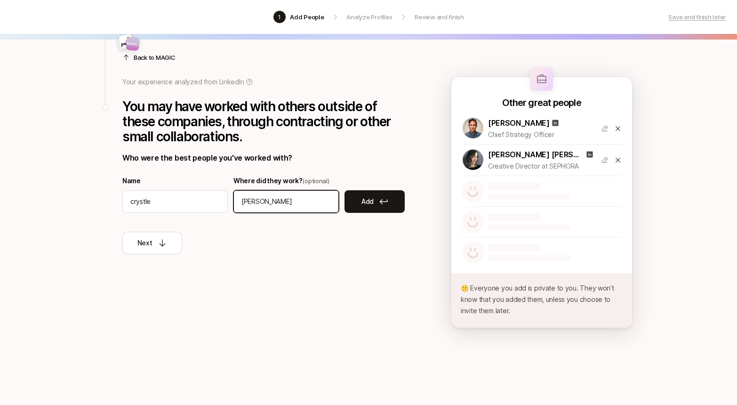
type input "[PERSON_NAME]"
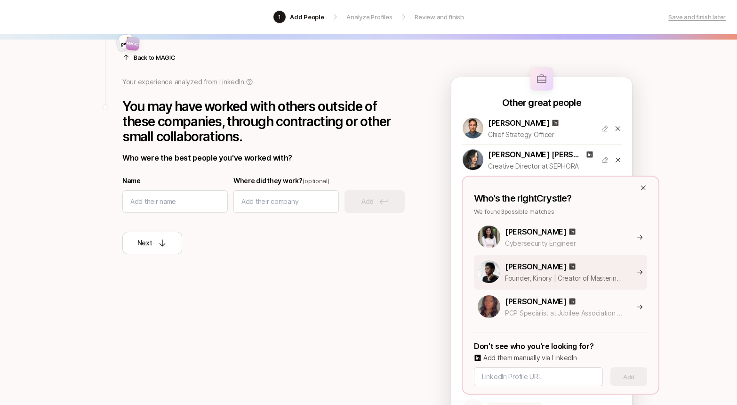
click at [528, 278] on p "Founder, Kinory | Creator of Mastering the FAFO Method | I help [DEMOGRAPHIC_DA…" at bounding box center [565, 277] width 120 height 11
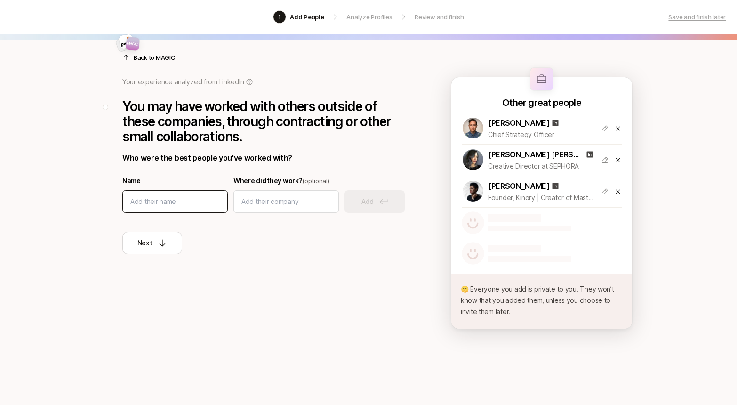
click at [172, 205] on input at bounding box center [174, 201] width 89 height 11
type input "Imran"
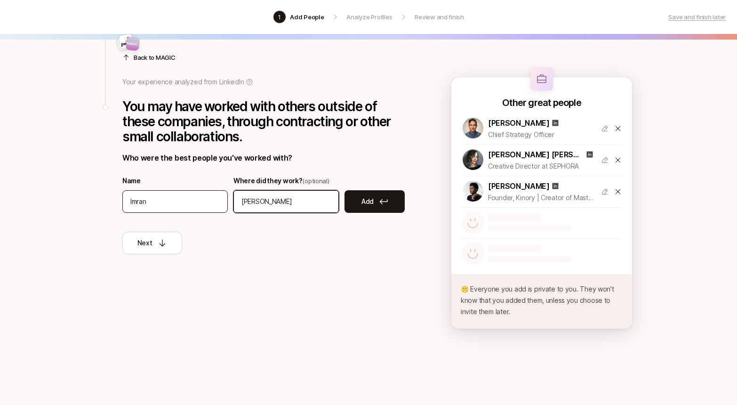
type input "[PERSON_NAME]"
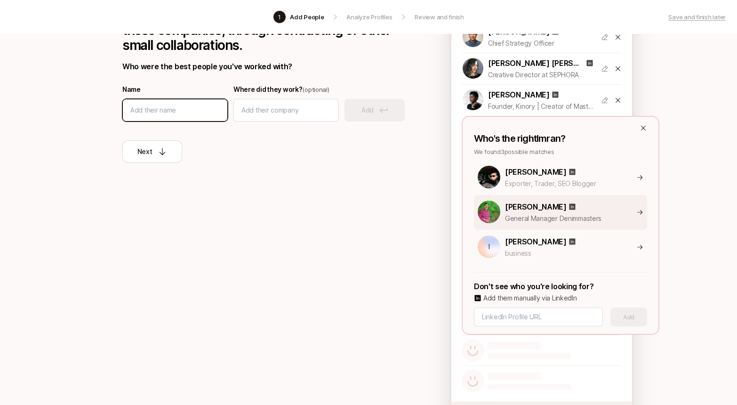
scroll to position [122, 0]
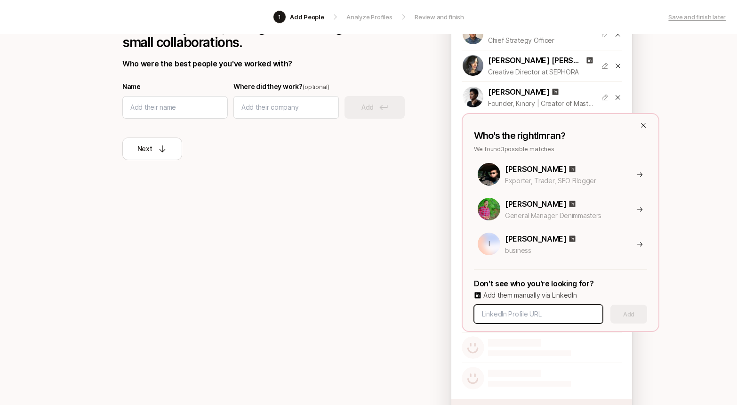
click at [554, 313] on input at bounding box center [538, 313] width 113 height 11
paste input "[URL][DOMAIN_NAME]"
type input "[URL][DOMAIN_NAME]"
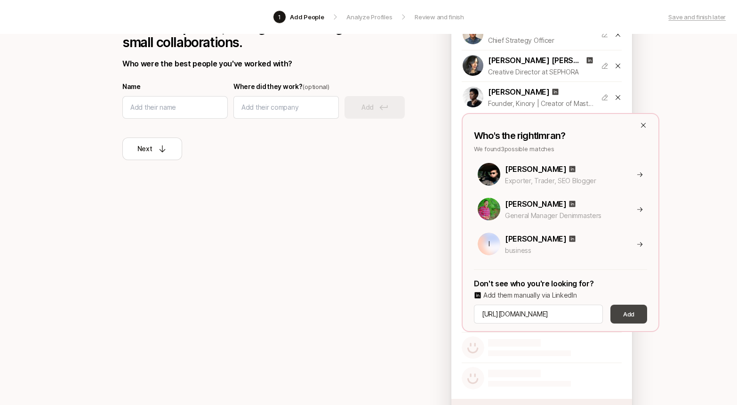
click at [629, 315] on button "Add" at bounding box center [628, 313] width 37 height 19
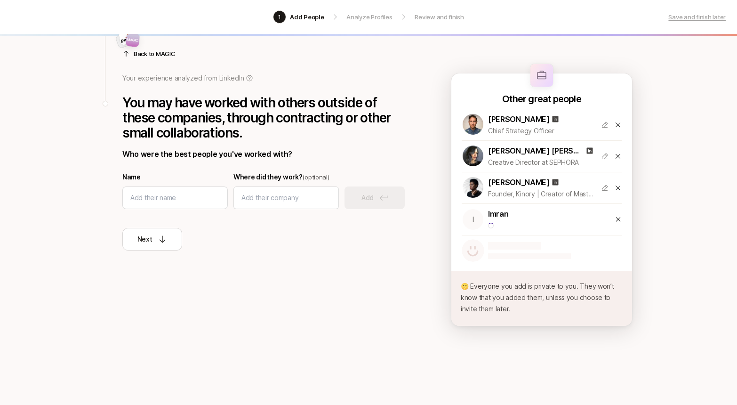
scroll to position [32, 0]
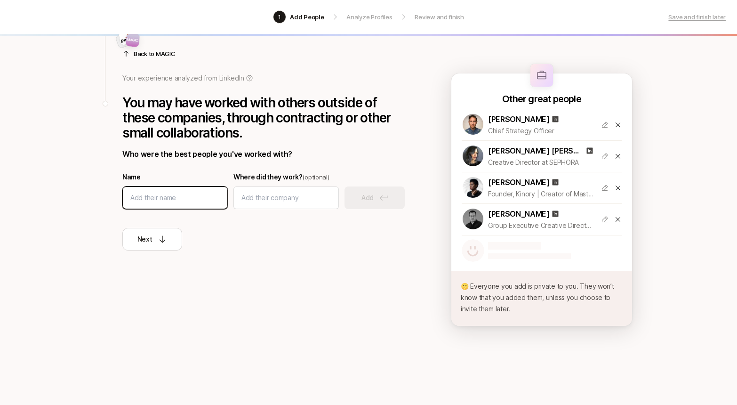
click at [159, 198] on input at bounding box center [174, 197] width 89 height 11
type input "atiba"
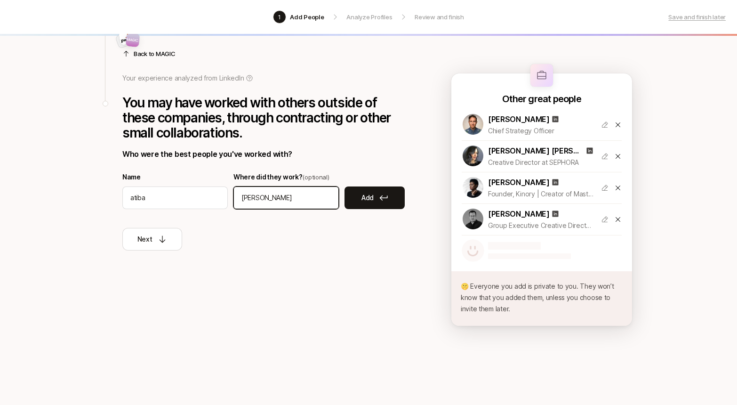
type input "[PERSON_NAME]"
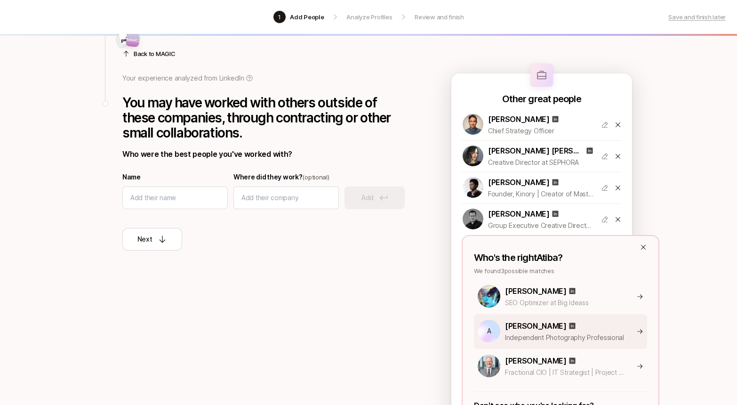
click at [542, 327] on p "[PERSON_NAME]" at bounding box center [536, 325] width 62 height 12
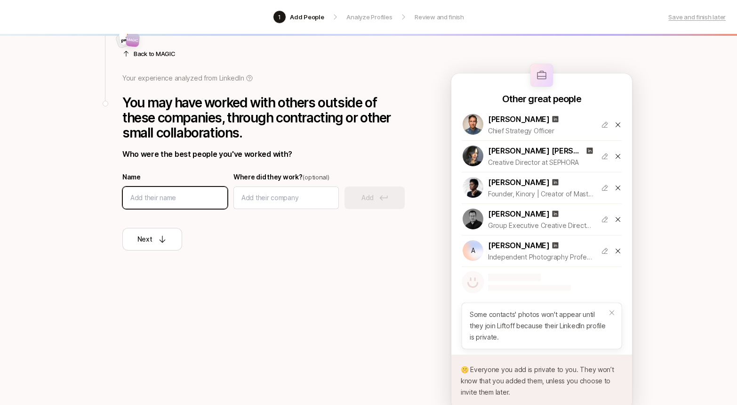
click at [189, 196] on input at bounding box center [174, 197] width 89 height 11
type input "jasmine"
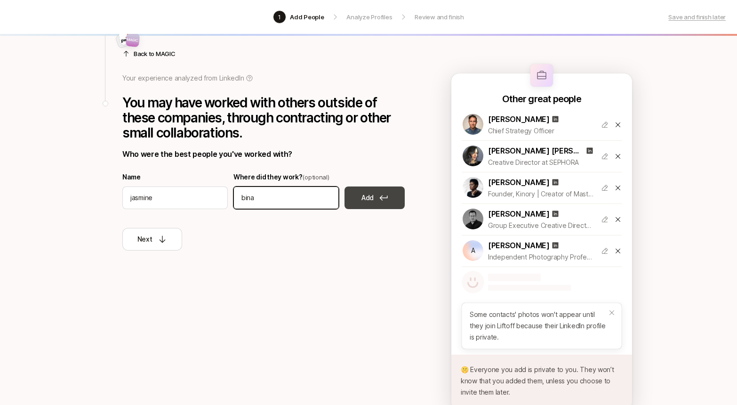
type input "bina"
click at [360, 194] on button "Add" at bounding box center [374, 197] width 60 height 23
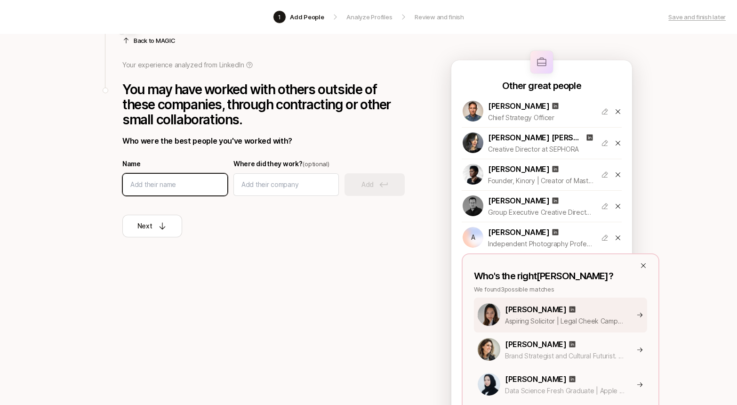
scroll to position [61, 0]
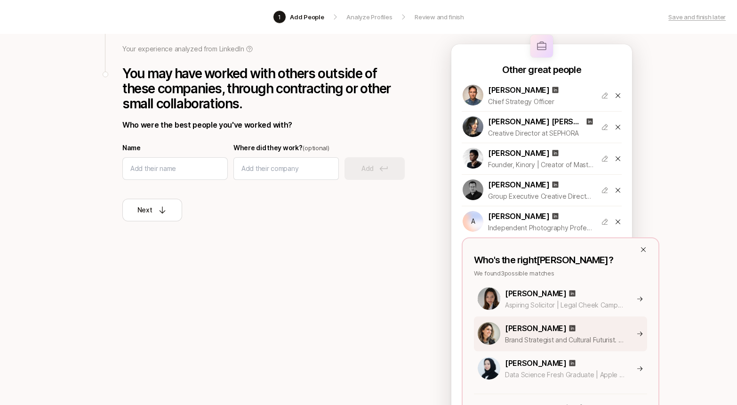
click at [515, 330] on p "[PERSON_NAME]" at bounding box center [536, 328] width 62 height 12
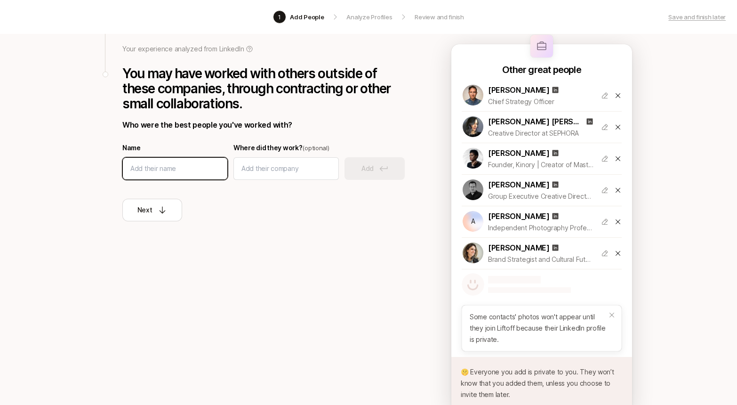
click at [201, 171] on input at bounding box center [174, 168] width 89 height 11
type input "angel"
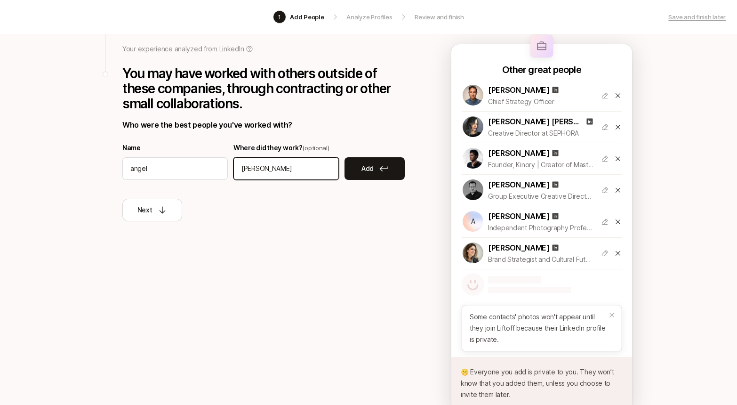
type input "[PERSON_NAME]"
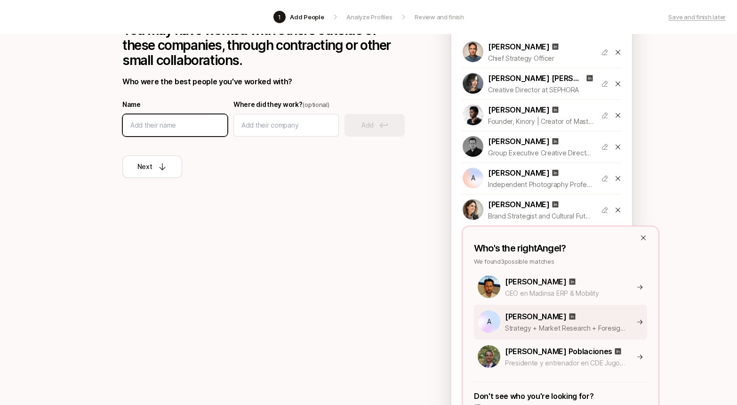
scroll to position [105, 0]
click at [503, 313] on div "A [PERSON_NAME] Strategy + Market Research + Foresight" at bounding box center [556, 322] width 159 height 24
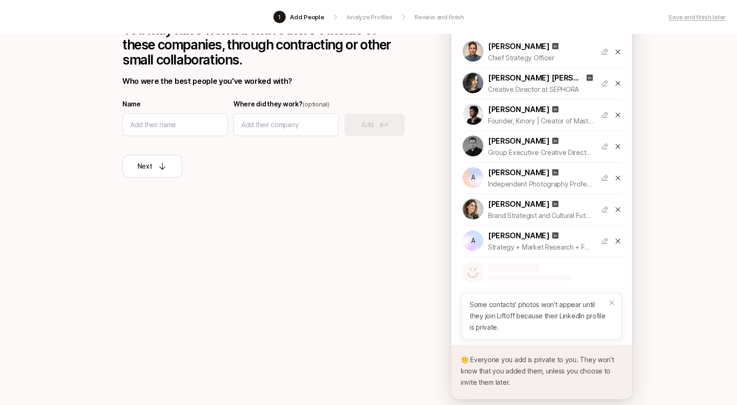
click at [517, 235] on p "[PERSON_NAME]" at bounding box center [519, 235] width 62 height 12
click at [138, 122] on input at bounding box center [174, 124] width 89 height 11
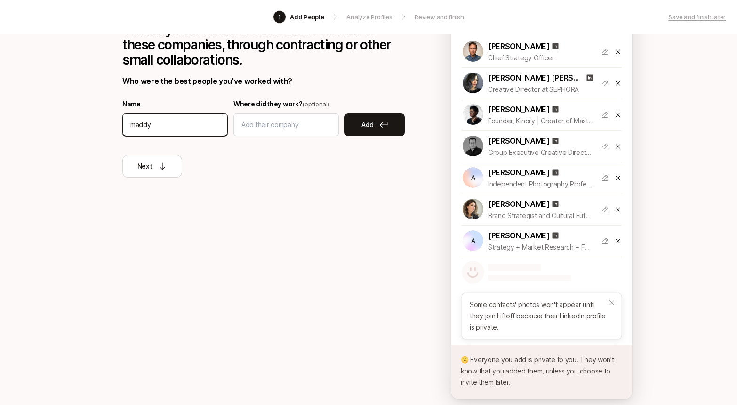
type input "maddy"
type input "[PERSON_NAME]"
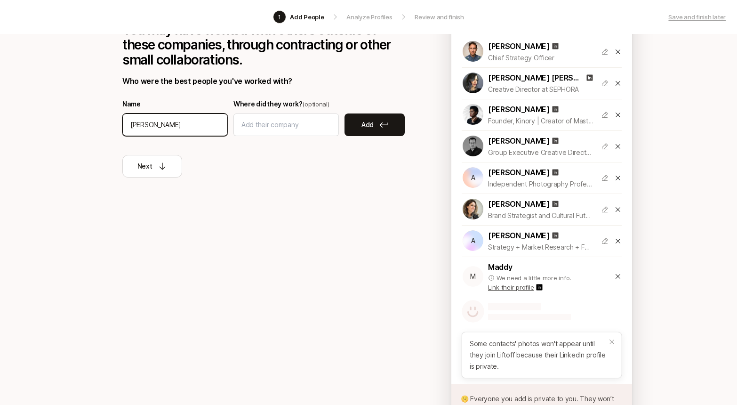
type input "[PERSON_NAME]"
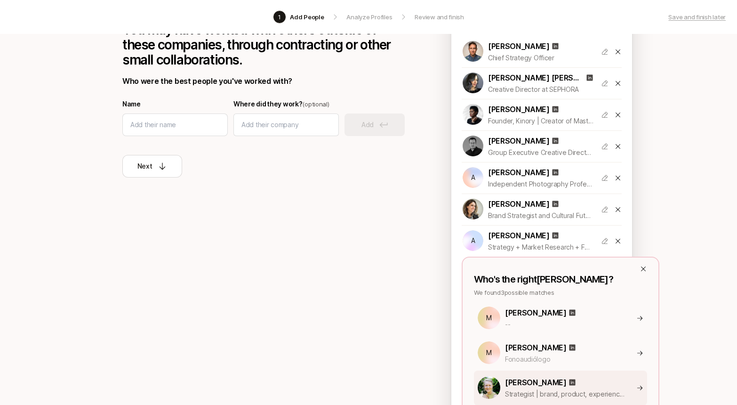
click at [529, 377] on p "[PERSON_NAME]" at bounding box center [536, 382] width 62 height 12
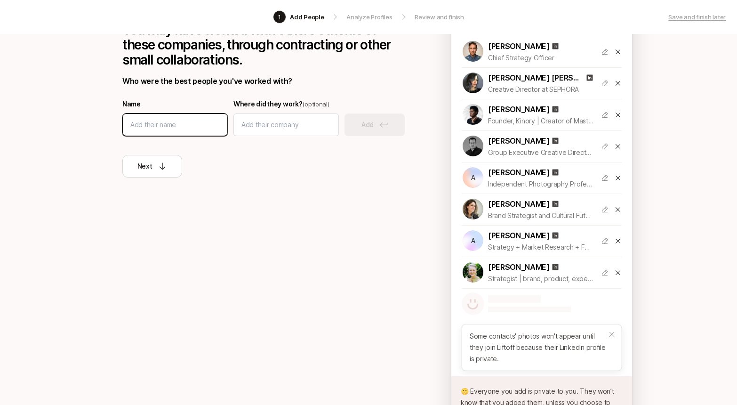
click at [177, 126] on input at bounding box center [174, 124] width 89 height 11
type input "ti"
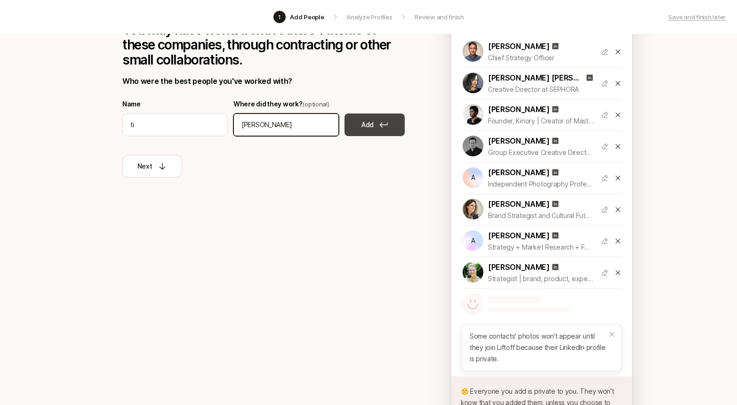
type input "[PERSON_NAME]"
click at [358, 125] on button "Add" at bounding box center [374, 124] width 60 height 23
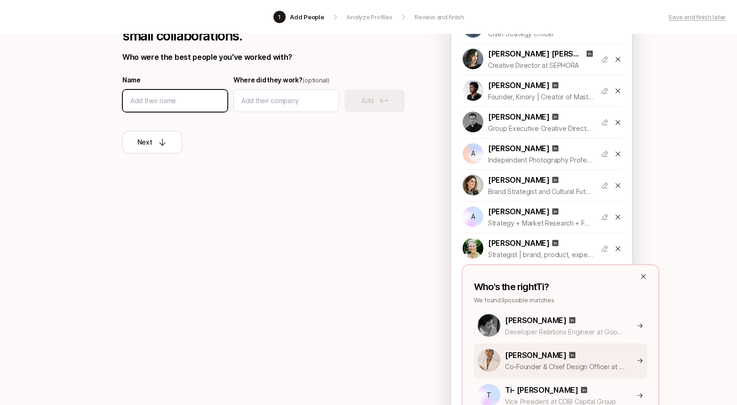
scroll to position [130, 0]
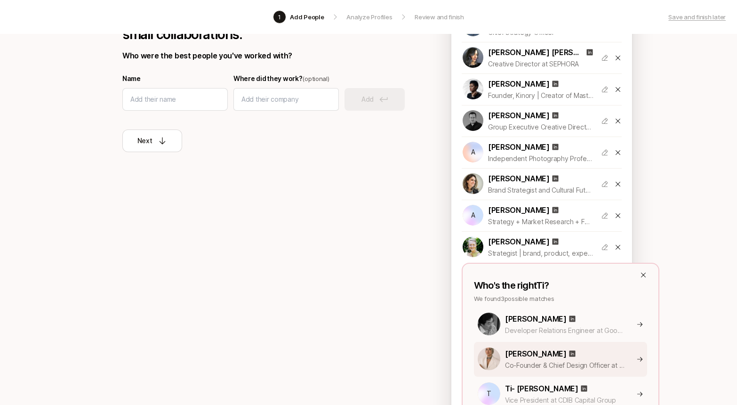
click at [589, 365] on p "Co-Founder & Chief Design Officer at Crave" at bounding box center [565, 364] width 120 height 11
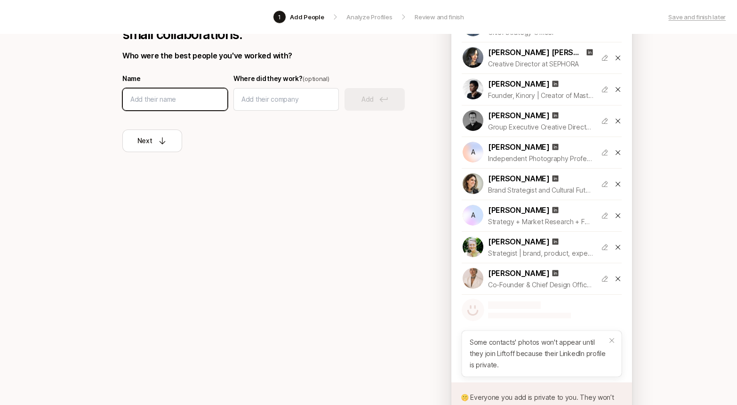
click at [215, 98] on input at bounding box center [174, 99] width 89 height 11
type input "[PERSON_NAME]"
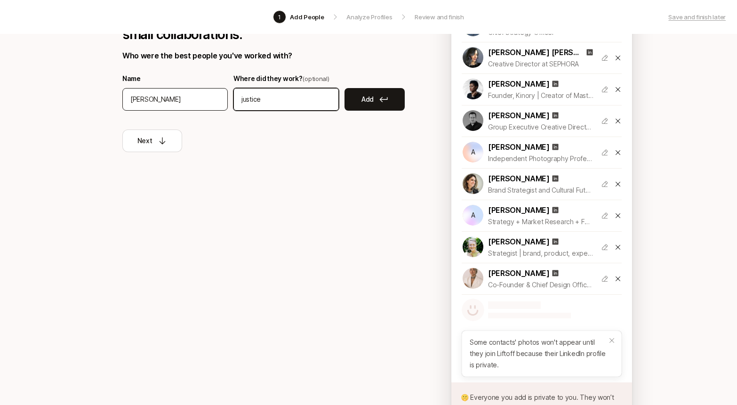
type input "justice"
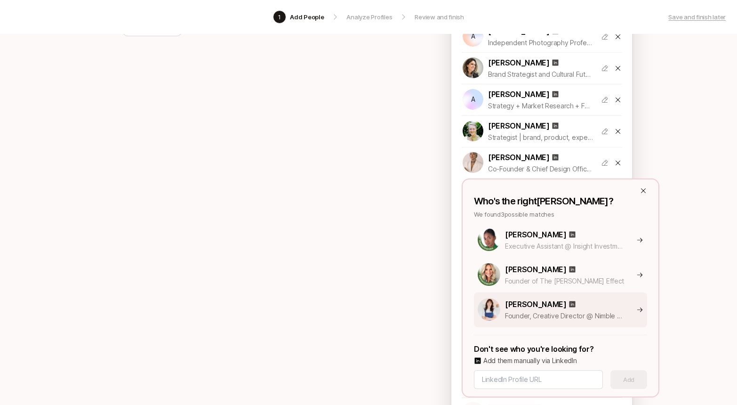
click at [516, 312] on p "Founder, Creative Director @ Nimble Creative & The Subtext" at bounding box center [565, 315] width 120 height 11
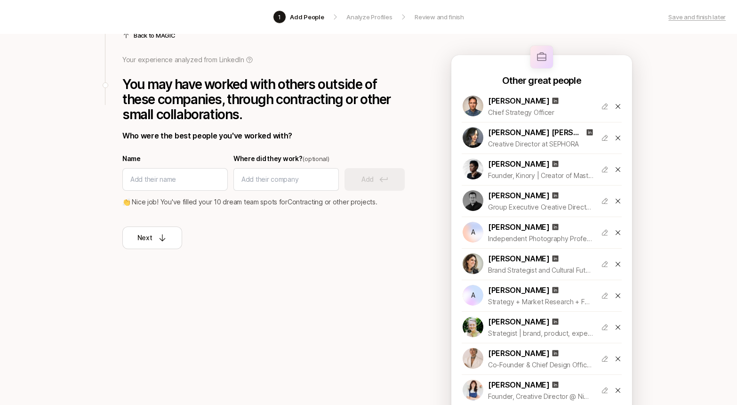
scroll to position [0, 0]
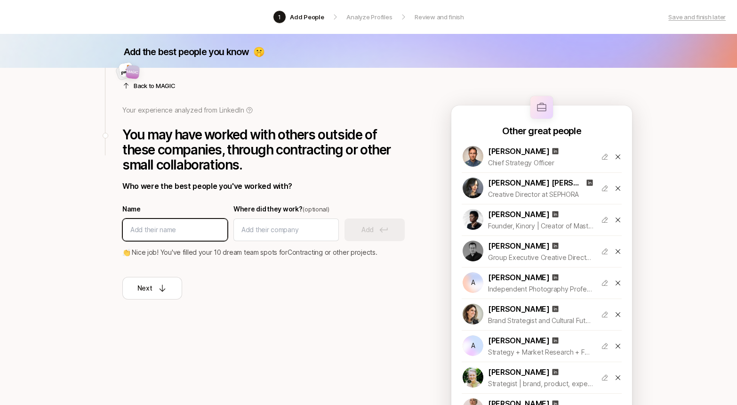
click at [192, 230] on input at bounding box center [174, 229] width 89 height 11
type input "[PERSON_NAME]"
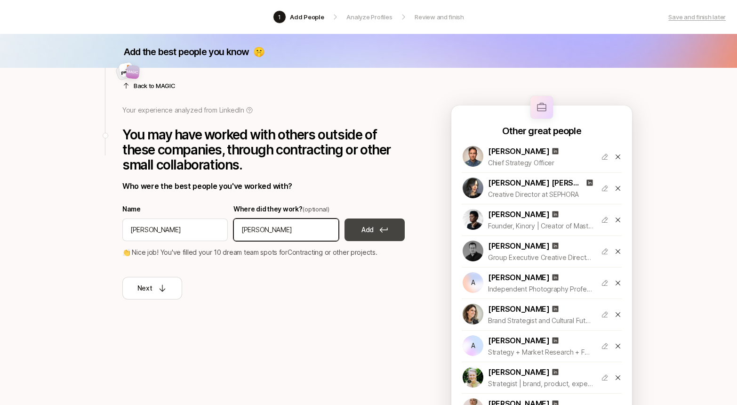
type input "[PERSON_NAME]"
click at [387, 231] on icon at bounding box center [383, 230] width 8 height 6
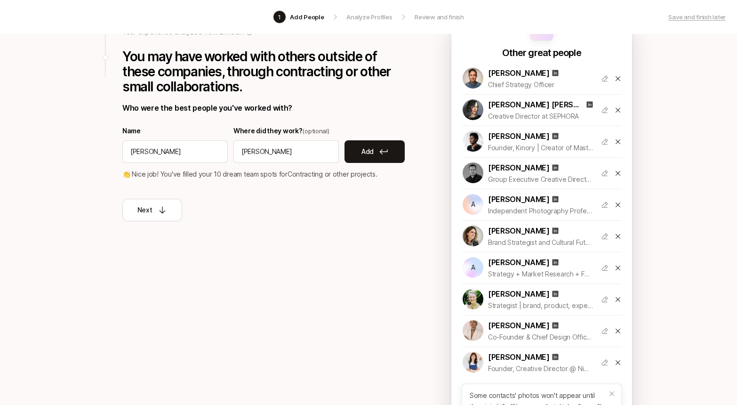
scroll to position [77, 0]
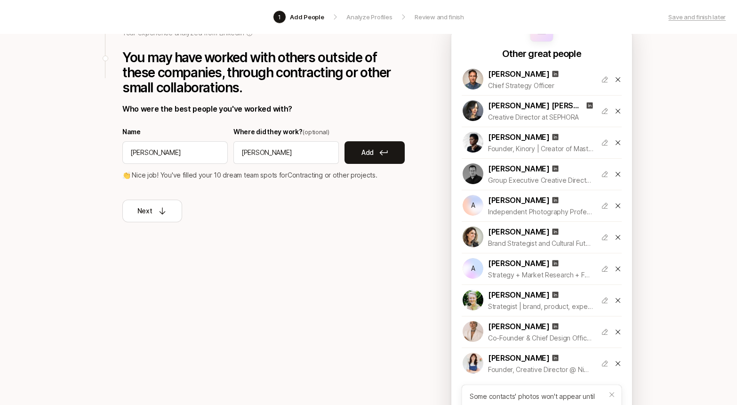
click at [619, 206] on icon at bounding box center [618, 206] width 8 height 8
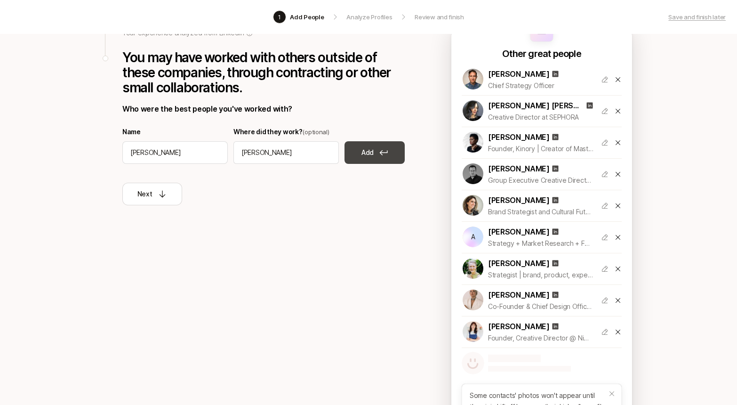
click at [365, 150] on p "Add" at bounding box center [367, 152] width 12 height 11
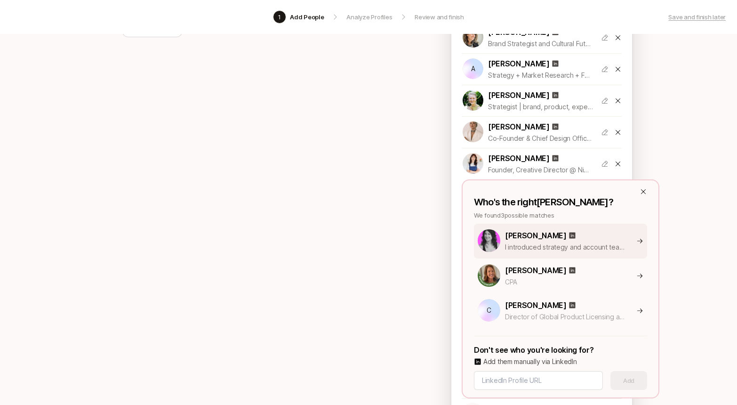
click at [529, 239] on p "[PERSON_NAME]" at bounding box center [536, 235] width 62 height 12
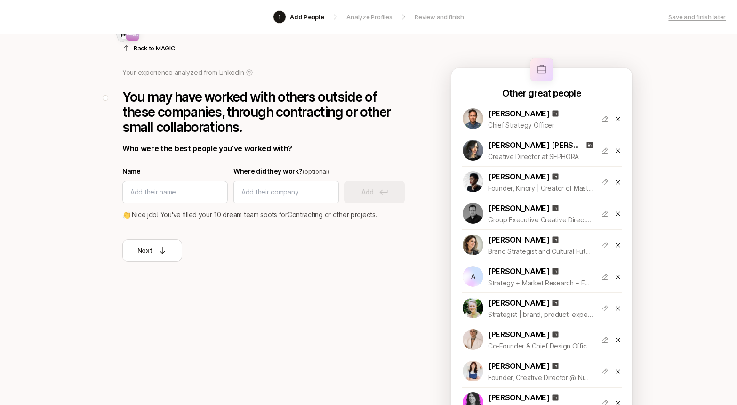
scroll to position [0, 0]
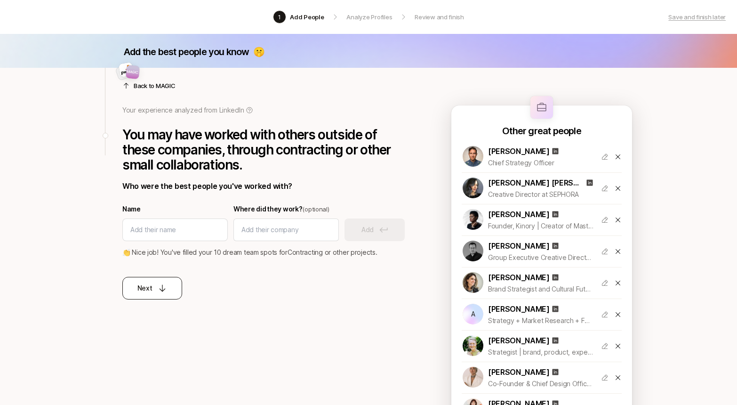
click at [166, 282] on div "Next" at bounding box center [152, 287] width 30 height 11
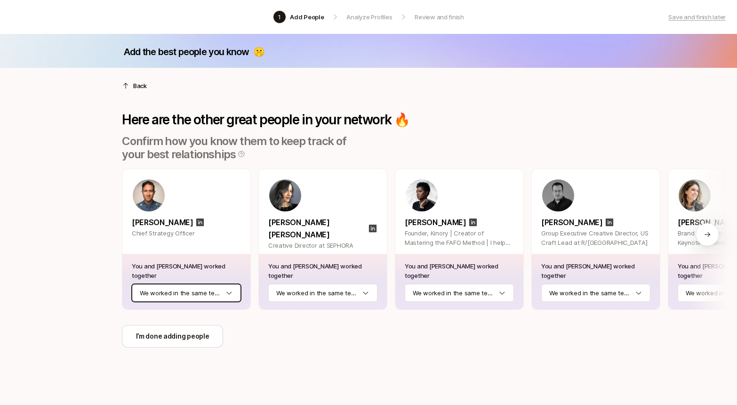
click at [202, 293] on html "1 Add People Analyze Profiles Review and finish Save and finish later Add the b…" at bounding box center [368, 202] width 737 height 405
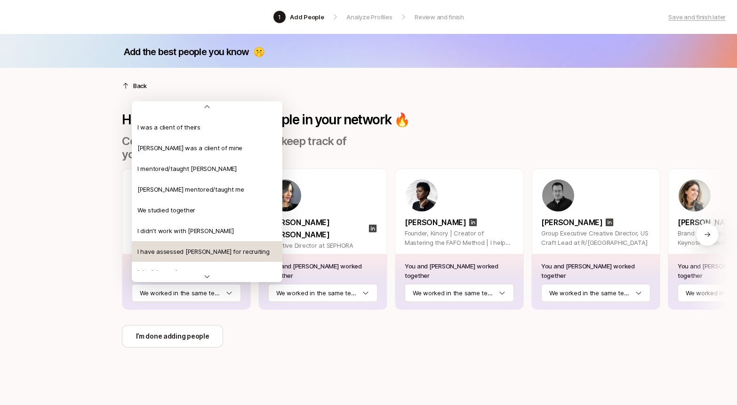
scroll to position [151, 0]
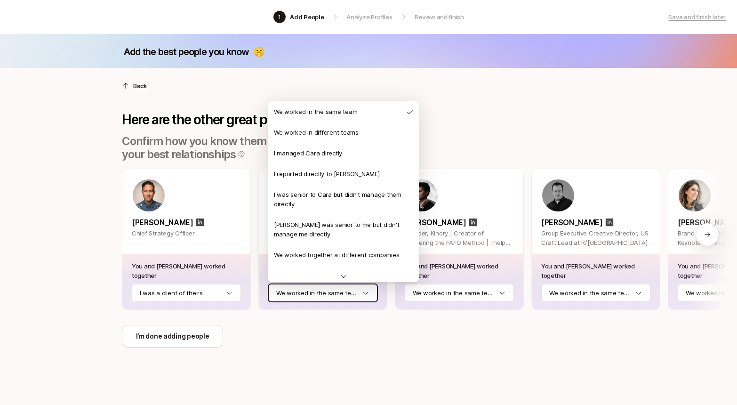
click at [335, 293] on html "1 Add People Analyze Profiles Review and finish Save and finish later Add the b…" at bounding box center [368, 202] width 737 height 405
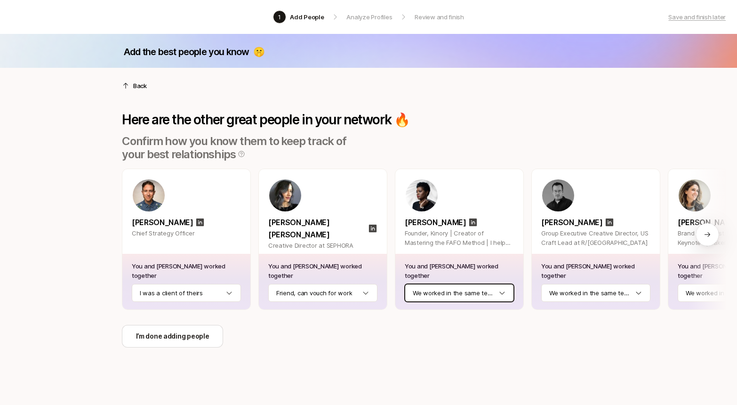
click at [446, 292] on html "1 Add People Analyze Profiles Review and finish Save and finish later Add the b…" at bounding box center [368, 202] width 737 height 405
click at [590, 288] on html "1 Add People Analyze Profiles Review and finish Save and finish later Add the b…" at bounding box center [368, 202] width 737 height 405
click at [710, 232] on icon at bounding box center [707, 234] width 8 height 8
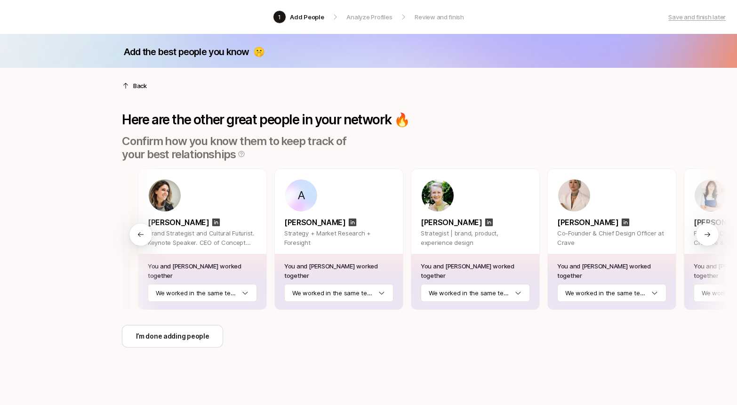
scroll to position [0, 533]
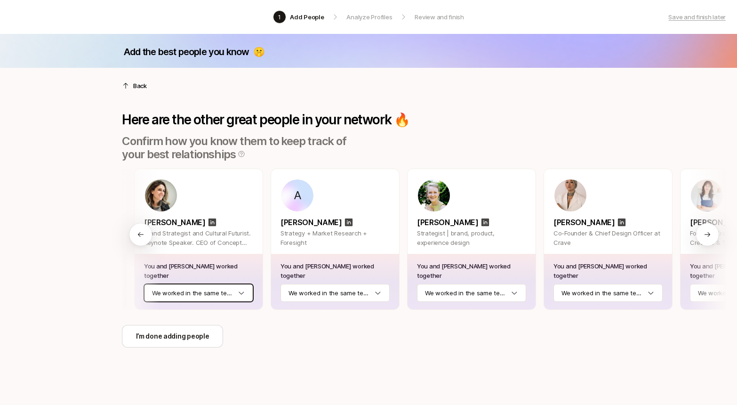
click at [242, 289] on html "1 Add People Analyze Profiles Review and finish Save and finish later Add the b…" at bounding box center [368, 202] width 737 height 405
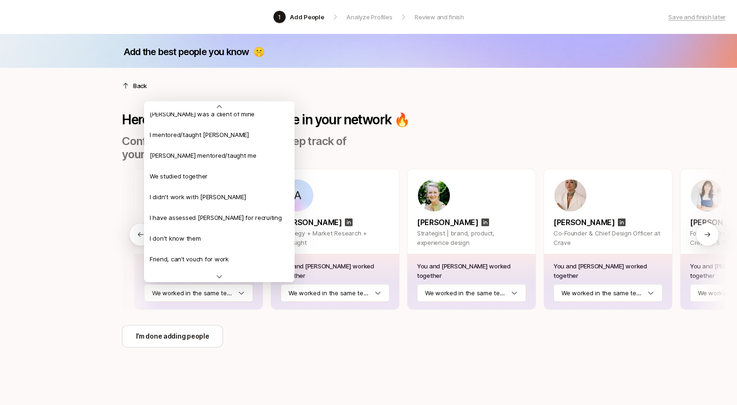
scroll to position [222, 0]
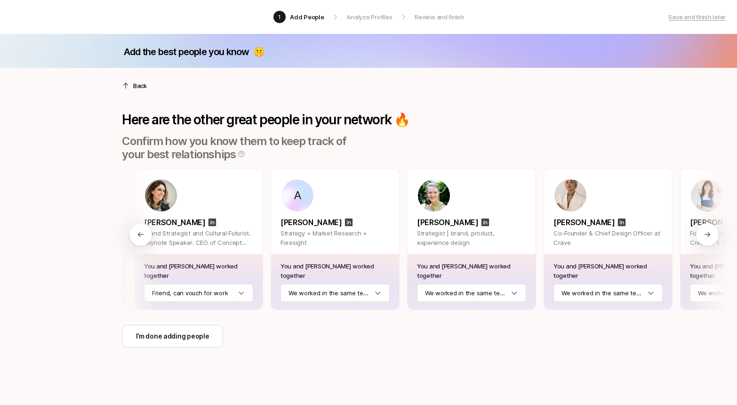
click at [351, 290] on html "1 Add People Analyze Profiles Review and finish Save and finish later Add the b…" at bounding box center [368, 202] width 737 height 405
click at [498, 293] on html "1 Add People Analyze Profiles Review and finish Save and finish later Add the b…" at bounding box center [368, 202] width 737 height 405
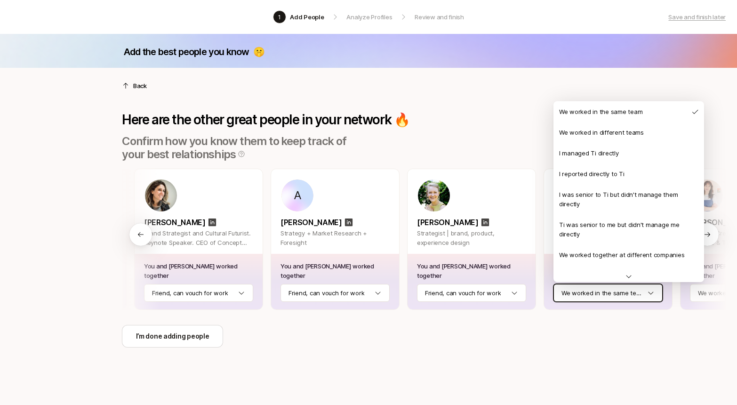
click at [585, 297] on html "1 Add People Analyze Profiles Review and finish Save and finish later Add the b…" at bounding box center [368, 202] width 737 height 405
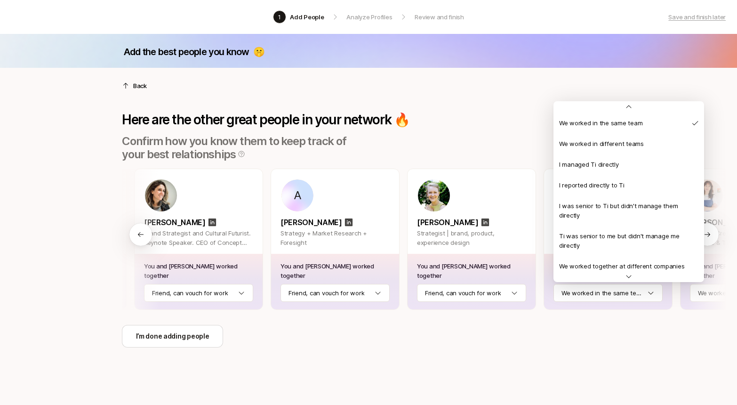
scroll to position [213, 0]
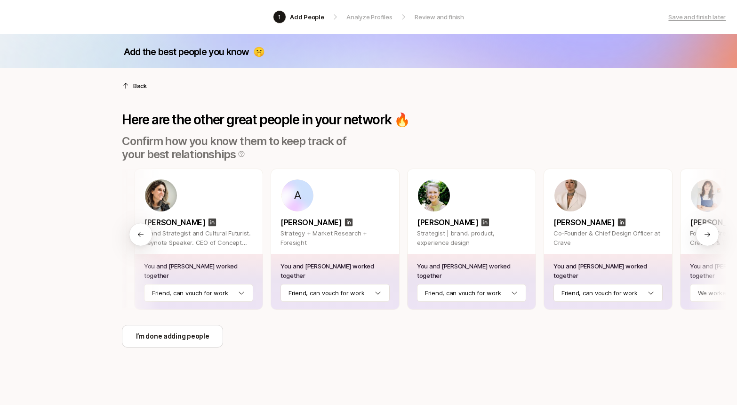
click at [708, 233] on icon at bounding box center [707, 234] width 6 height 5
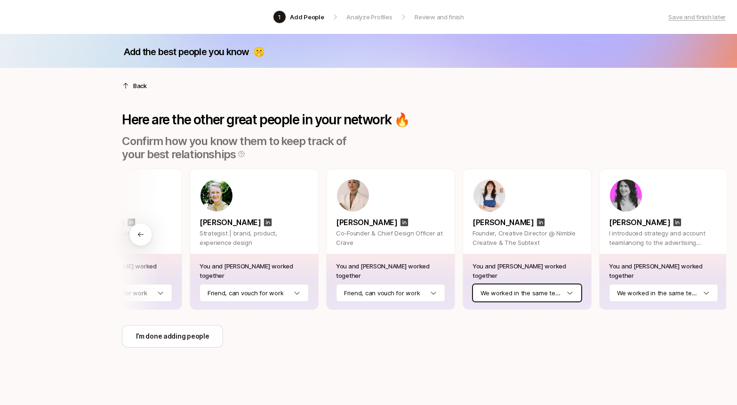
scroll to position [0, 753]
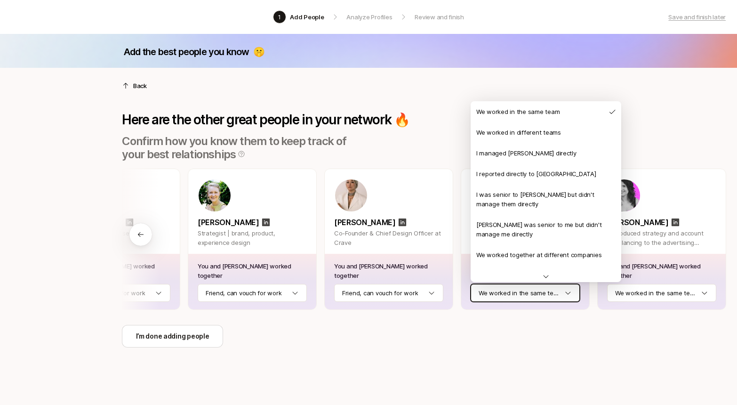
click at [527, 290] on html "1 Add People Analyze Profiles Review and finish Save and finish later Add the b…" at bounding box center [368, 202] width 737 height 405
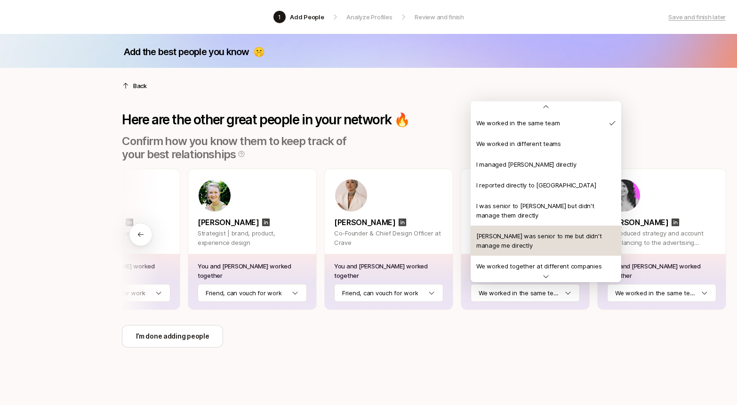
scroll to position [222, 0]
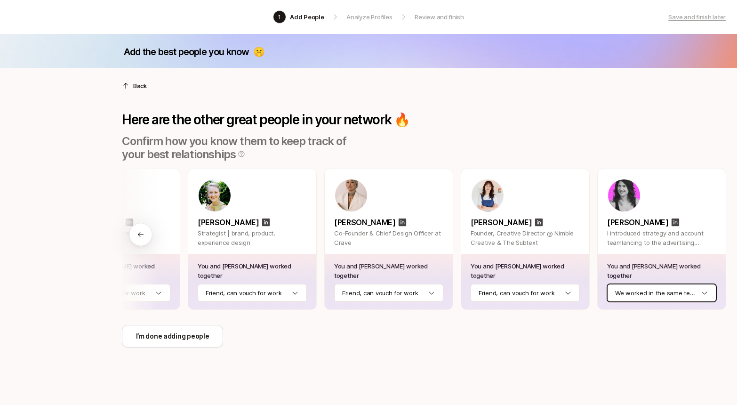
click at [630, 292] on html "1 Add People Analyze Profiles Review and finish Save and finish later Add the b…" at bounding box center [368, 202] width 737 height 405
click at [178, 334] on p "I’m done adding people" at bounding box center [172, 335] width 73 height 11
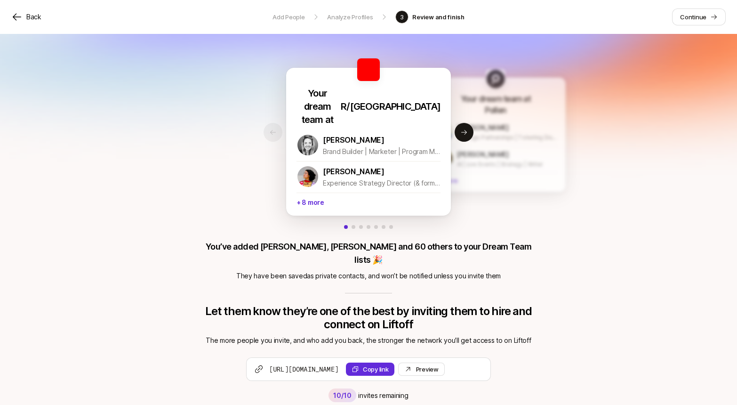
click at [534, 330] on div "Your dream team at R/GA [PERSON_NAME] Brand Builder | Marketer | Program Manage…" at bounding box center [368, 231] width 737 height 394
click at [469, 127] on button "Next slide" at bounding box center [463, 132] width 19 height 19
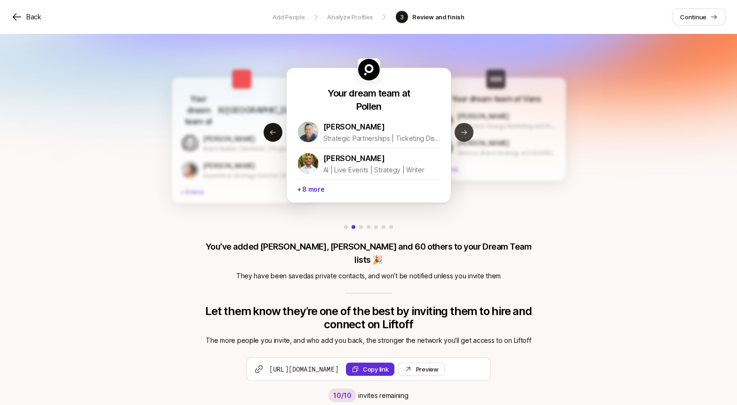
click at [469, 127] on button "Next slide" at bounding box center [463, 132] width 19 height 19
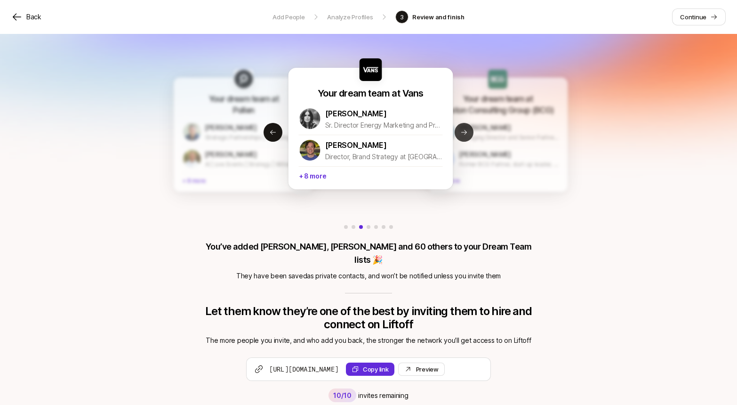
click at [469, 127] on button "Next slide" at bounding box center [463, 132] width 19 height 19
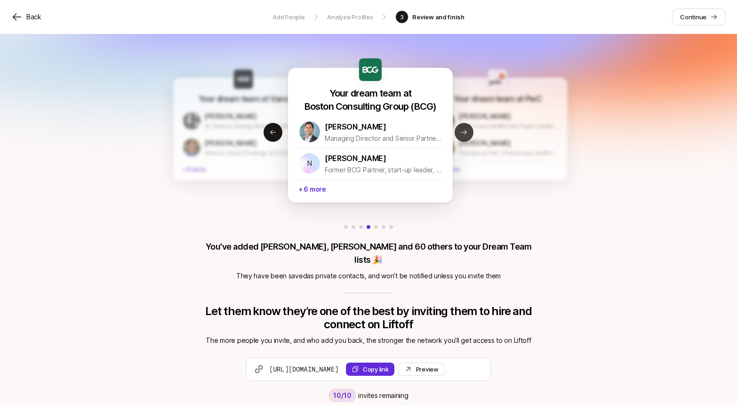
click at [469, 127] on button "Next slide" at bounding box center [463, 132] width 19 height 19
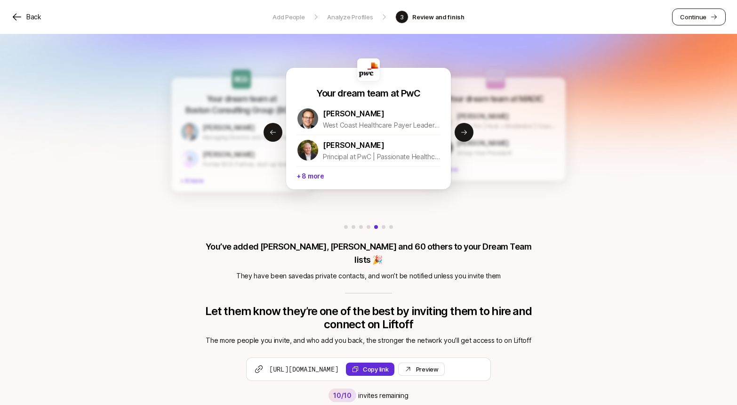
click at [699, 22] on link "Continue" at bounding box center [699, 16] width 54 height 17
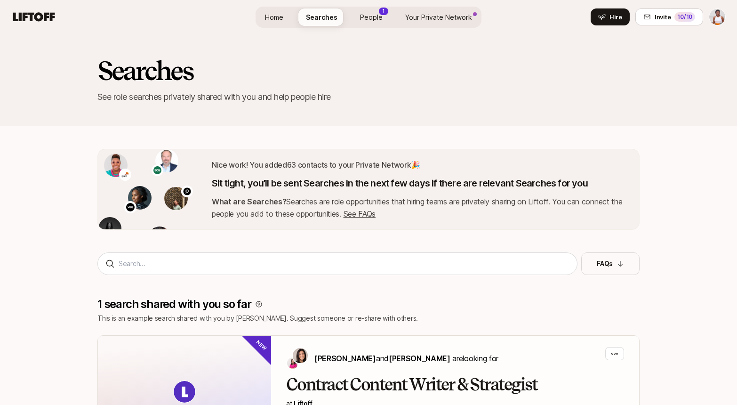
click at [379, 18] on span "People" at bounding box center [371, 17] width 23 height 10
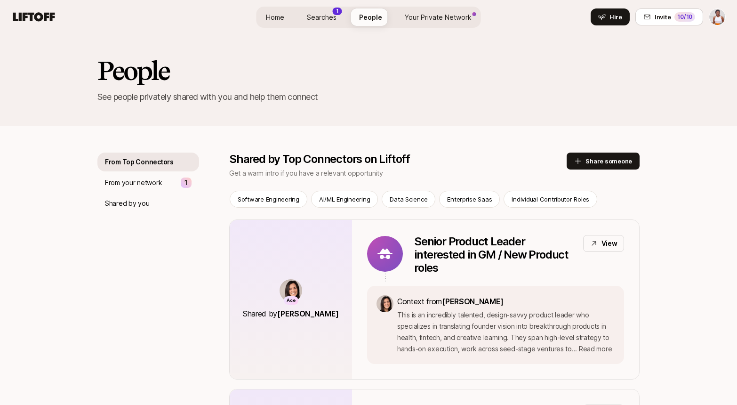
click at [318, 16] on span "Searches" at bounding box center [322, 17] width 30 height 10
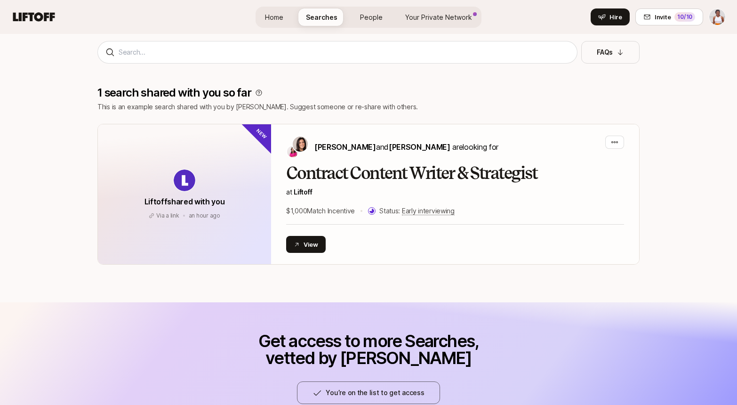
scroll to position [213, 0]
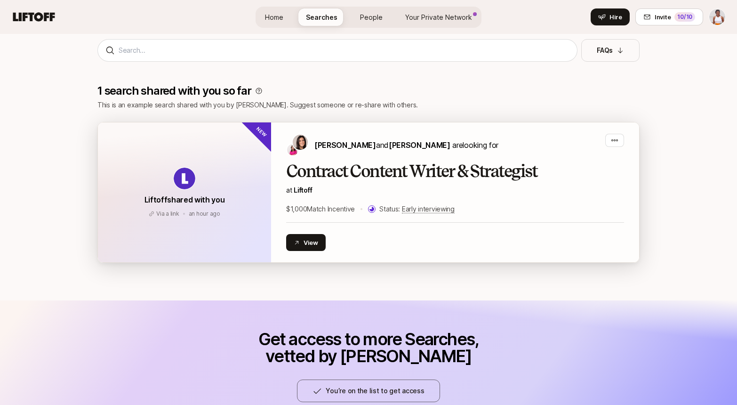
click at [348, 171] on h2 "Contract Content Writer & Strategist" at bounding box center [455, 171] width 338 height 19
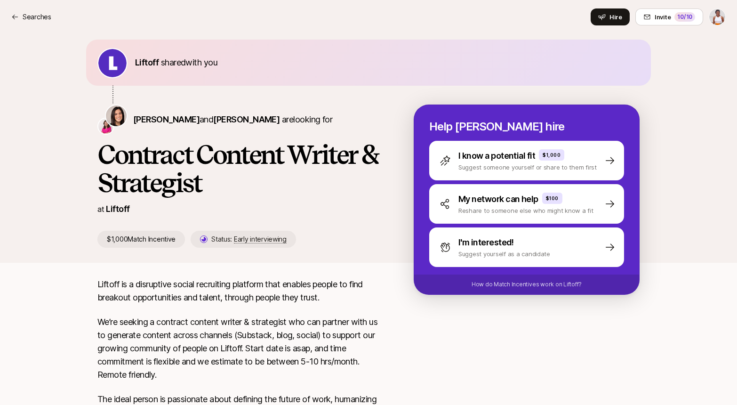
scroll to position [21, 0]
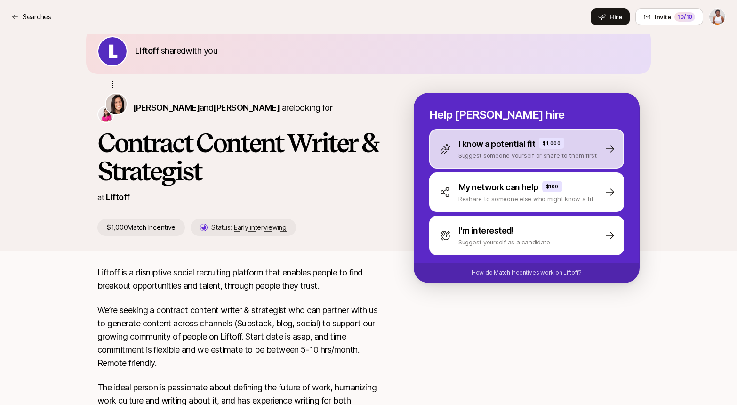
click at [491, 159] on p "Suggest someone yourself or share to them first" at bounding box center [527, 155] width 138 height 9
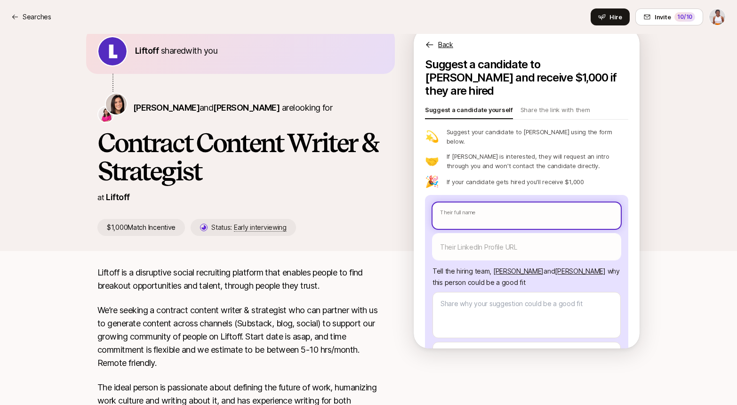
click at [492, 202] on input "text" at bounding box center [526, 215] width 188 height 26
type textarea "x"
type input "G"
type textarea "x"
type input "Gi"
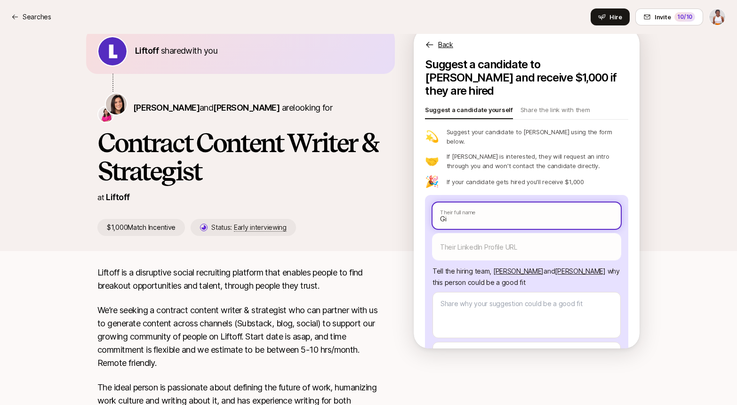
type textarea "x"
type input "Gis"
type textarea "x"
type input "Gisse"
type textarea "x"
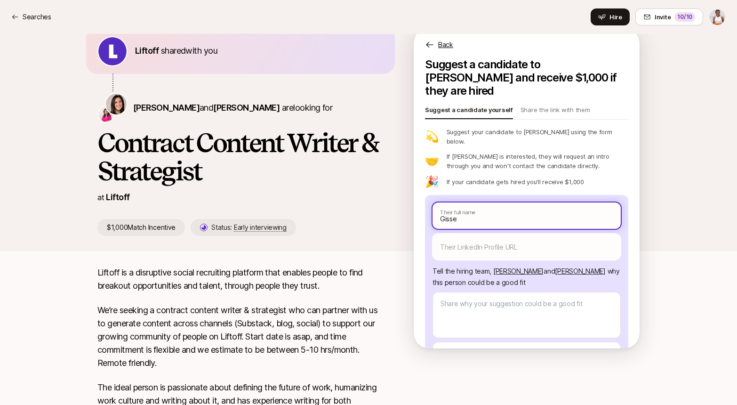
type input "[PERSON_NAME]"
type textarea "x"
type input "Gisse"
type textarea "x"
type input "Giss"
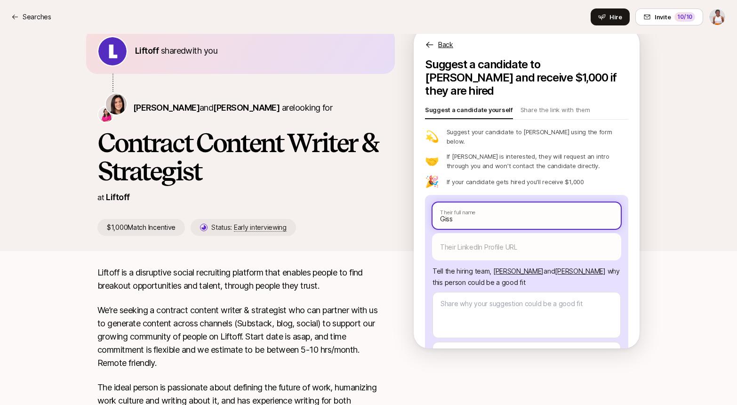
type textarea "x"
type input "Gis"
type textarea "x"
type input "[PERSON_NAME]"
type textarea "x"
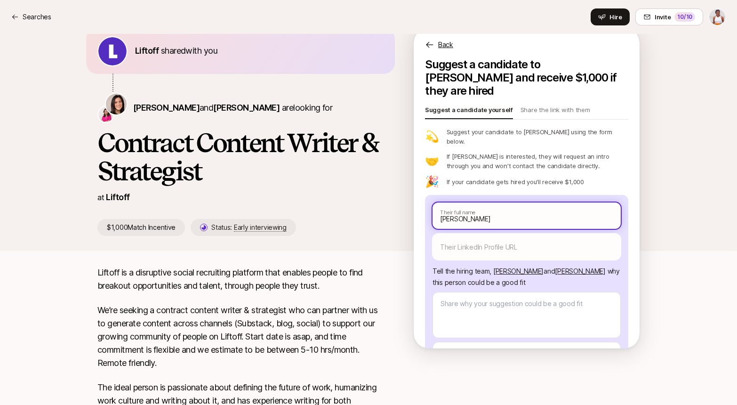
type input "[PERSON_NAME]"
type textarea "x"
type input "[PERSON_NAME]"
type textarea "x"
type input "Giselle"
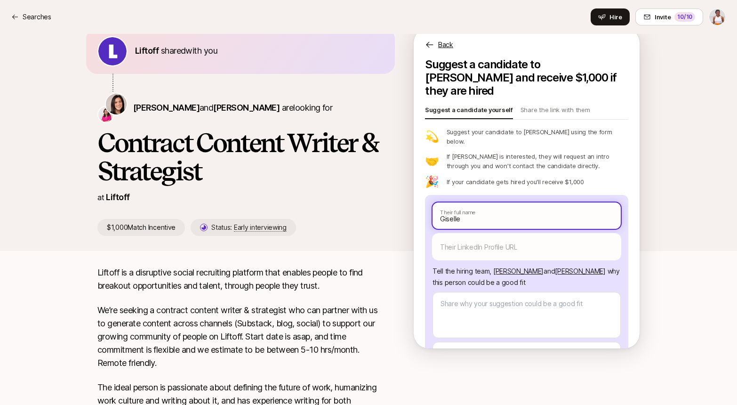
type textarea "x"
type input "Giselle"
type textarea "x"
type input "[PERSON_NAME]"
type textarea "x"
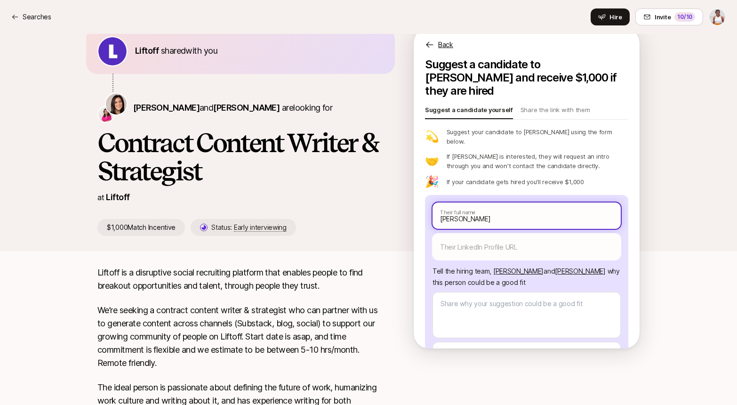
type input "[PERSON_NAME]"
type textarea "x"
type input "[PERSON_NAME]"
type textarea "x"
type input "[PERSON_NAME]"
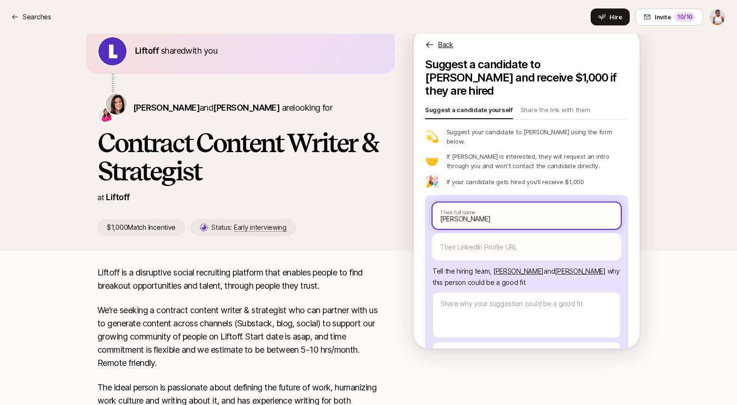
type textarea "x"
type input "[PERSON_NAME]"
type textarea "x"
type input "[PERSON_NAME]"
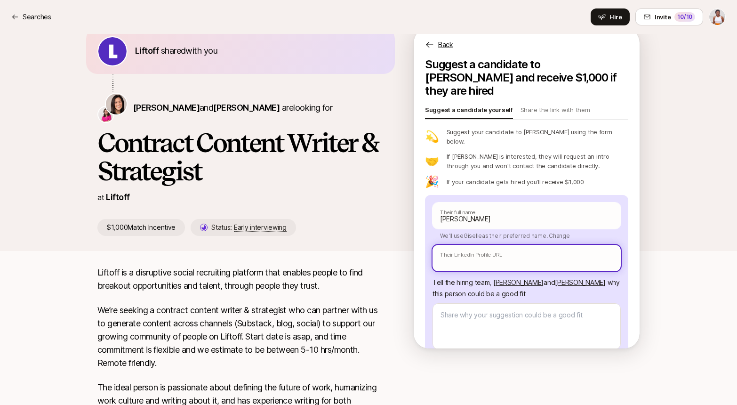
click at [499, 247] on input "text" at bounding box center [526, 258] width 188 height 26
paste input "[URL][DOMAIN_NAME]"
type textarea "x"
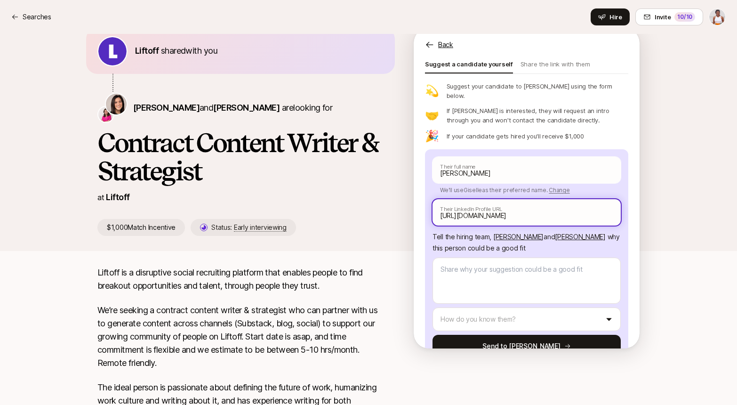
scroll to position [52, 0]
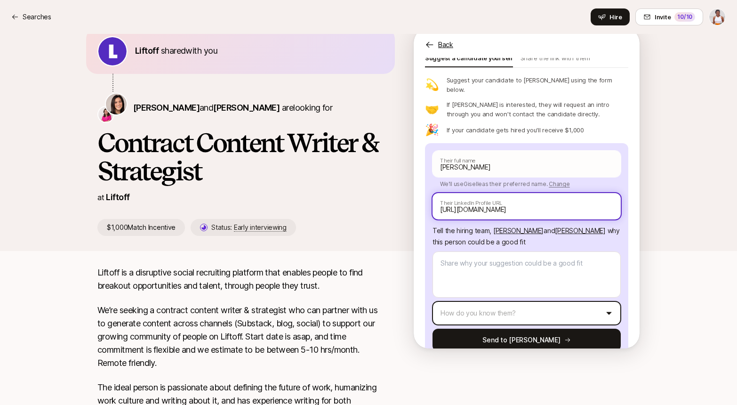
type input "[URL][DOMAIN_NAME]"
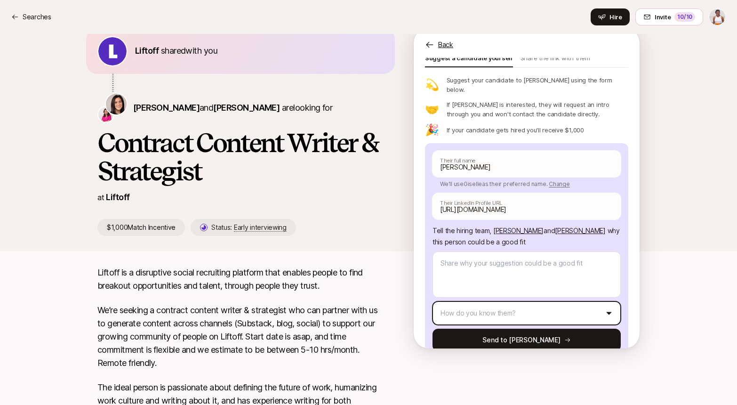
click at [508, 288] on html "Searches Searches Hire Invite 10 /10 Liftoff shared with you [PERSON_NAME] and …" at bounding box center [368, 181] width 737 height 405
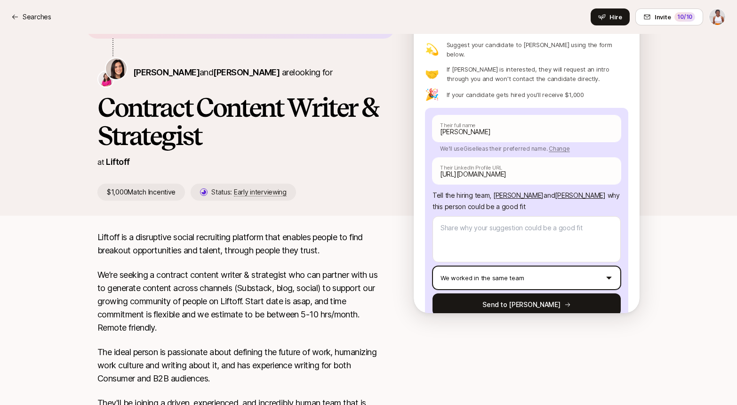
scroll to position [0, 0]
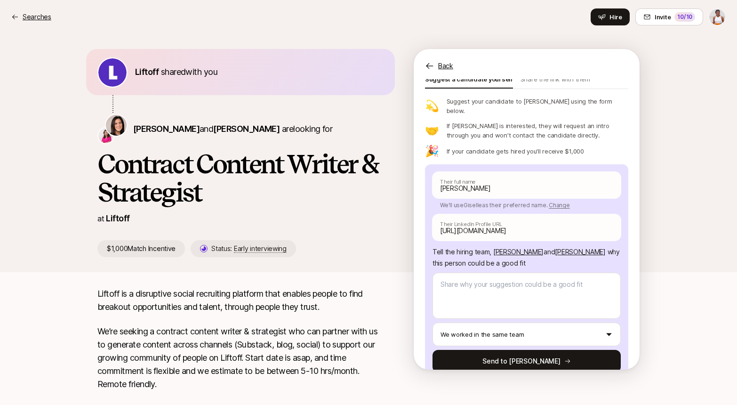
click at [32, 14] on p "Searches" at bounding box center [37, 16] width 29 height 11
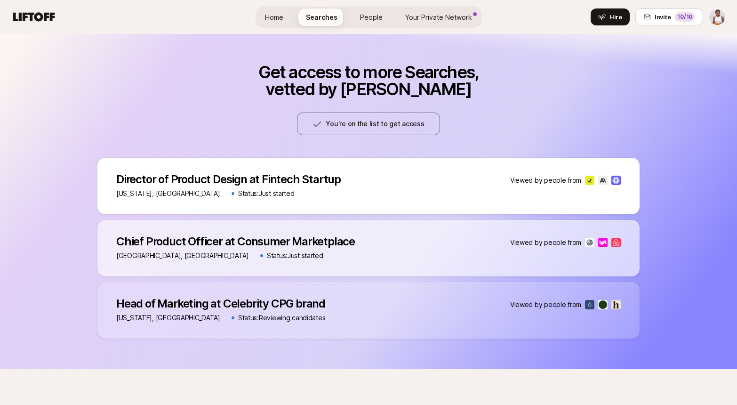
scroll to position [483, 0]
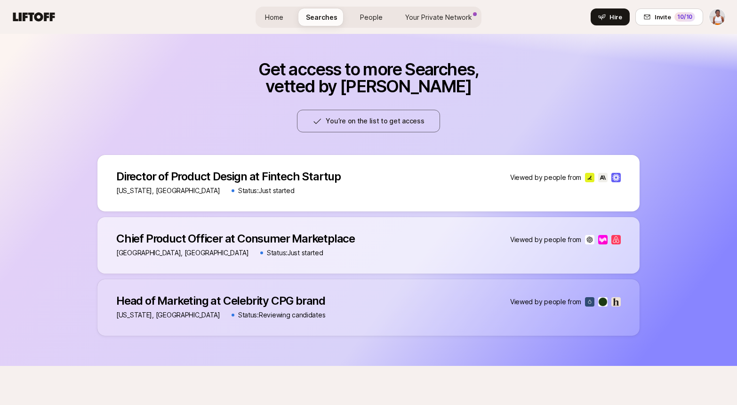
click at [262, 304] on p "Head of Marketing at Celebrity CPG brand" at bounding box center [220, 300] width 209 height 13
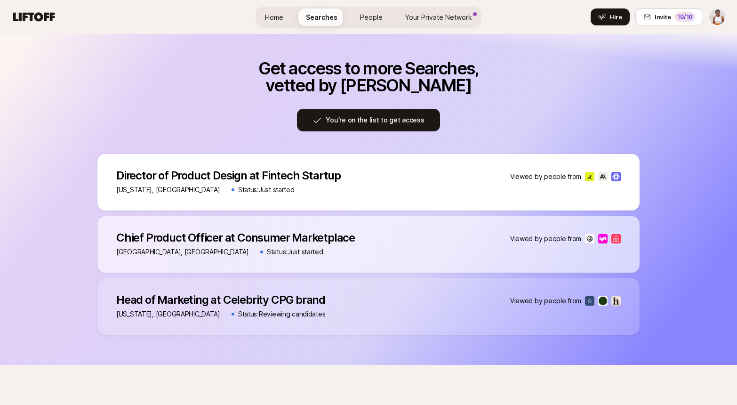
click at [400, 118] on button "You’re on the list to get access" at bounding box center [368, 120] width 143 height 23
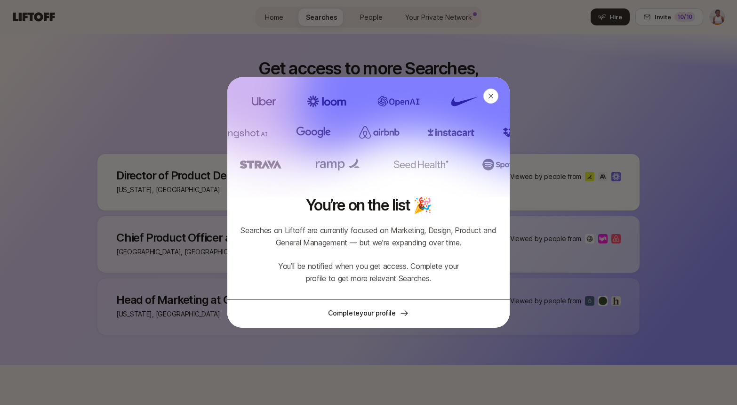
click at [368, 315] on link "Complete your profile" at bounding box center [368, 312] width 282 height 26
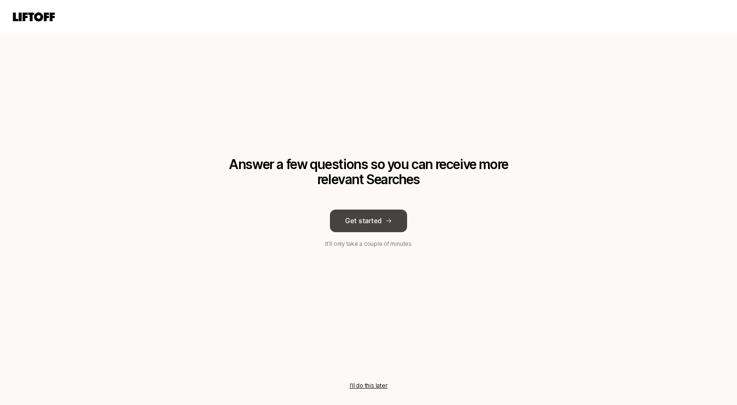
click at [382, 221] on button "Get started" at bounding box center [368, 220] width 77 height 23
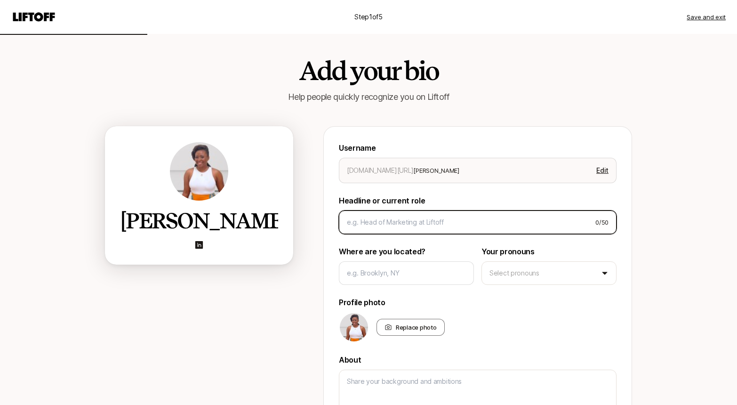
click at [450, 223] on input at bounding box center [467, 221] width 241 height 11
type textarea "x"
type input "G"
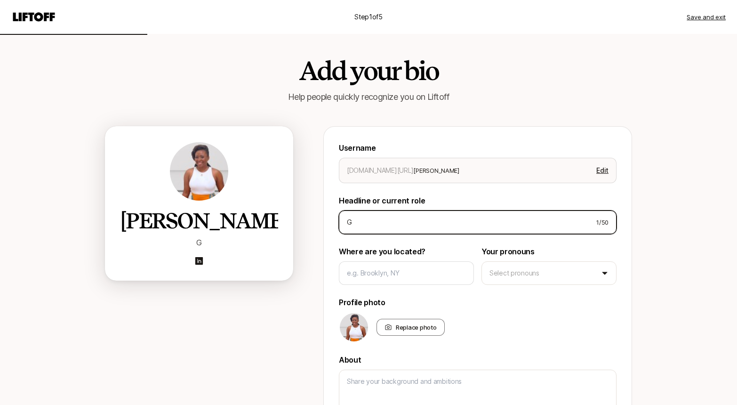
type textarea "x"
type input "Gro"
type textarea "x"
type input "Grou"
type textarea "x"
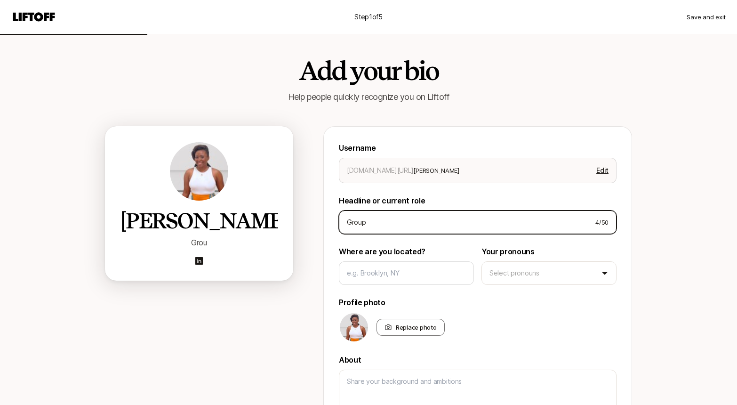
type input "Group"
type textarea "x"
type input "Group S"
type textarea "x"
type input "Group St"
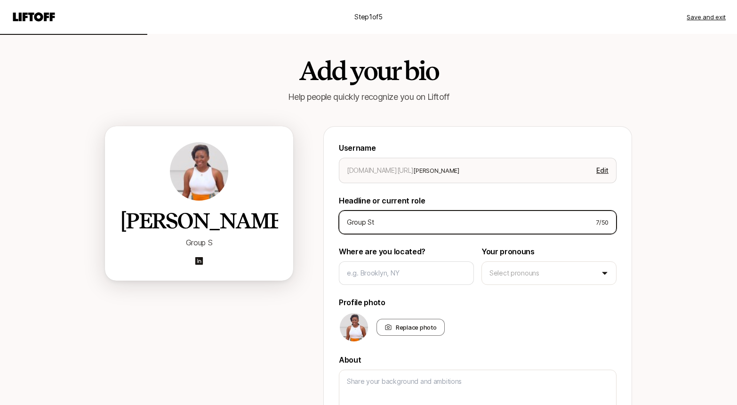
type textarea "x"
type input "Group Str"
type textarea "x"
type input "Group Stra"
type textarea "x"
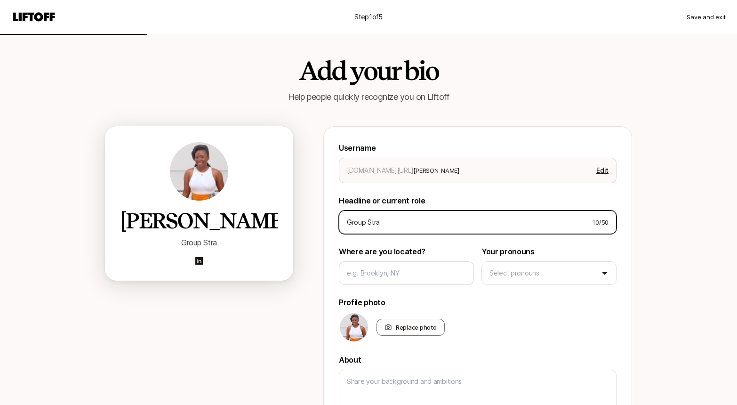
type input "Group Strat"
type textarea "x"
type input "Group Strate"
type textarea "x"
type input "Group Strateg"
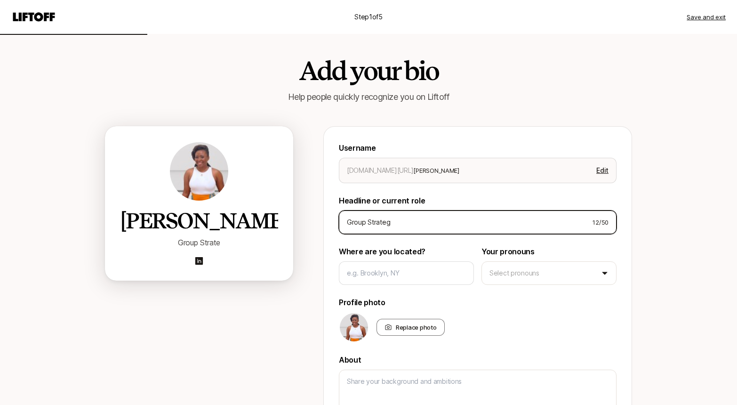
type textarea "x"
type input "Group Strategy"
type textarea "x"
type input "Group Strategy D"
type textarea "x"
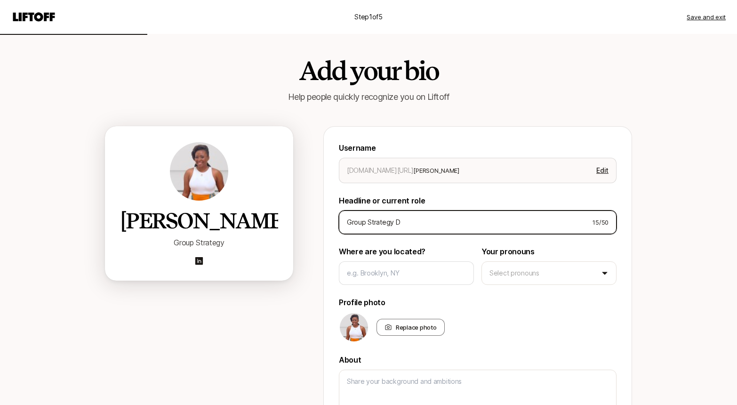
type input "Group Strategy Di"
type textarea "x"
type input "Group Strategy Dir"
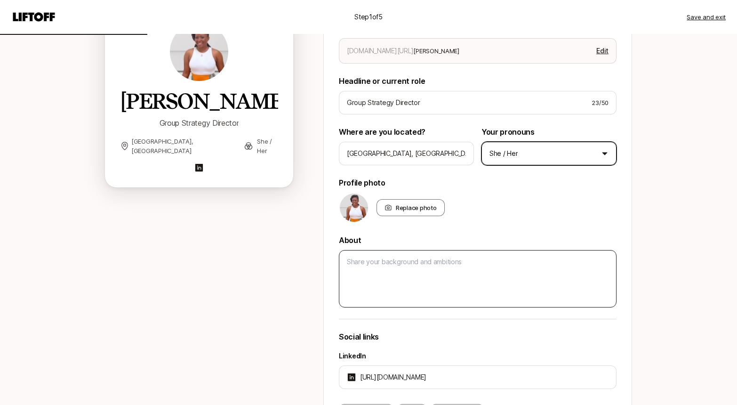
scroll to position [119, 0]
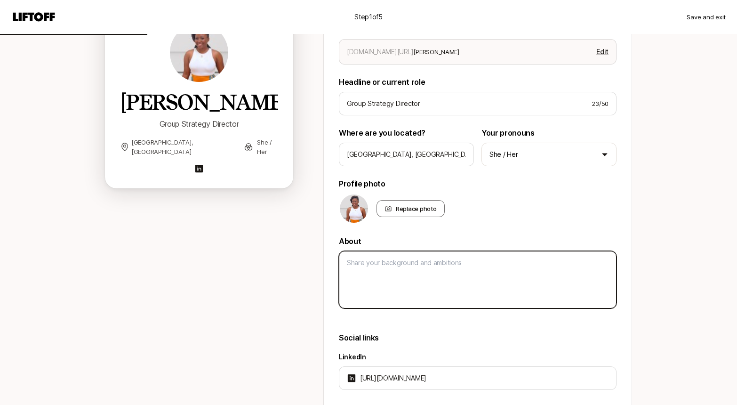
click at [464, 266] on textarea at bounding box center [478, 279] width 278 height 57
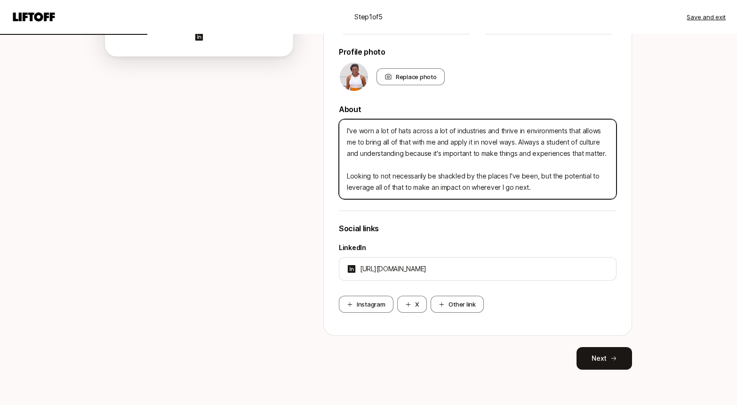
scroll to position [253, 0]
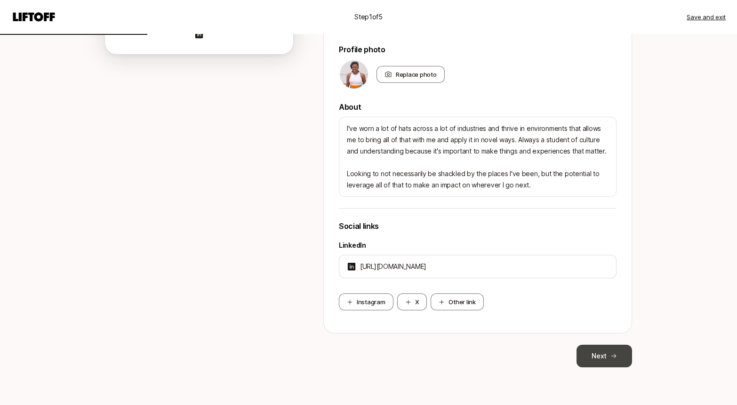
click at [601, 358] on button "Next" at bounding box center [604, 355] width 56 height 23
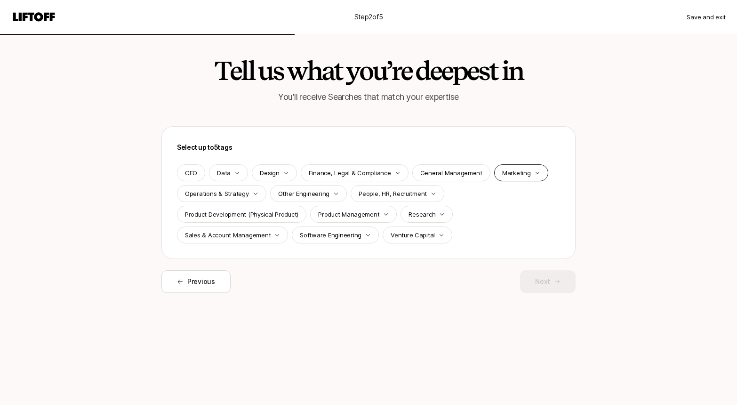
click at [519, 176] on p "Marketing" at bounding box center [516, 172] width 29 height 9
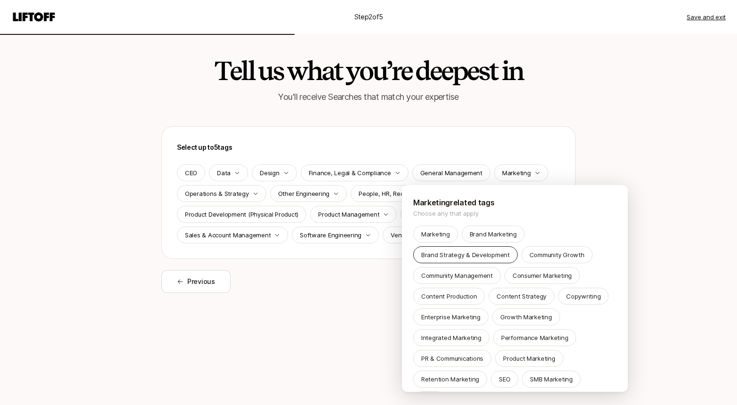
click at [497, 249] on div "Brand Strategy & Development" at bounding box center [465, 254] width 104 height 17
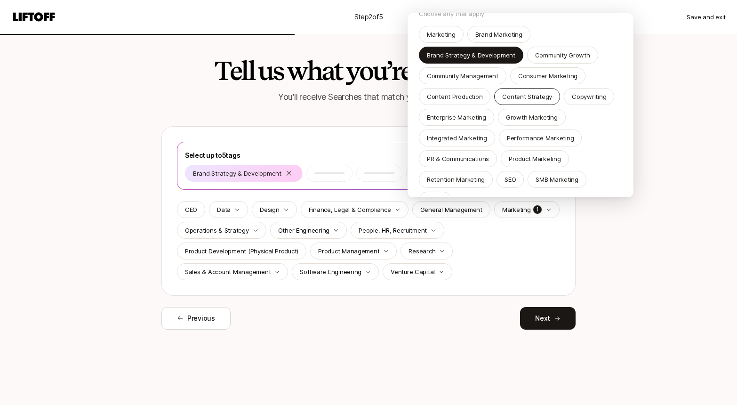
scroll to position [30, 0]
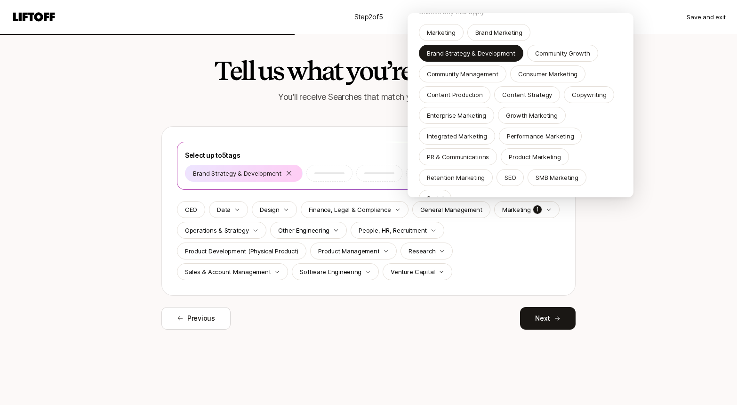
click at [527, 263] on html "Step 2 of 5 Save and exit Tell us what you’re deepest in You'll receive Searche…" at bounding box center [368, 202] width 737 height 405
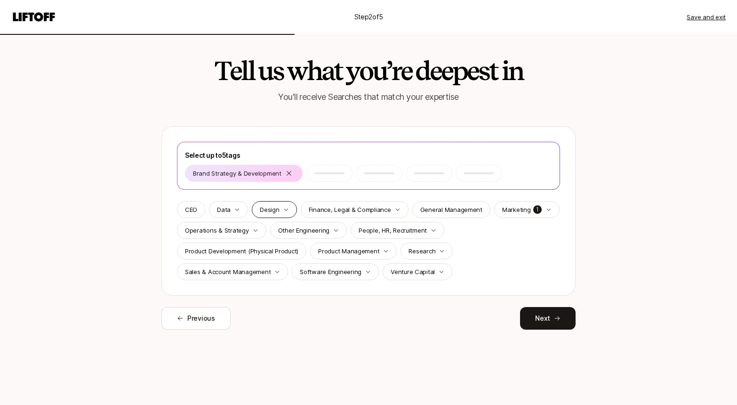
click at [285, 208] on icon "button" at bounding box center [286, 210] width 6 height 6
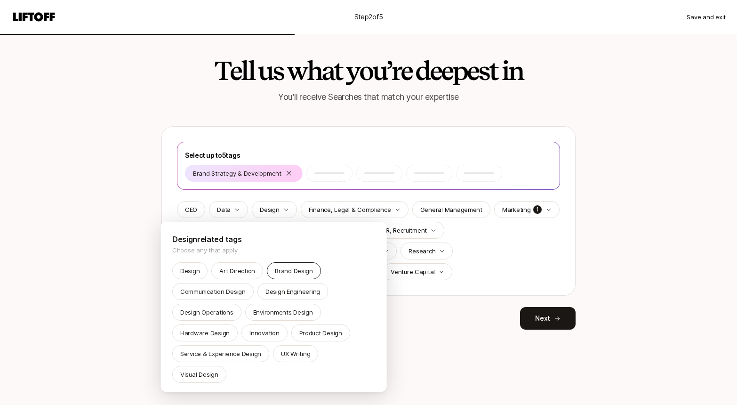
click at [306, 270] on p "Brand Design" at bounding box center [294, 270] width 38 height 9
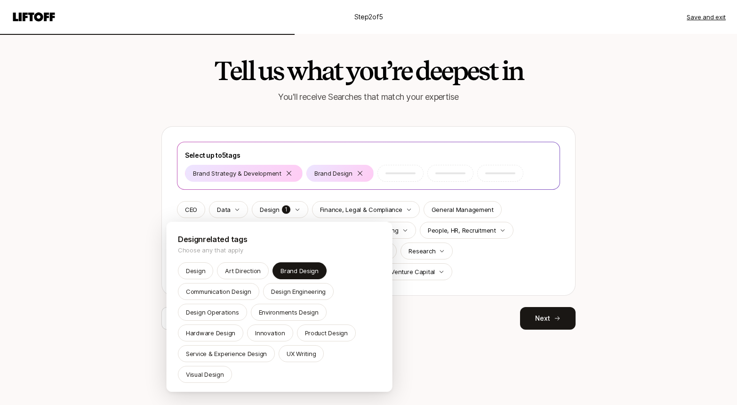
click at [552, 254] on html "Step 2 of 5 Save and exit Tell us what you’re deepest in You'll receive Searche…" at bounding box center [368, 202] width 737 height 405
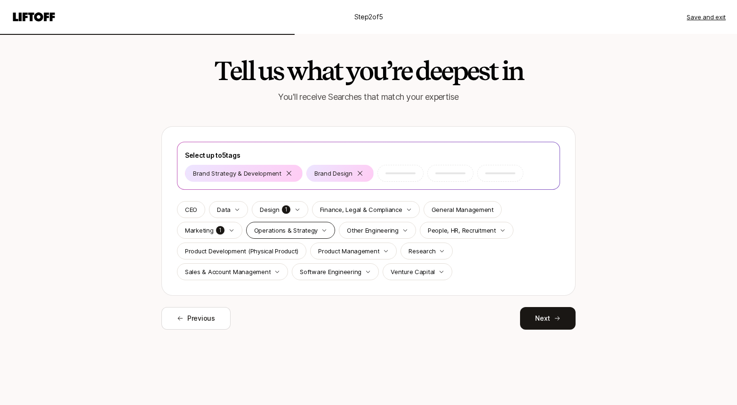
click at [321, 231] on icon "button" at bounding box center [324, 230] width 6 height 6
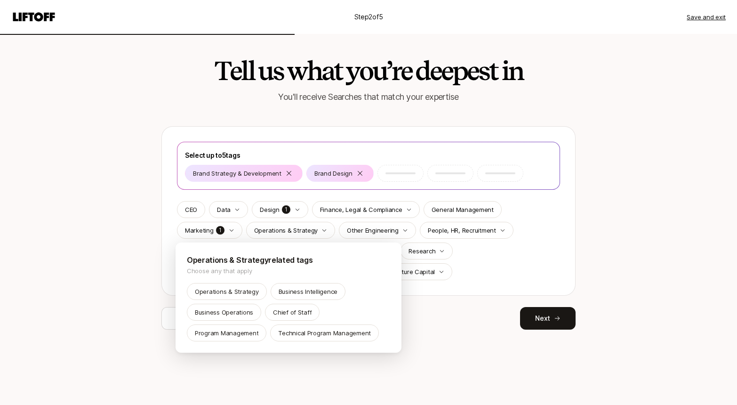
click at [483, 272] on html "Step 2 of 5 Save and exit Tell us what you’re deepest in You'll receive Searche…" at bounding box center [368, 202] width 737 height 405
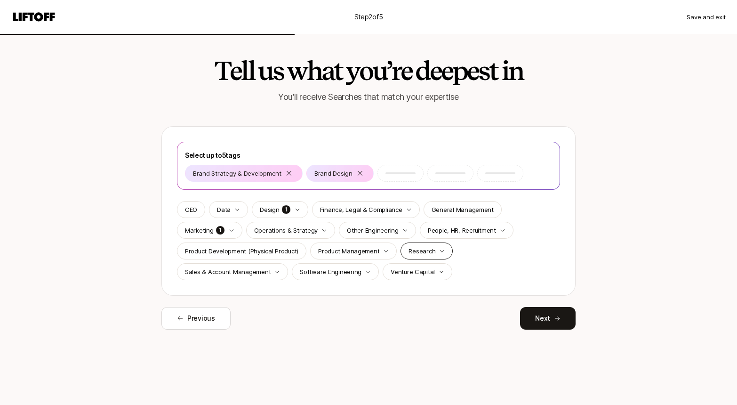
click at [430, 245] on div "Research" at bounding box center [426, 250] width 52 height 17
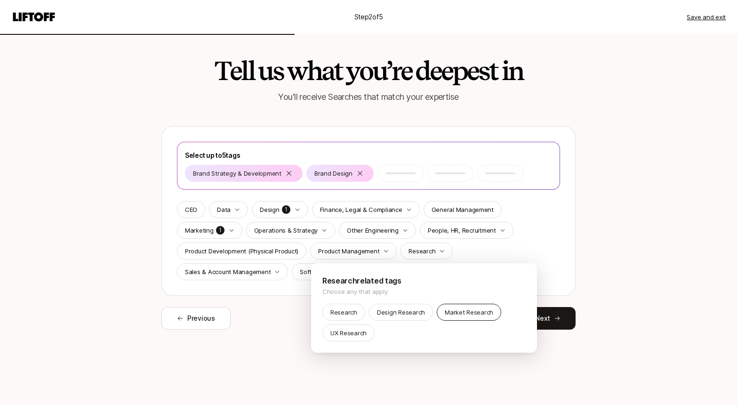
click at [477, 310] on p "Market Research" at bounding box center [469, 311] width 48 height 9
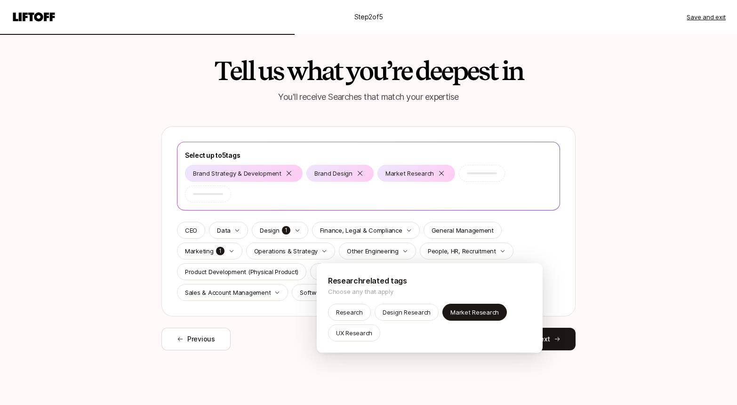
click at [500, 249] on html "Step 2 of 5 Save and exit Tell us what you’re deepest in You'll receive Searche…" at bounding box center [368, 202] width 737 height 405
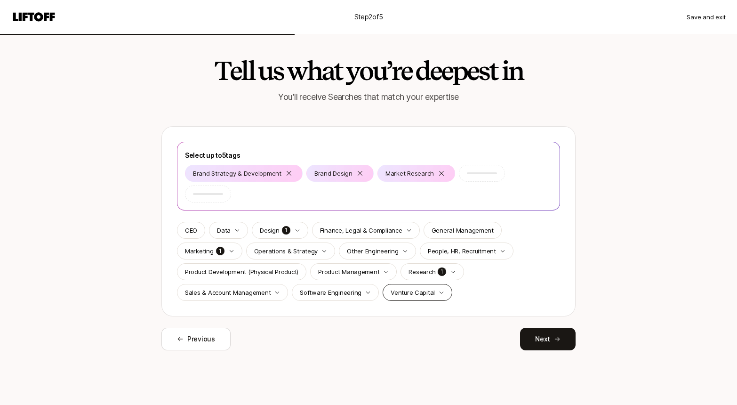
click at [397, 287] on p "Venture Capital" at bounding box center [412, 291] width 44 height 9
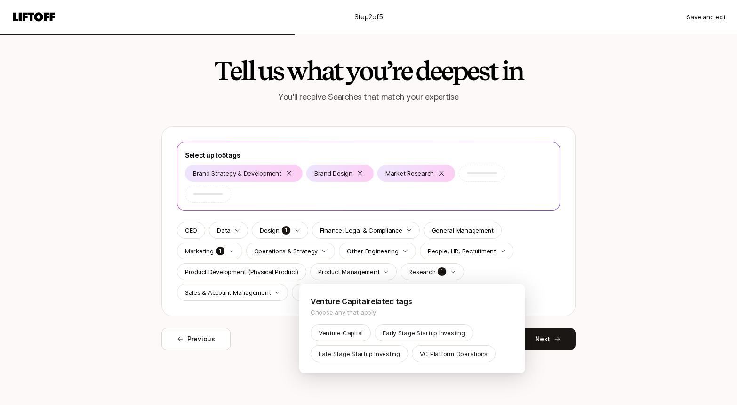
click at [497, 269] on html "Step 2 of 5 Save and exit Tell us what you’re deepest in You'll receive Searche…" at bounding box center [368, 202] width 737 height 405
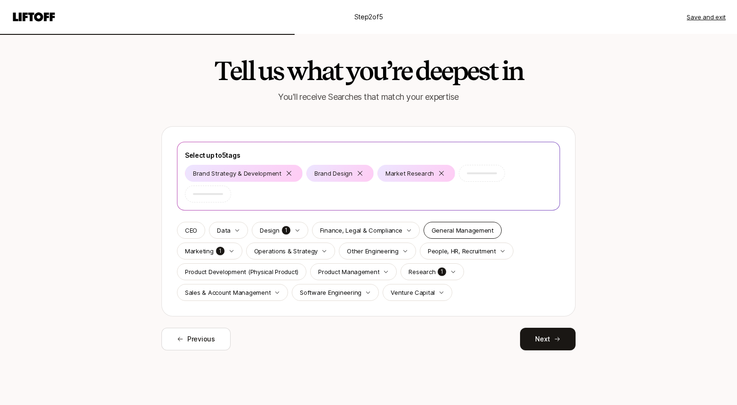
click at [453, 225] on p "General Management" at bounding box center [462, 229] width 62 height 9
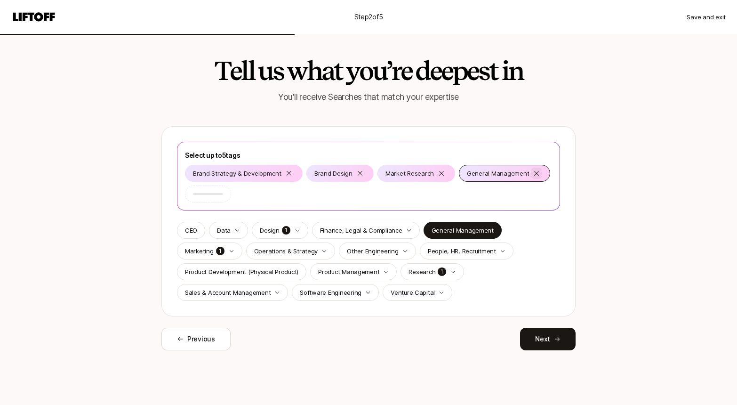
click at [532, 172] on icon at bounding box center [536, 173] width 8 height 8
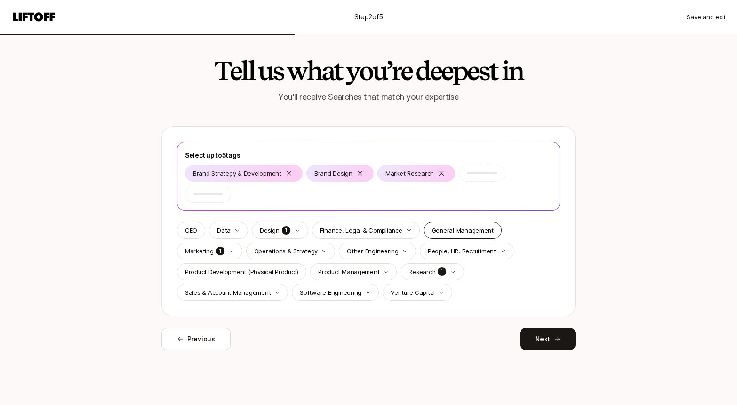
click at [474, 225] on p "General Management" at bounding box center [462, 229] width 62 height 9
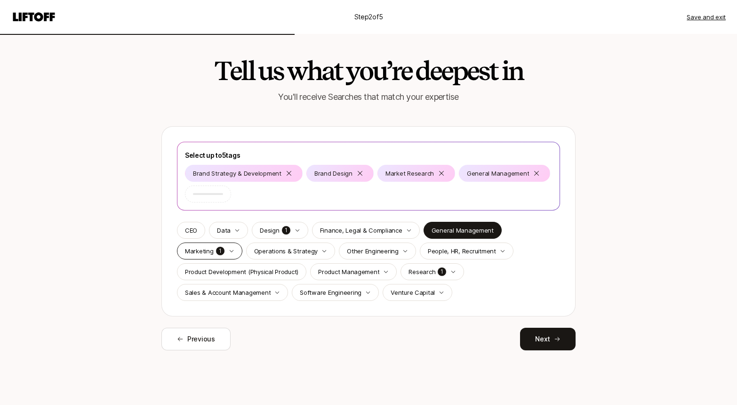
click at [235, 252] on div "Marketing 1" at bounding box center [209, 250] width 65 height 17
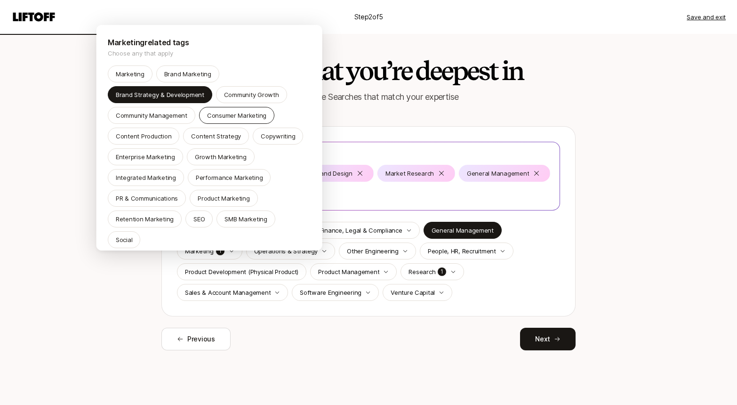
click at [261, 112] on p "Consumer Marketing" at bounding box center [236, 115] width 59 height 9
click at [183, 73] on p "Brand Marketing" at bounding box center [187, 73] width 47 height 9
click at [434, 174] on html "Step 2 of 5 Save and exit Tell us what you’re deepest in You'll receive Searche…" at bounding box center [368, 202] width 737 height 405
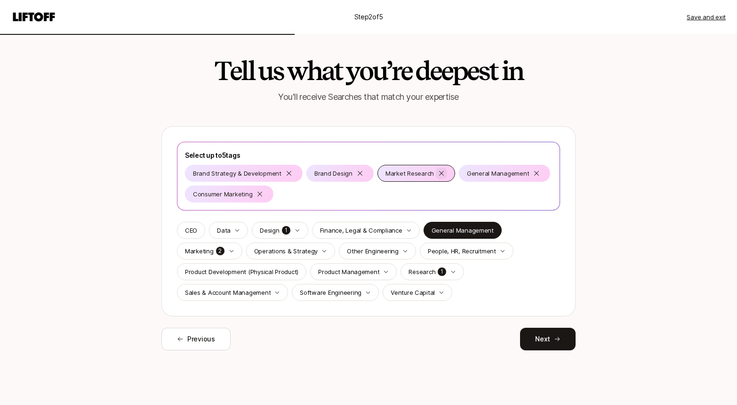
click at [437, 174] on icon at bounding box center [441, 173] width 8 height 8
click at [230, 253] on icon "button" at bounding box center [232, 251] width 6 height 6
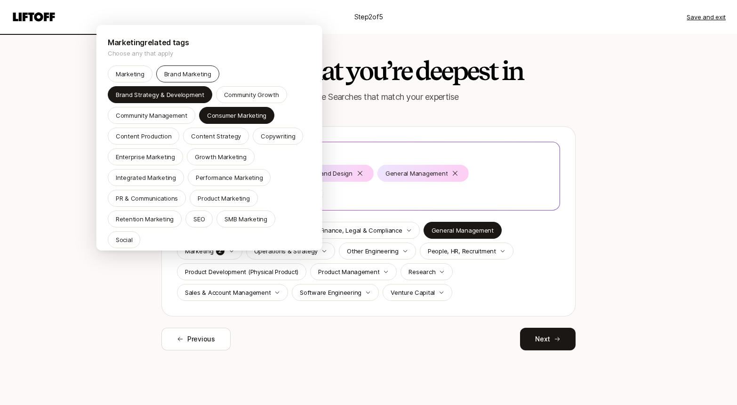
click at [205, 76] on p "Brand Marketing" at bounding box center [187, 73] width 47 height 9
click at [535, 247] on html "Step 2 of 5 Save and exit Tell us what you’re deepest in You'll receive Searche…" at bounding box center [368, 202] width 737 height 405
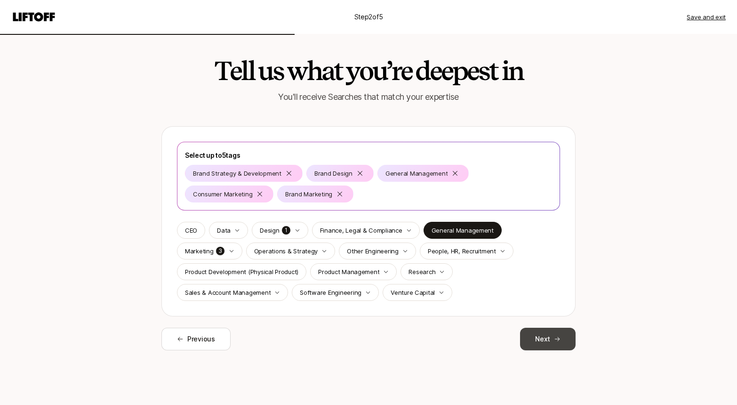
click at [552, 342] on button "Next" at bounding box center [548, 338] width 56 height 23
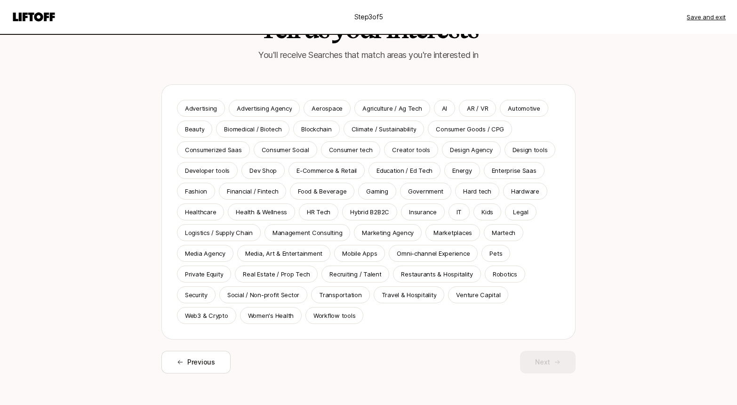
scroll to position [45, 0]
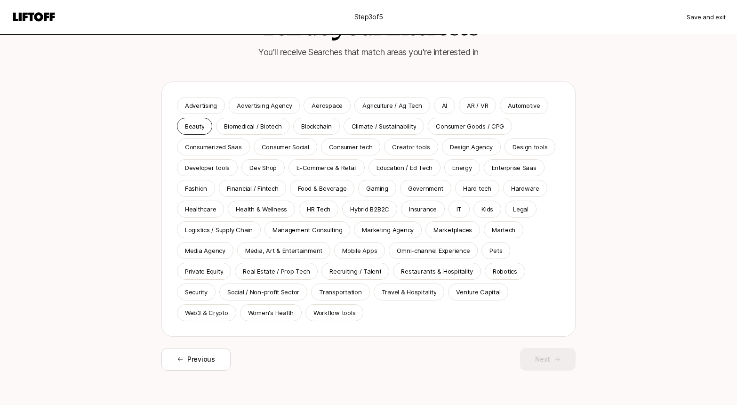
click at [192, 123] on p "Beauty" at bounding box center [194, 125] width 19 height 9
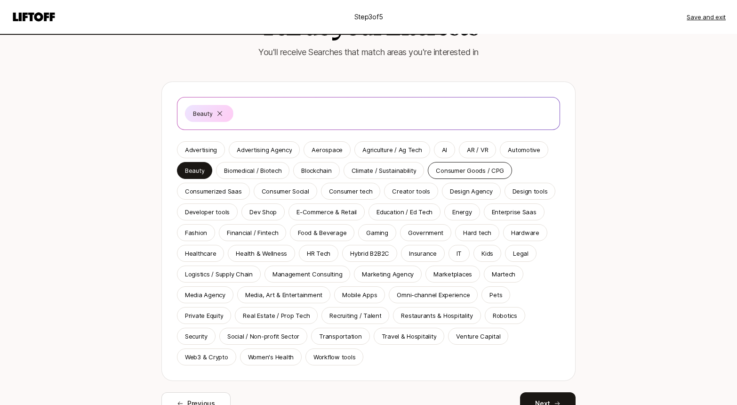
click at [484, 173] on p "Consumer Goods / CPG" at bounding box center [470, 170] width 68 height 9
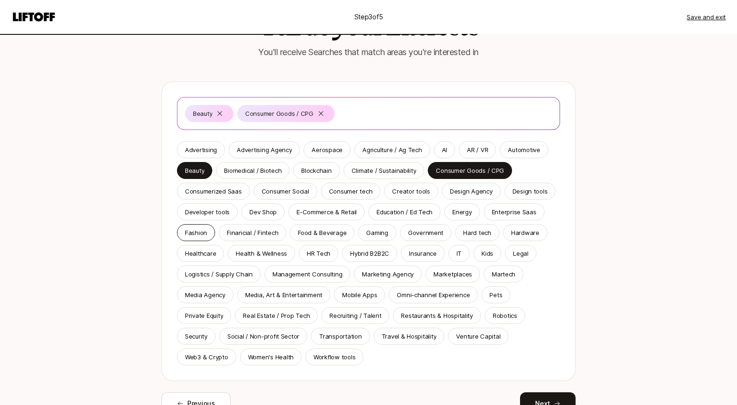
click at [197, 236] on p "Fashion" at bounding box center [196, 232] width 22 height 9
click at [330, 234] on p "Food & Beverage" at bounding box center [322, 232] width 48 height 9
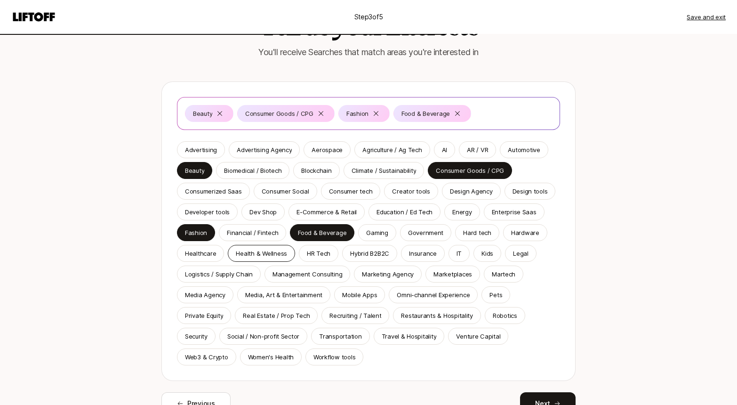
click at [274, 255] on p "Health & Wellness" at bounding box center [261, 252] width 51 height 9
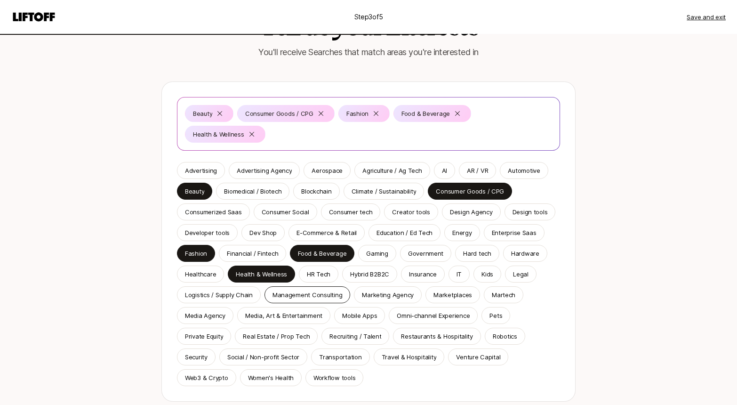
click at [327, 290] on p "Management Consulting" at bounding box center [307, 294] width 70 height 9
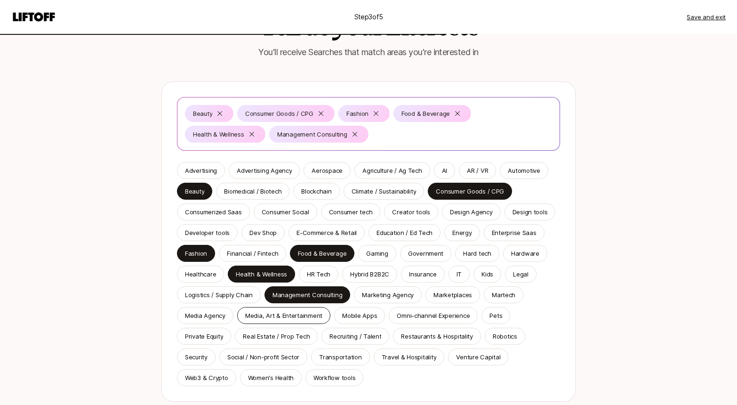
click at [308, 317] on p "Media, Art & Entertainment" at bounding box center [283, 314] width 77 height 9
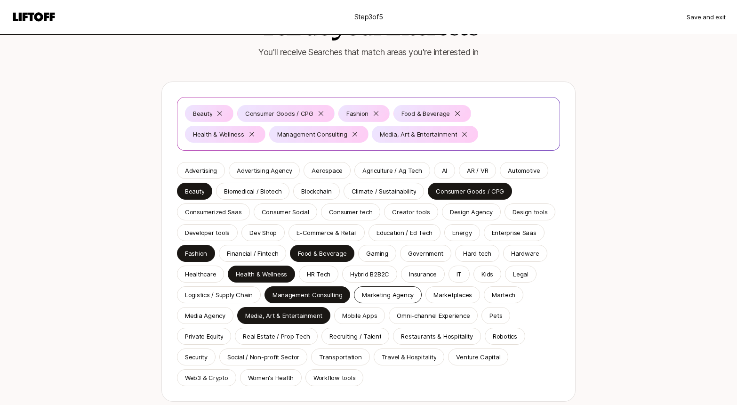
click at [409, 297] on div "Marketing Agency" at bounding box center [388, 294] width 68 height 17
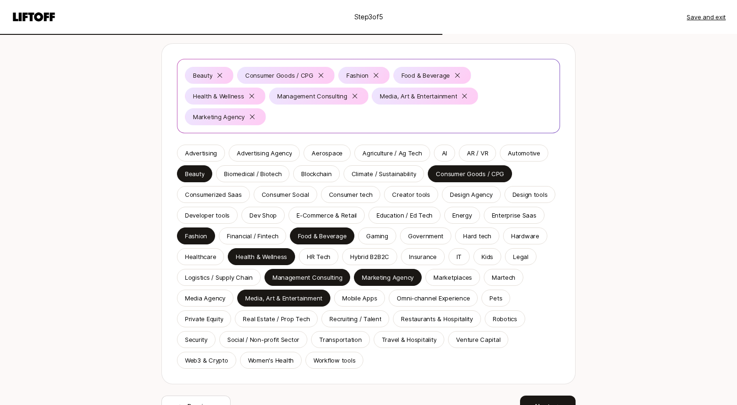
scroll to position [85, 0]
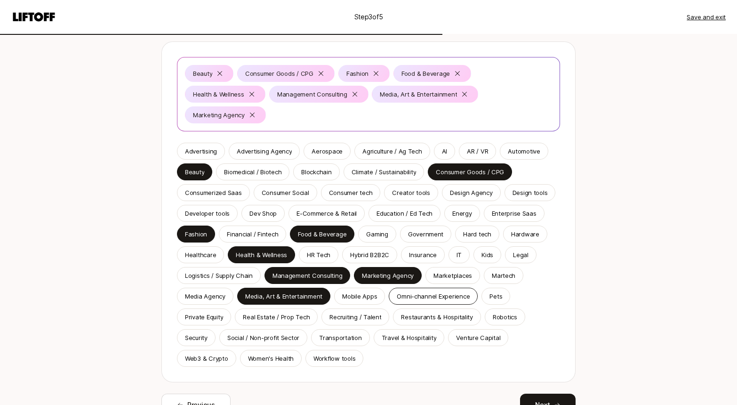
click at [465, 287] on div "Omni-channel Experience" at bounding box center [433, 295] width 89 height 17
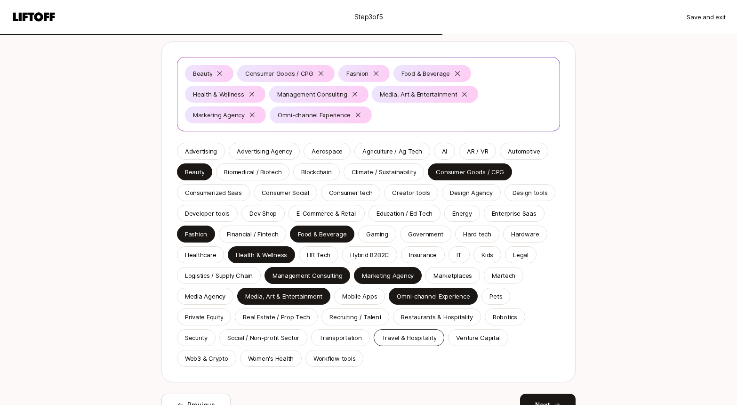
click at [401, 333] on p "Travel & Hospitality" at bounding box center [408, 337] width 55 height 9
click at [276, 362] on p "Women's Health" at bounding box center [271, 357] width 46 height 9
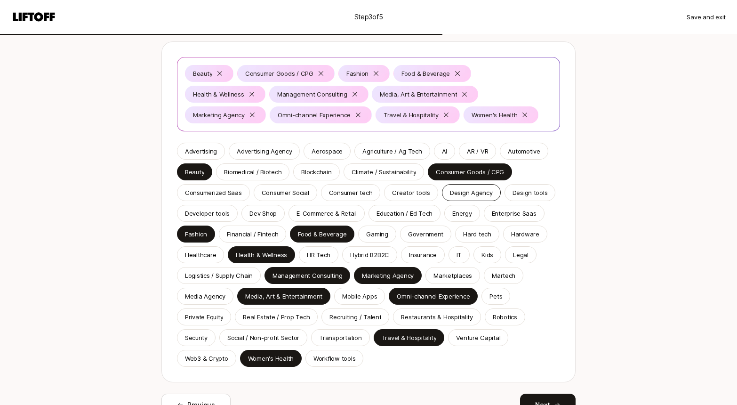
click at [468, 188] on p "Design Agency" at bounding box center [471, 192] width 43 height 9
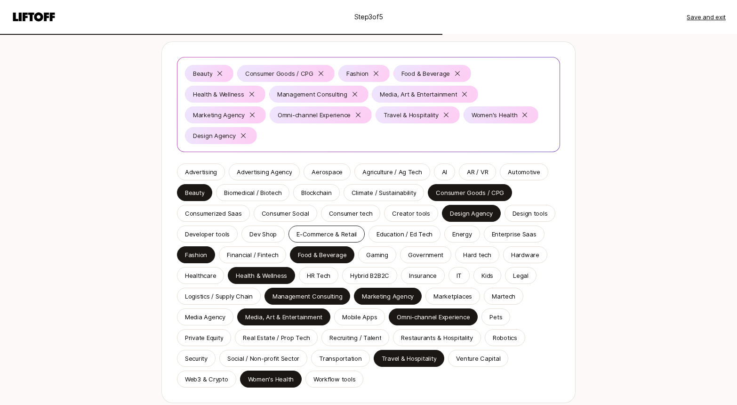
click at [305, 229] on p "E-Commerce & Retail" at bounding box center [326, 233] width 60 height 9
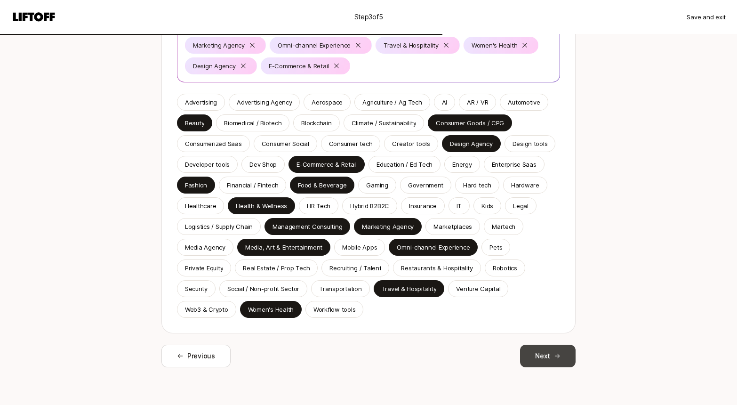
click at [546, 353] on button "Next" at bounding box center [548, 355] width 56 height 23
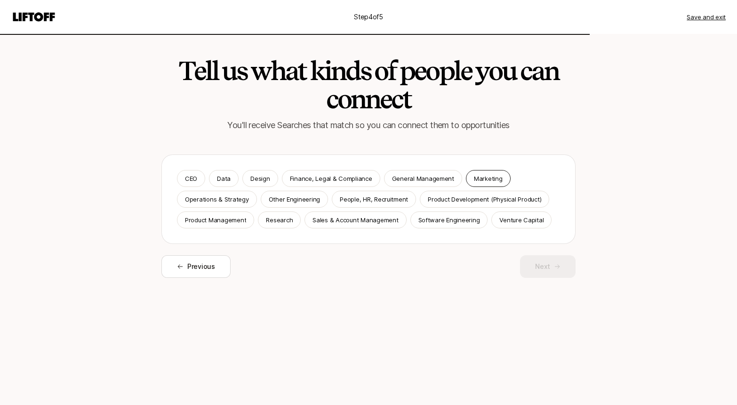
click at [486, 181] on p "Marketing" at bounding box center [488, 178] width 29 height 9
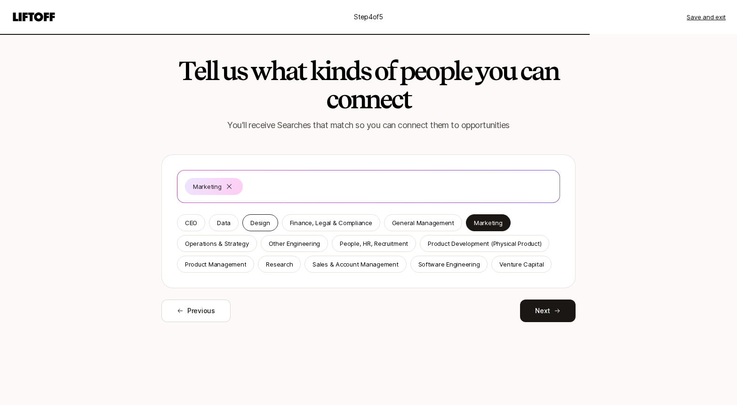
click at [257, 225] on p "Design" at bounding box center [259, 222] width 19 height 9
click at [419, 225] on p "General Management" at bounding box center [423, 222] width 62 height 9
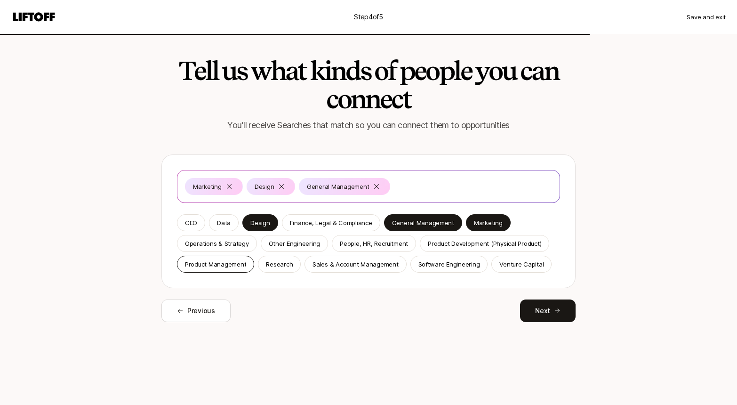
click at [243, 260] on p "Product Management" at bounding box center [215, 263] width 61 height 9
click at [230, 222] on div "Data" at bounding box center [224, 222] width 30 height 17
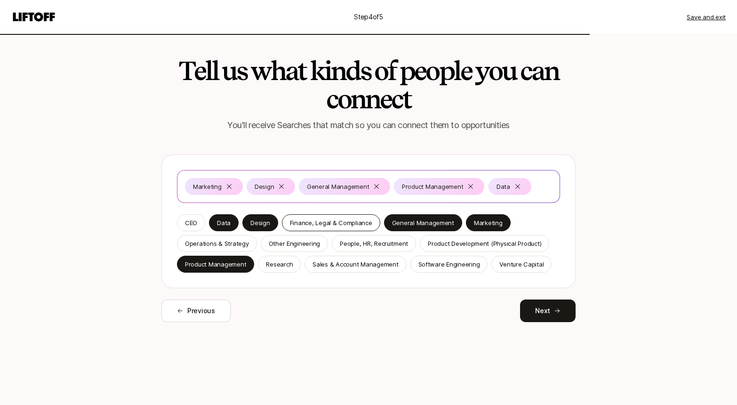
click at [359, 215] on div "Finance, Legal & Compliance" at bounding box center [331, 222] width 98 height 17
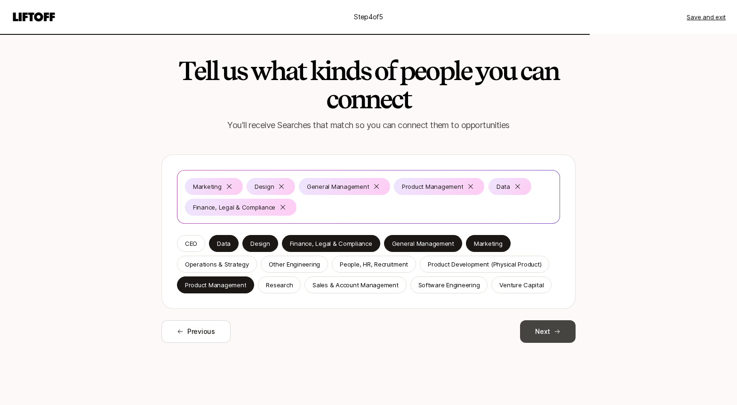
click at [548, 333] on button "Next" at bounding box center [548, 331] width 56 height 23
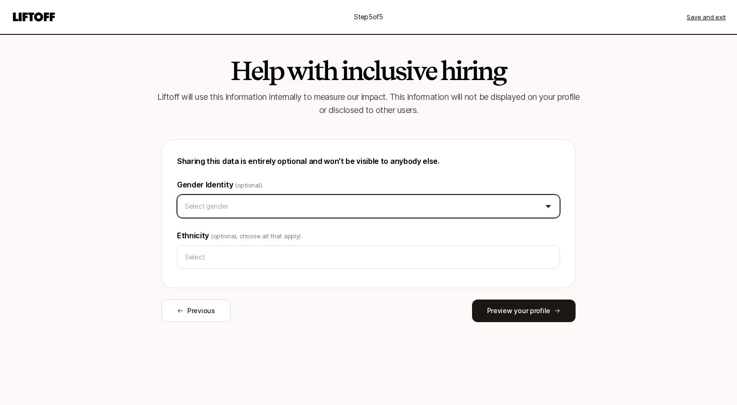
click at [532, 210] on html "Step 5 of 5 Save and exit Help with inclusive hiring Liftoff will use this info…" at bounding box center [368, 202] width 737 height 405
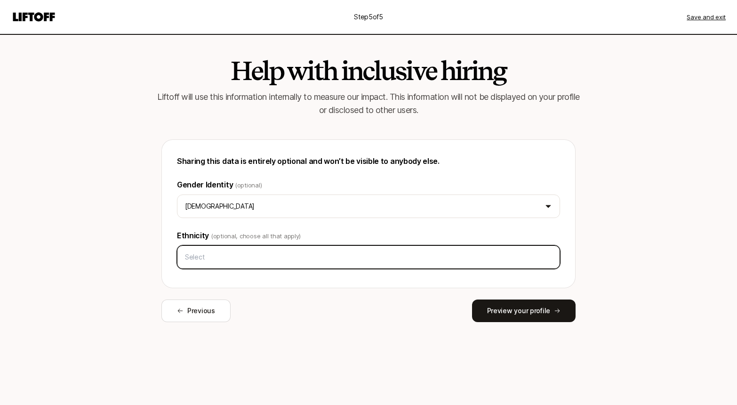
click at [481, 252] on input "text" at bounding box center [368, 256] width 374 height 17
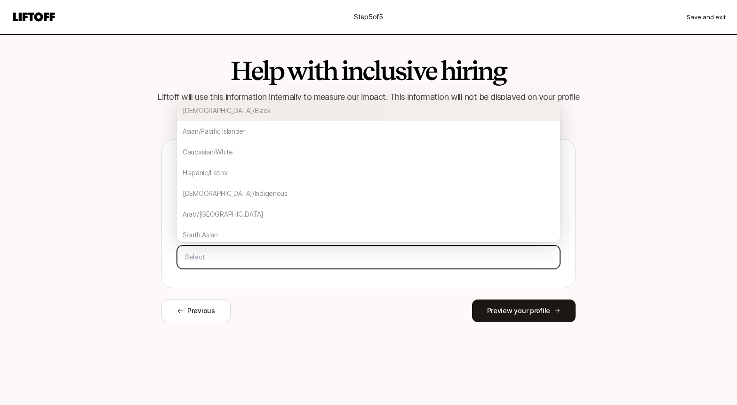
click at [474, 114] on div "[DEMOGRAPHIC_DATA]/Black" at bounding box center [368, 110] width 383 height 21
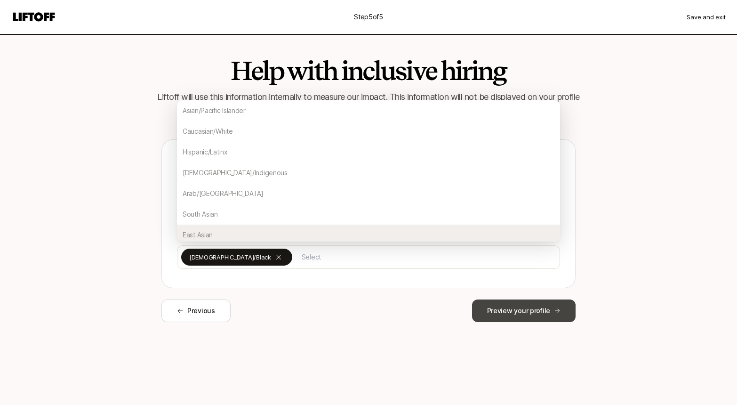
click at [542, 312] on button "Preview your profile" at bounding box center [523, 310] width 103 height 23
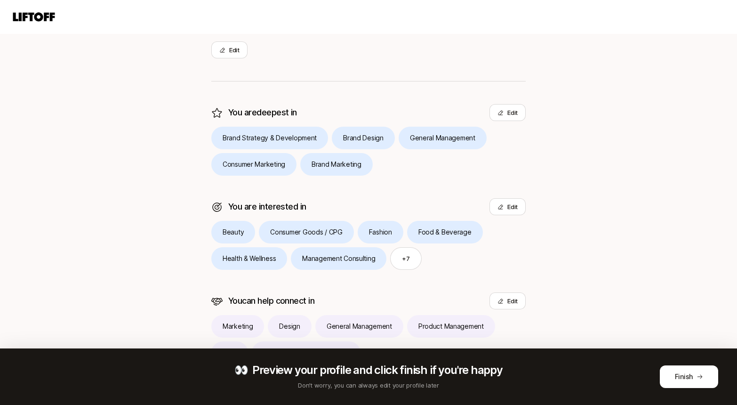
scroll to position [205, 0]
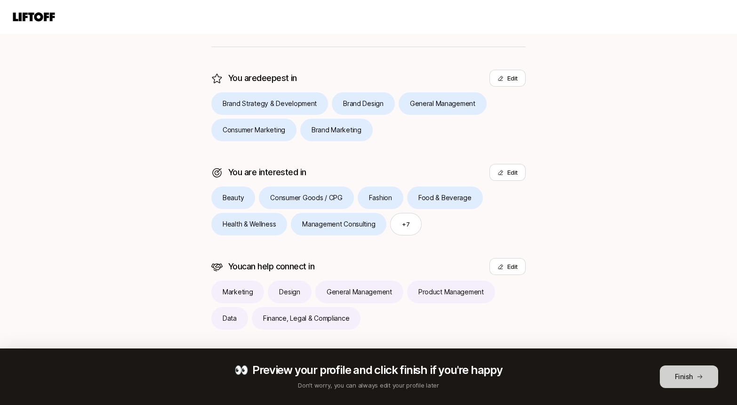
click at [683, 376] on button "Finish" at bounding box center [688, 376] width 58 height 23
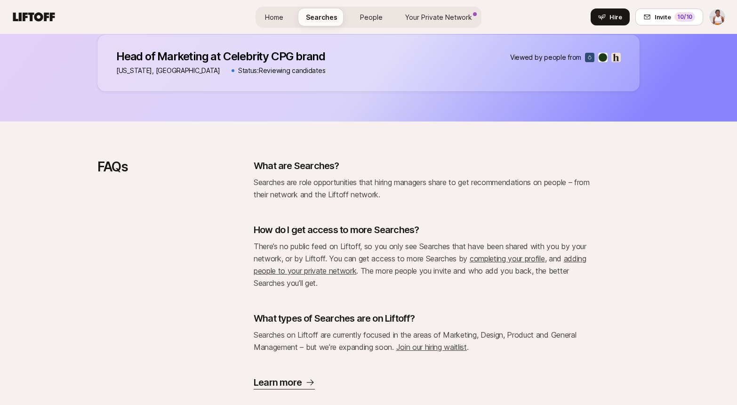
scroll to position [749, 0]
